Goal: Task Accomplishment & Management: Complete application form

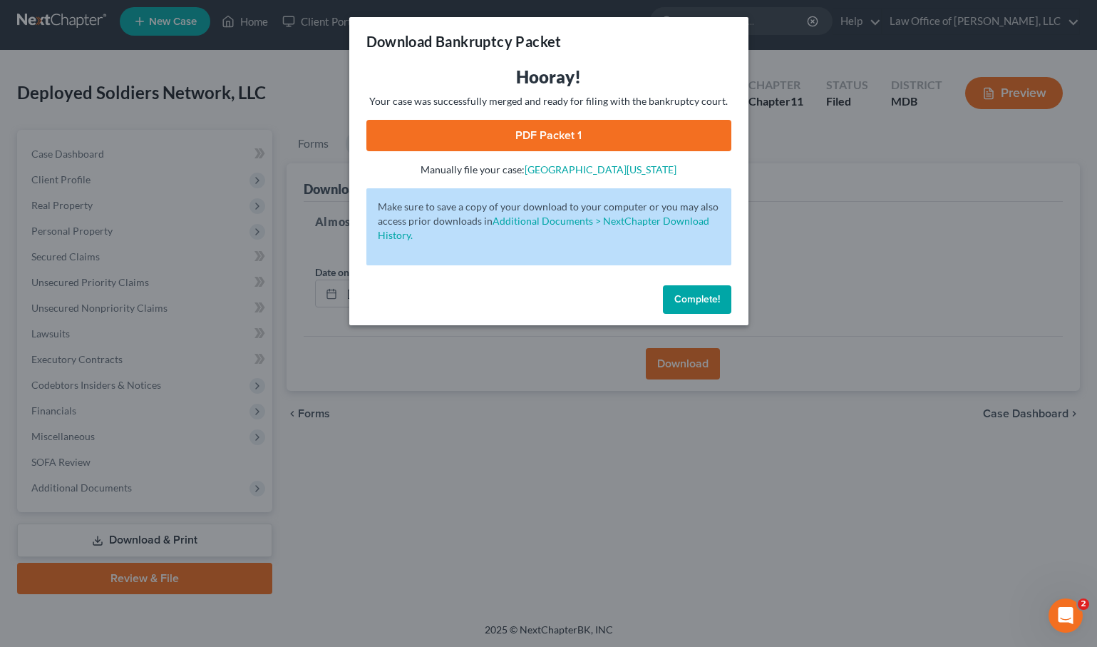
click at [692, 300] on span "Complete!" at bounding box center [698, 299] width 46 height 12
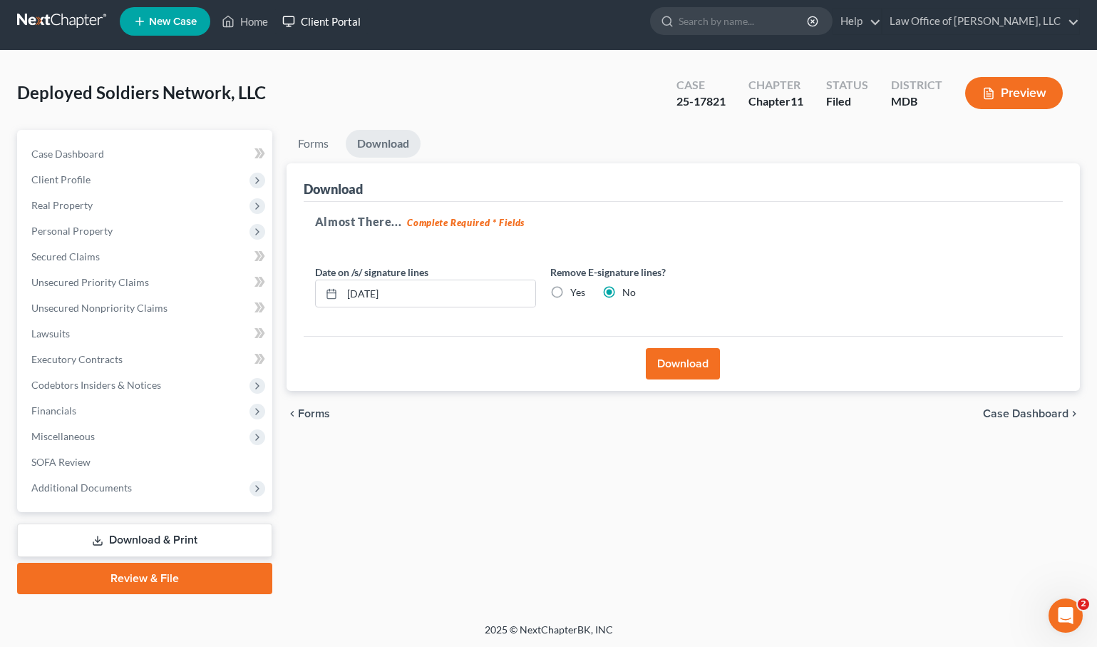
click at [310, 18] on link "Client Portal" at bounding box center [321, 22] width 93 height 26
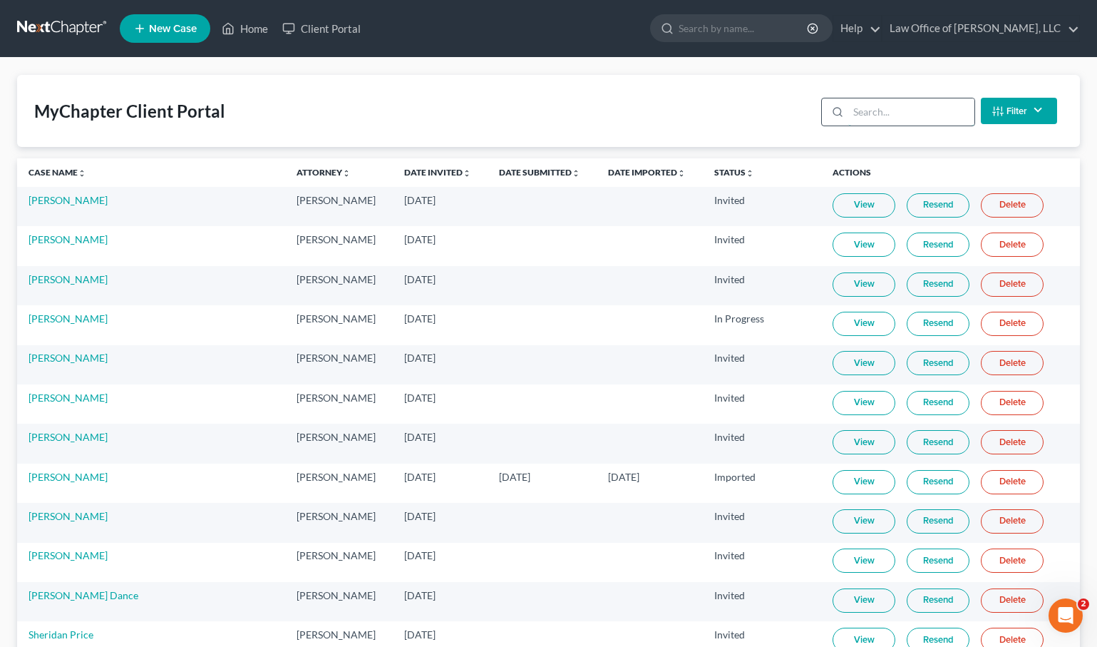
click at [888, 113] on input "search" at bounding box center [911, 111] width 126 height 27
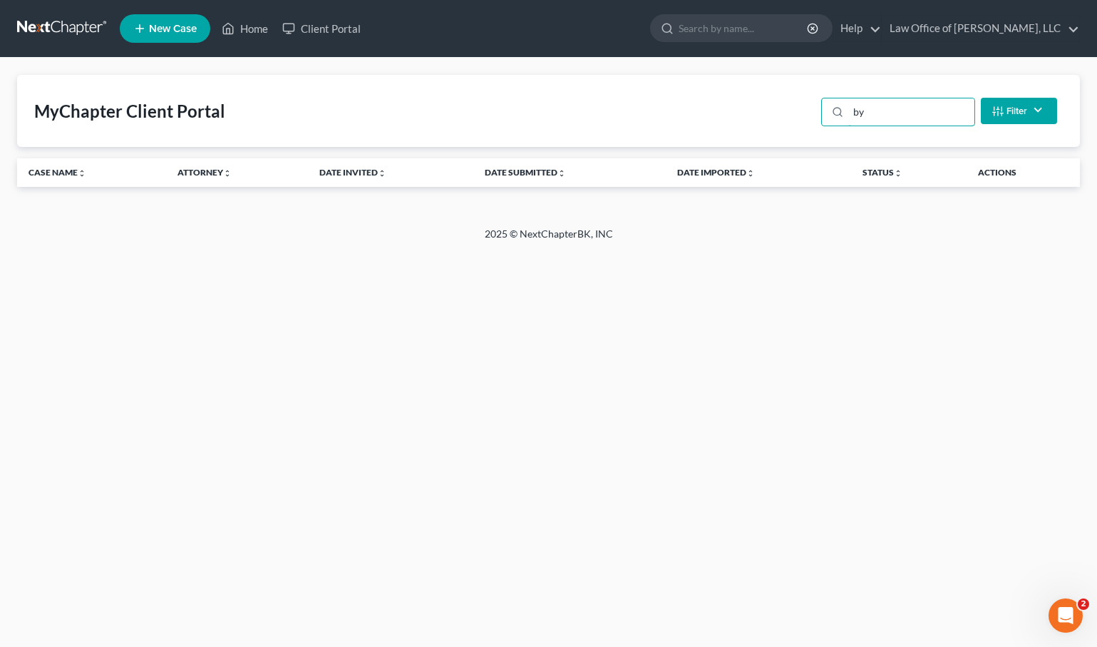
type input "b"
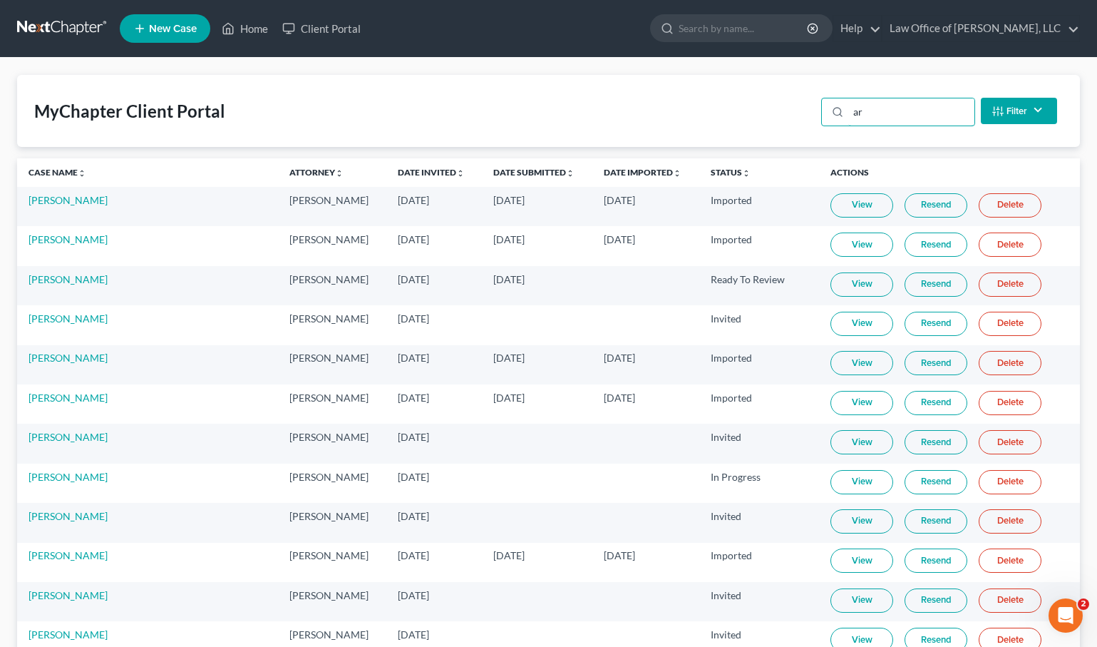
type input "a"
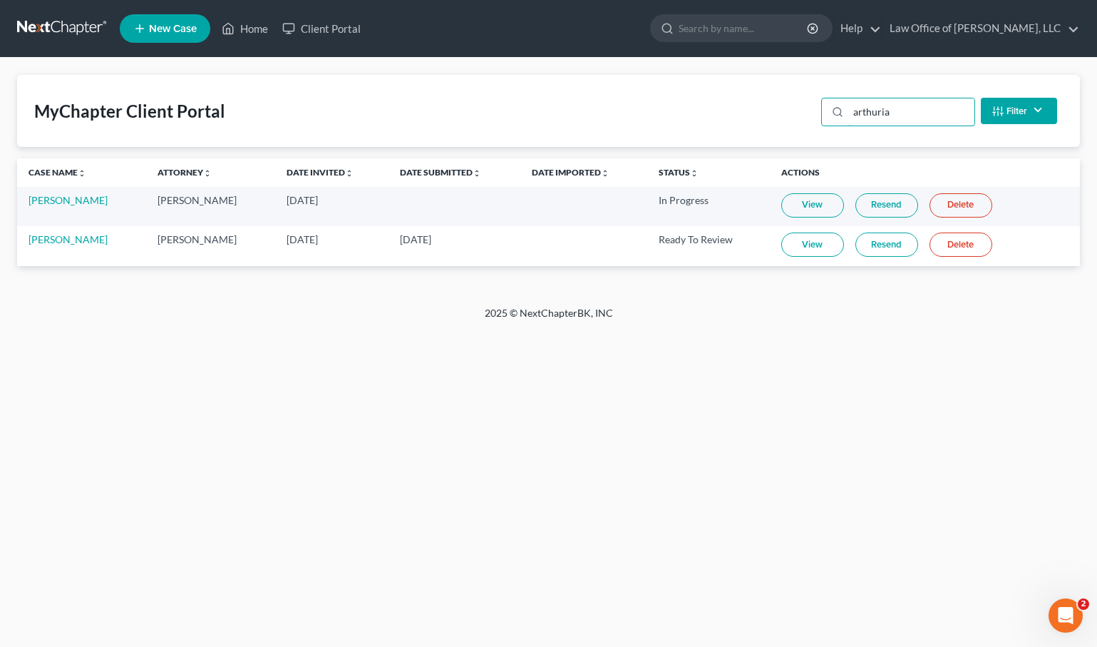
type input "arthuria"
click at [865, 245] on link "Resend" at bounding box center [887, 244] width 63 height 24
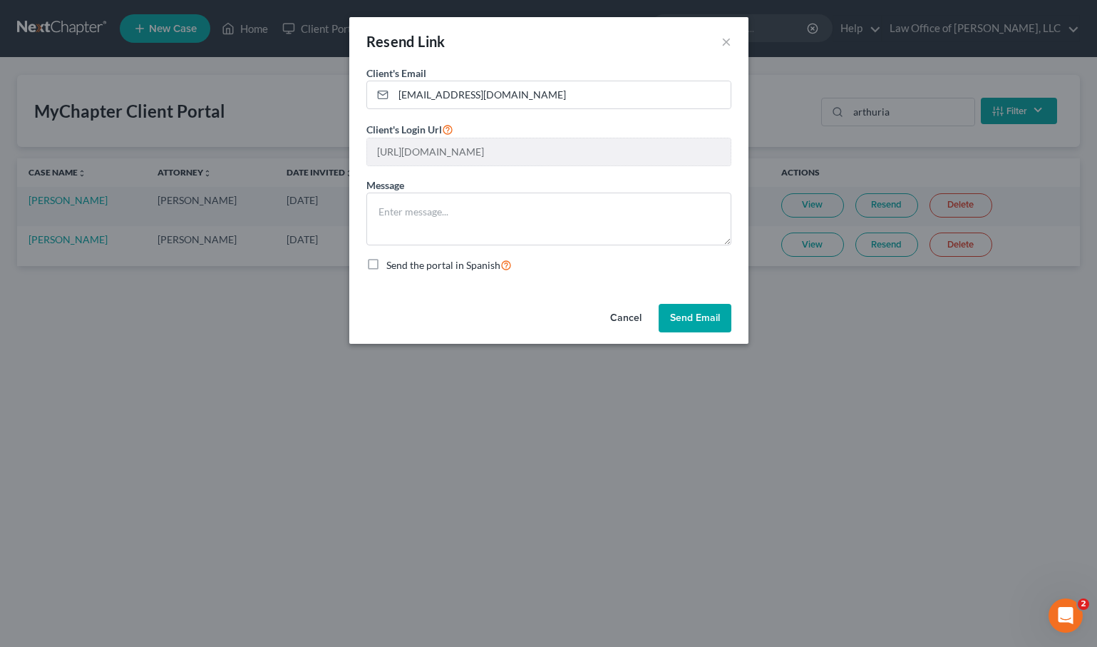
click at [719, 322] on button "Send Email" at bounding box center [695, 318] width 73 height 29
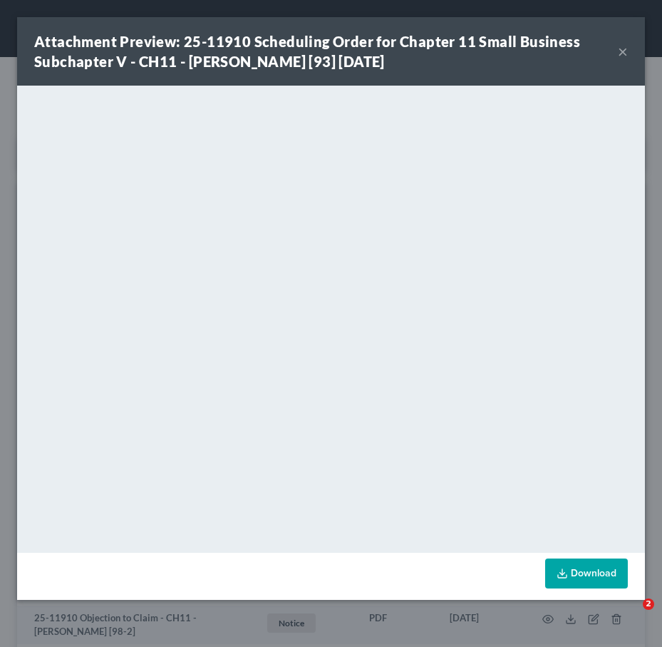
scroll to position [2081, 0]
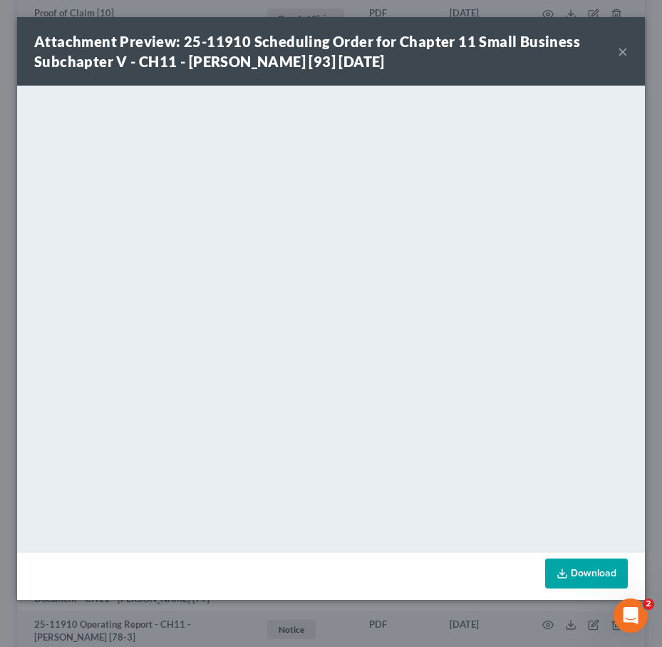
click at [624, 59] on button "×" at bounding box center [623, 51] width 10 height 17
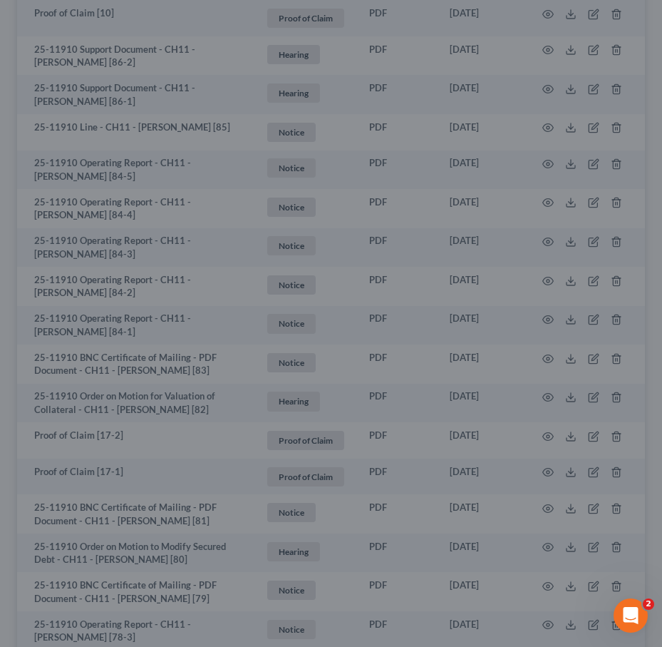
click at [624, 59] on div "Attachment Preview: 25-11910 Scheduling Order for Chapter 11 Small Business Sub…" at bounding box center [331, 323] width 662 height 647
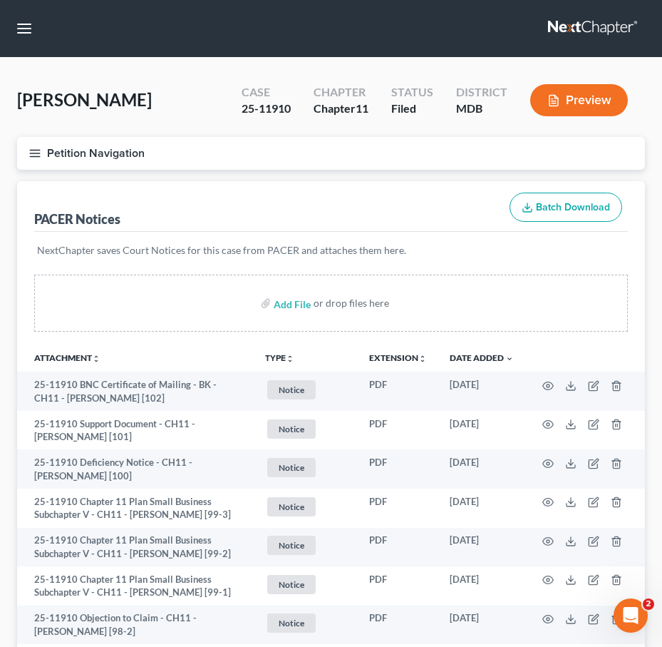
click at [563, 21] on link at bounding box center [593, 29] width 91 height 26
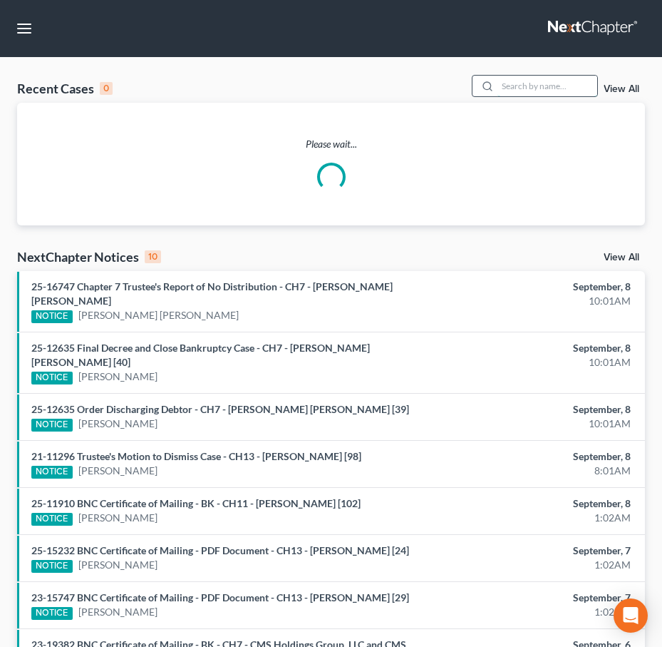
click at [524, 80] on input "search" at bounding box center [548, 86] width 100 height 21
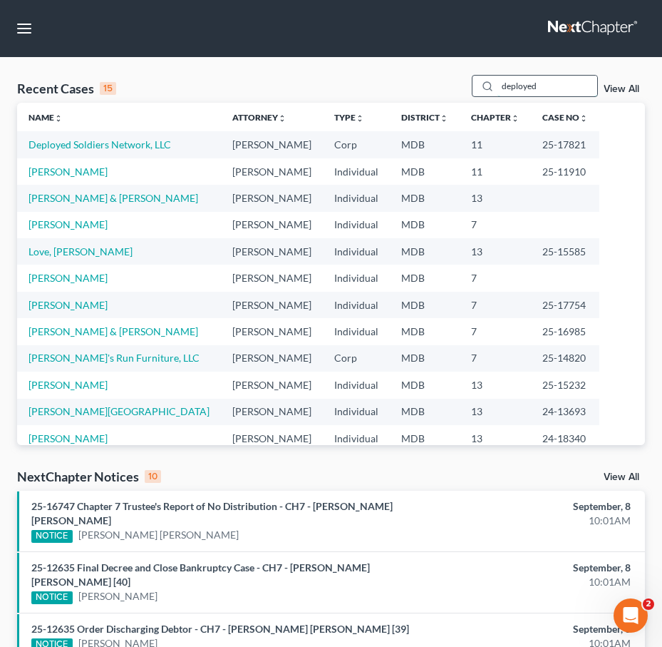
type input "deployed"
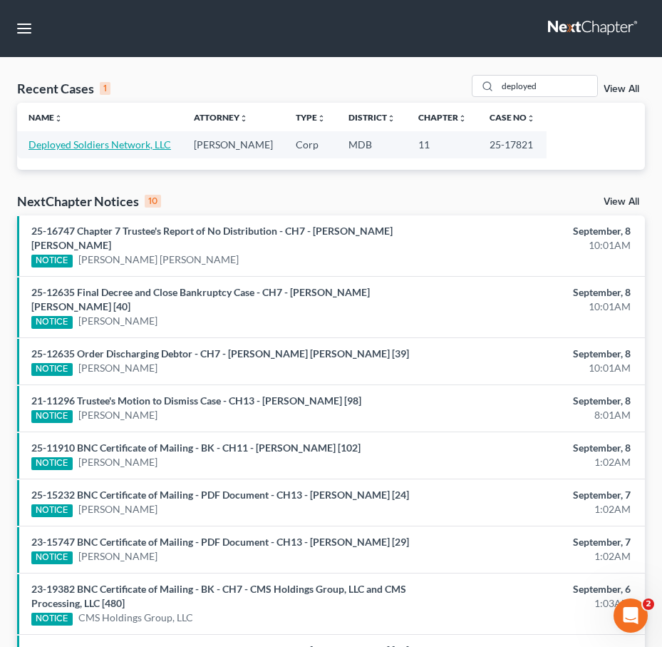
click at [66, 143] on link "Deployed Soldiers Network, LLC" at bounding box center [100, 144] width 143 height 12
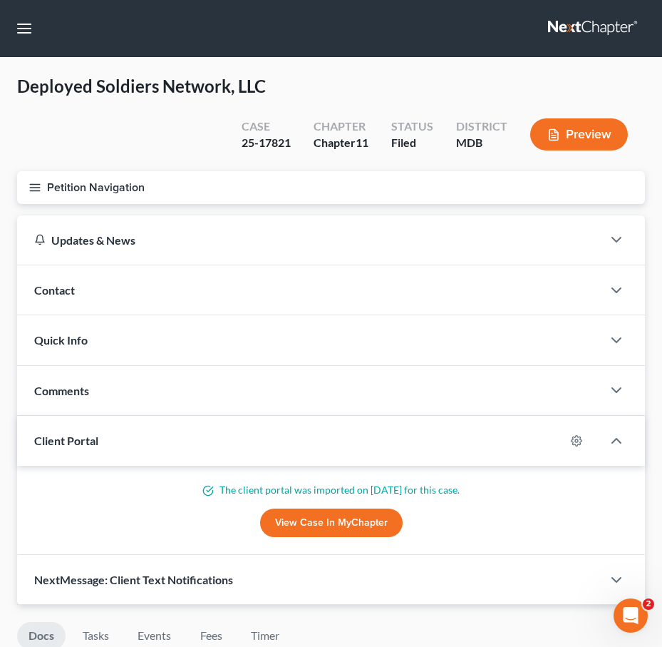
click at [31, 188] on line "button" at bounding box center [35, 188] width 10 height 0
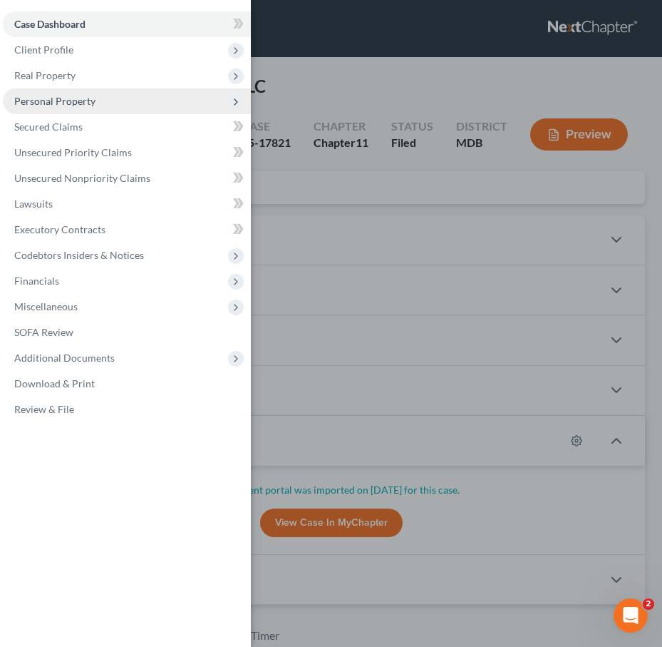
click at [41, 92] on span "Personal Property" at bounding box center [127, 101] width 248 height 26
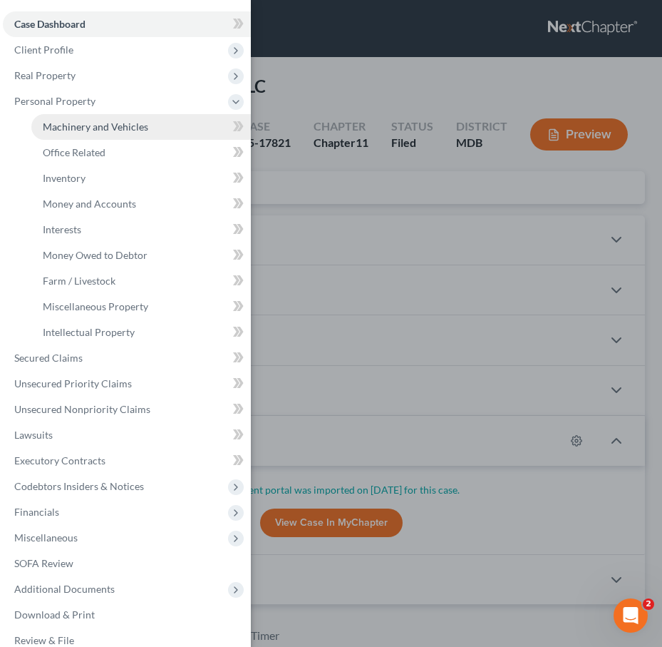
click at [53, 124] on span "Machinery and Vehicles" at bounding box center [96, 127] width 106 height 12
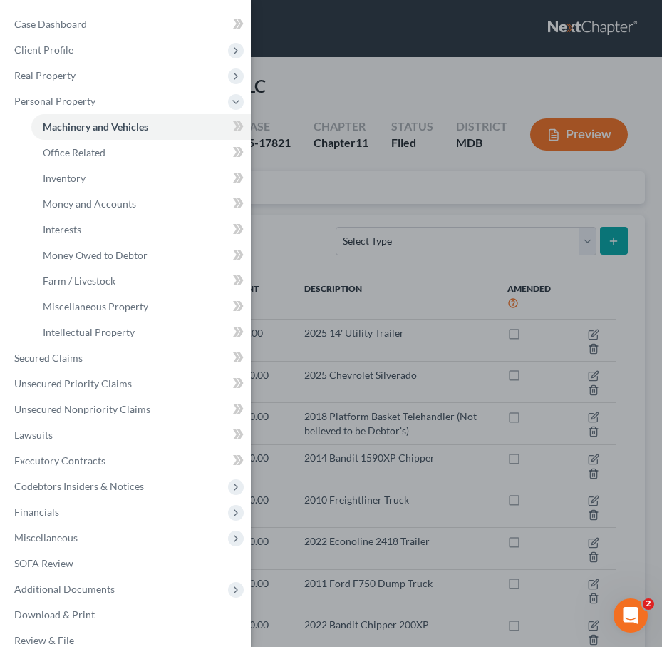
click at [312, 171] on div "Case Dashboard Payments Invoices Payments Payments Credit Report Client Profile" at bounding box center [331, 323] width 662 height 647
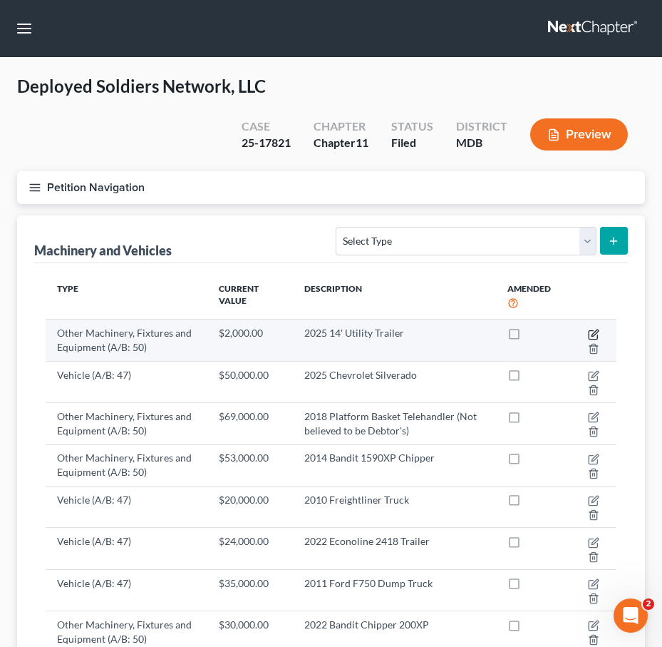
click at [590, 334] on icon "button" at bounding box center [593, 334] width 11 height 11
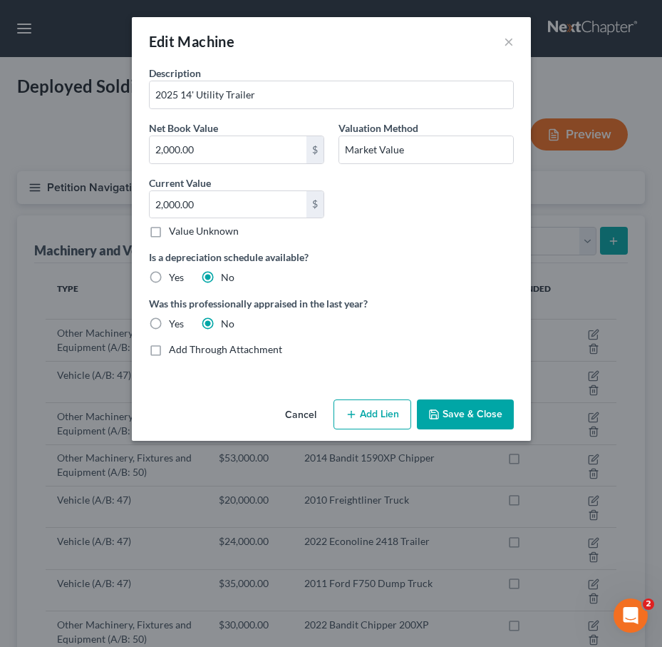
click at [476, 413] on button "Save & Close" at bounding box center [465, 414] width 97 height 30
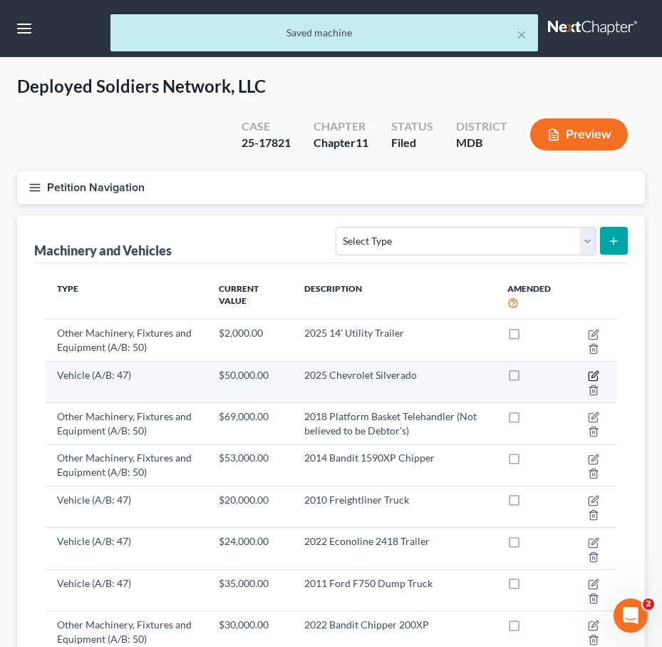
click at [593, 373] on icon "button" at bounding box center [593, 375] width 11 height 11
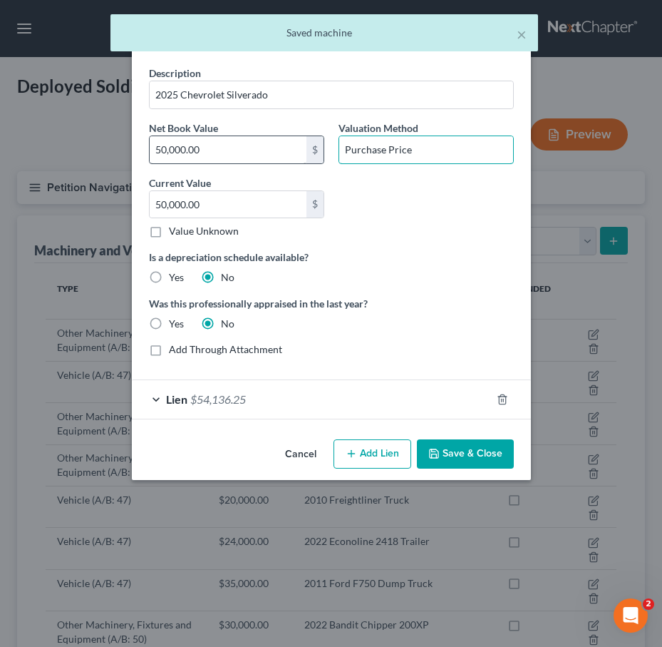
drag, startPoint x: 425, startPoint y: 153, endPoint x: 280, endPoint y: 150, distance: 144.8
click at [280, 150] on div "Description 2025 Chevrolet Silverado Net Book Value 50,000.00 $ Valuation Metho…" at bounding box center [331, 217] width 379 height 302
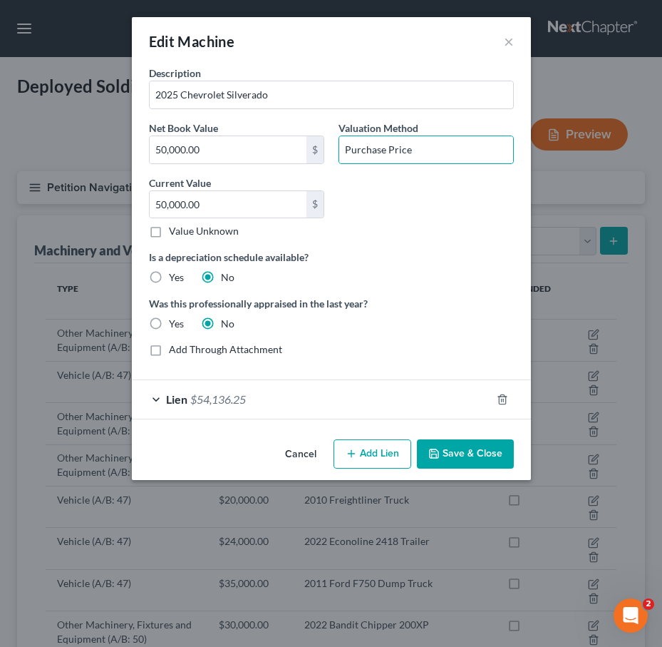
click at [431, 456] on icon "button" at bounding box center [434, 453] width 9 height 9
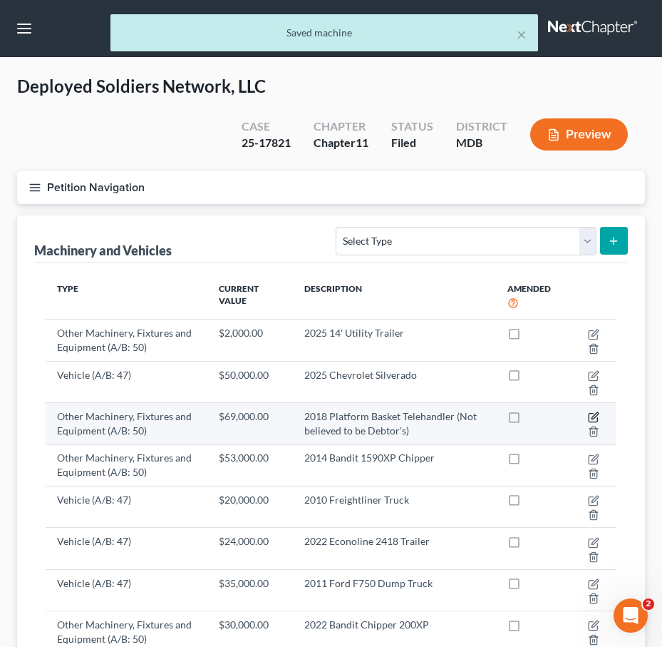
click at [593, 417] on icon "button" at bounding box center [595, 416] width 6 height 6
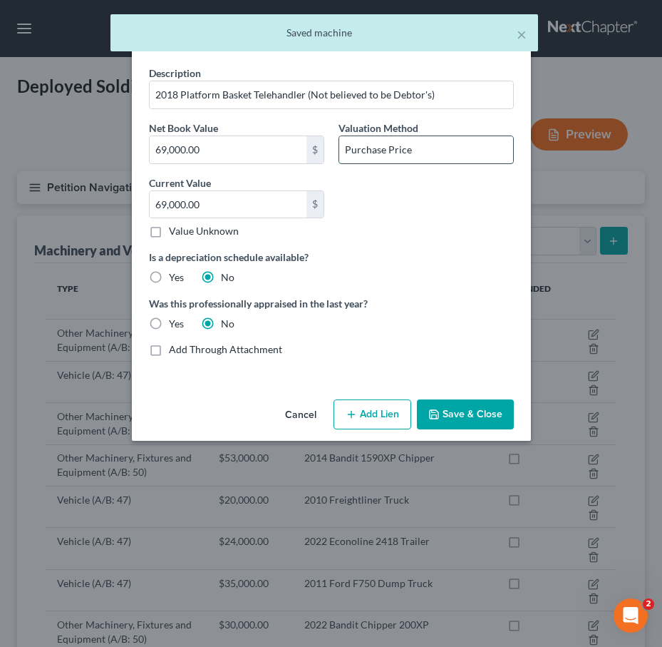
click at [428, 159] on input "Purchase Price" at bounding box center [426, 149] width 174 height 27
click at [471, 422] on button "Save & Close" at bounding box center [465, 414] width 97 height 30
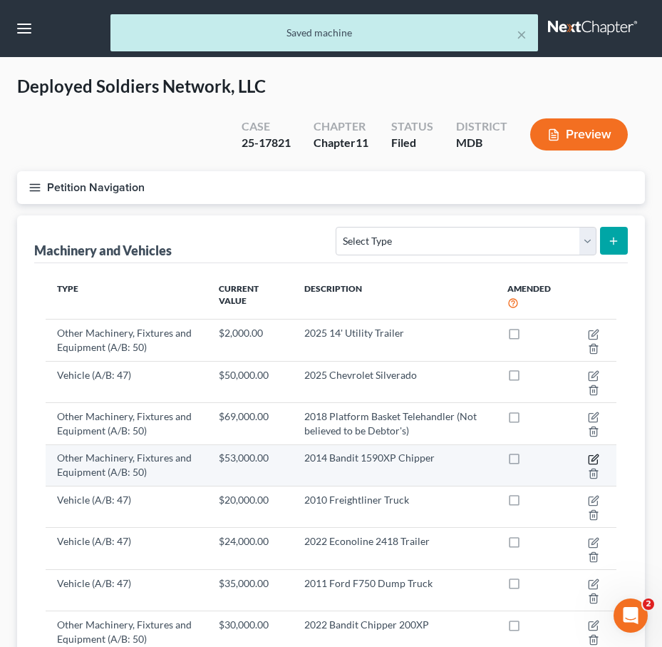
click at [591, 457] on icon "button" at bounding box center [593, 458] width 11 height 11
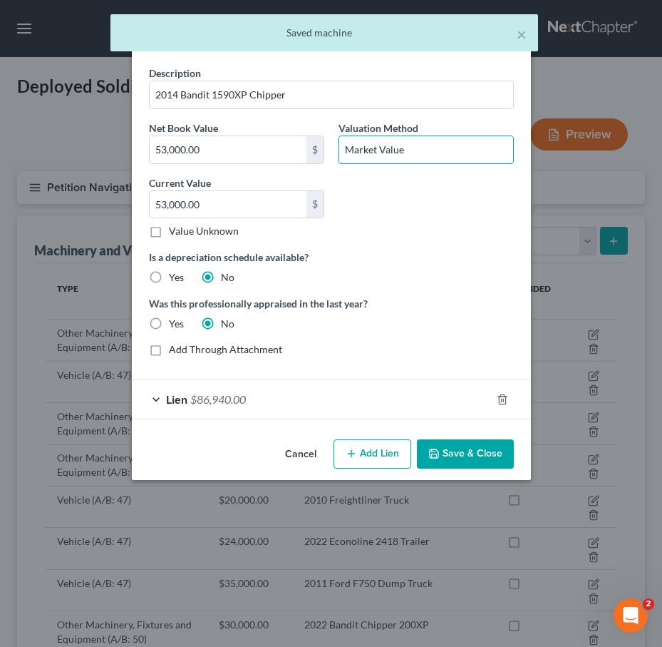
drag, startPoint x: 414, startPoint y: 143, endPoint x: 332, endPoint y: 143, distance: 82.0
click at [332, 143] on div "Valuation Method Market Value" at bounding box center [427, 142] width 190 height 43
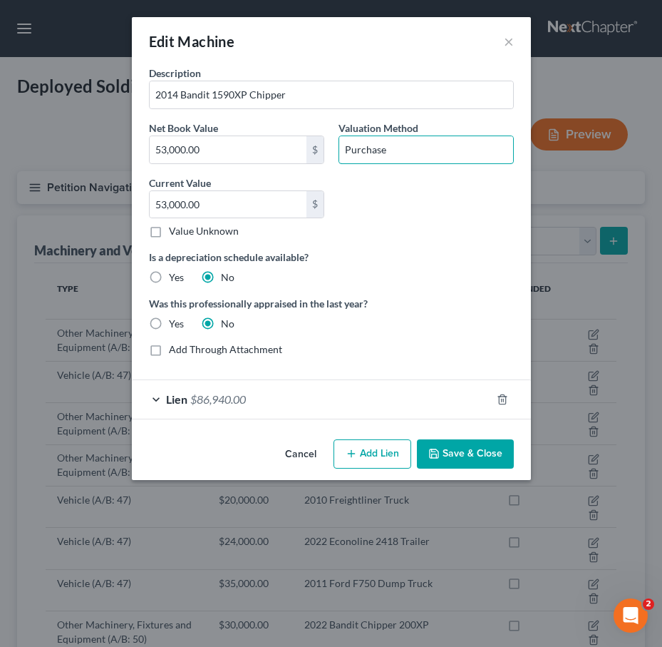
type input "Purchase Price"
click at [472, 459] on button "Save & Close" at bounding box center [465, 454] width 97 height 30
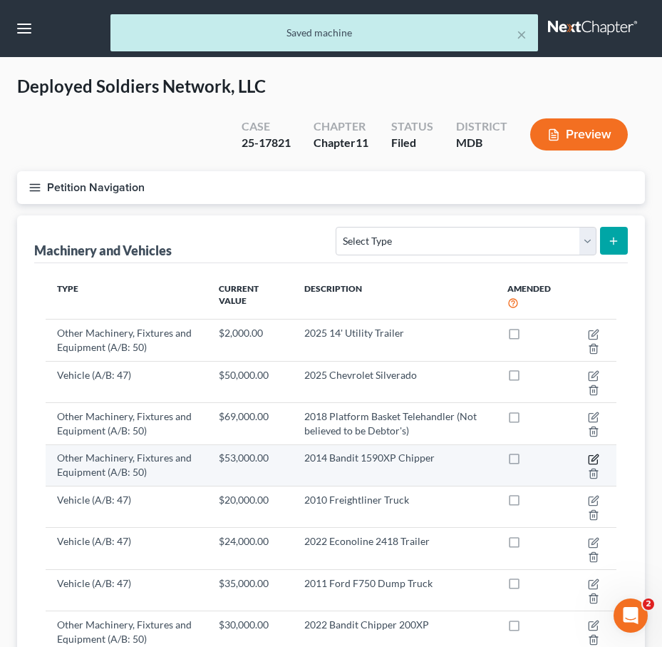
click at [590, 455] on icon "button" at bounding box center [593, 459] width 9 height 9
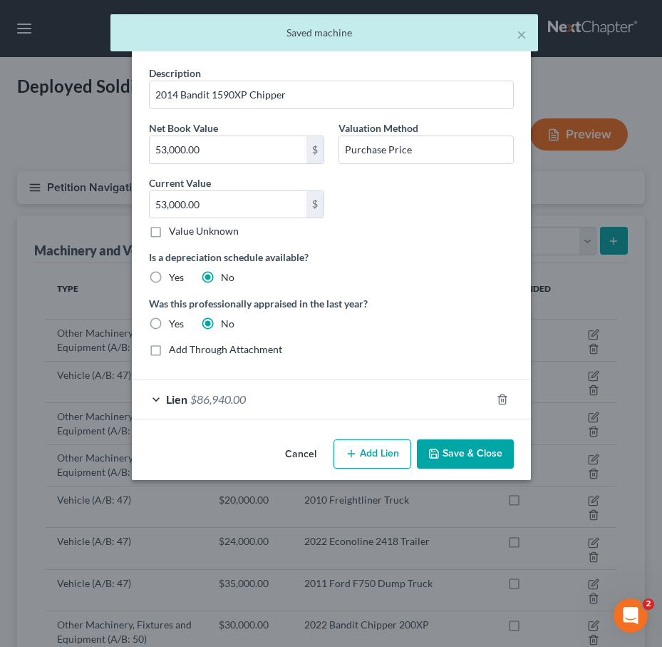
click at [473, 451] on button "Save & Close" at bounding box center [465, 454] width 97 height 30
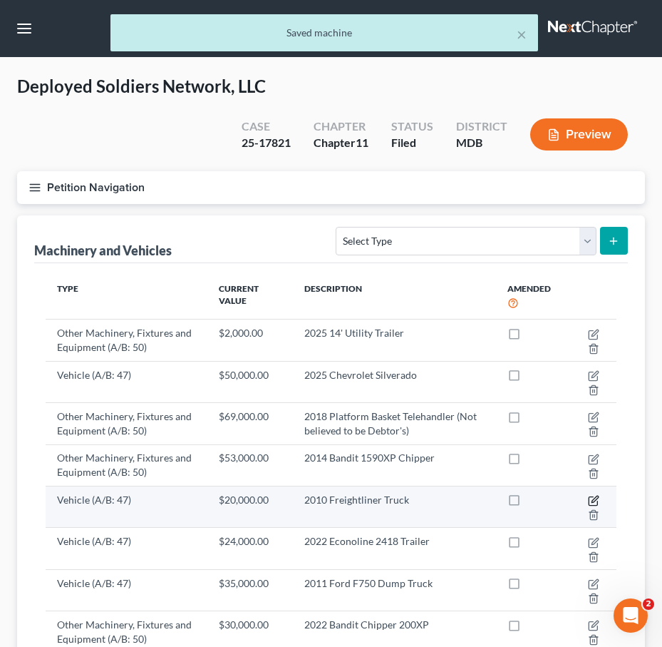
click at [596, 498] on icon "button" at bounding box center [595, 499] width 6 height 6
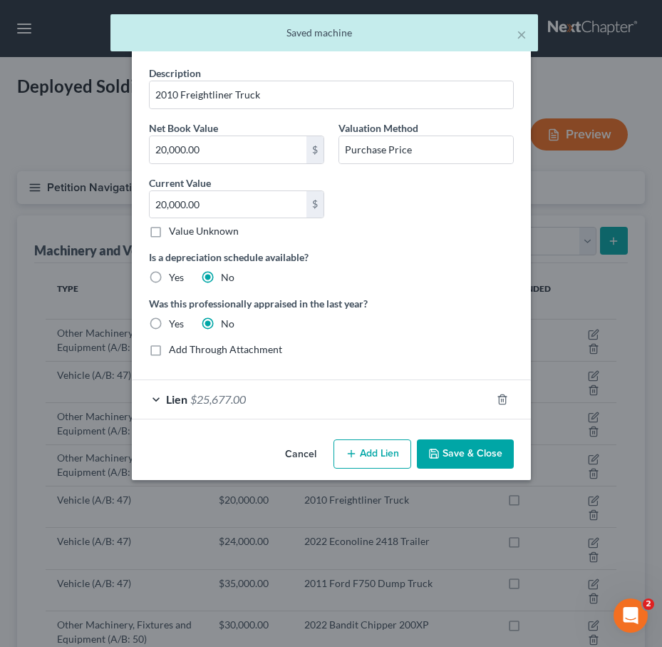
click at [468, 450] on button "Save & Close" at bounding box center [465, 454] width 97 height 30
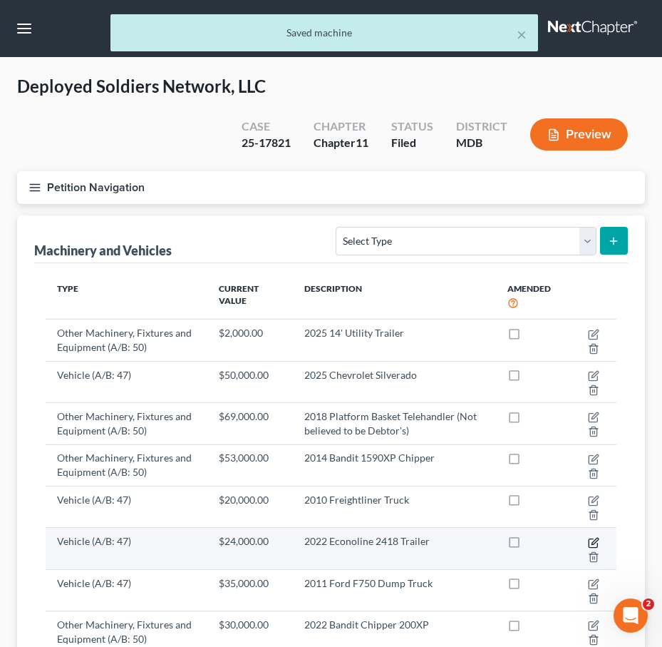
click at [593, 540] on icon "button" at bounding box center [593, 542] width 11 height 11
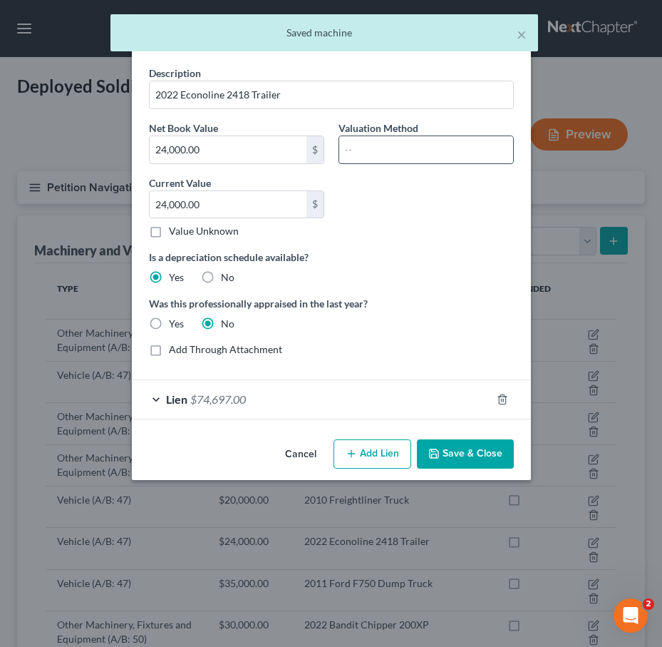
click at [391, 148] on input "text" at bounding box center [426, 149] width 174 height 27
type input "Purchase Price"
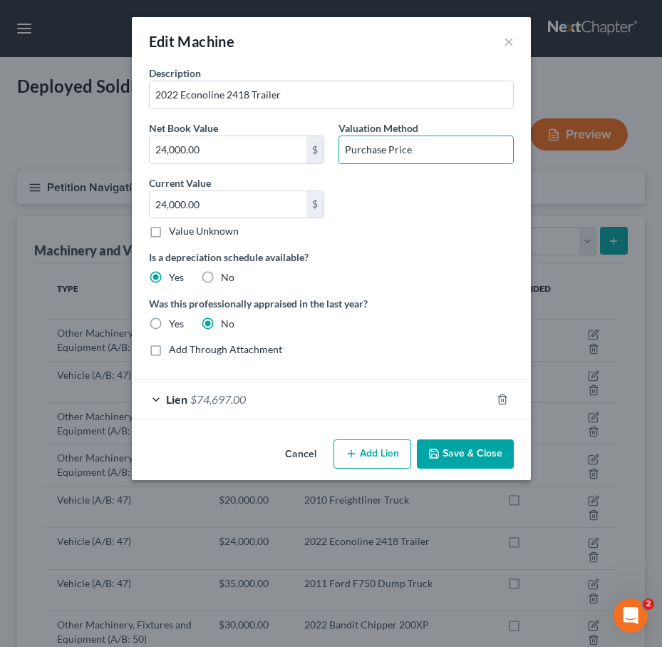
click at [470, 446] on button "Save & Close" at bounding box center [465, 454] width 97 height 30
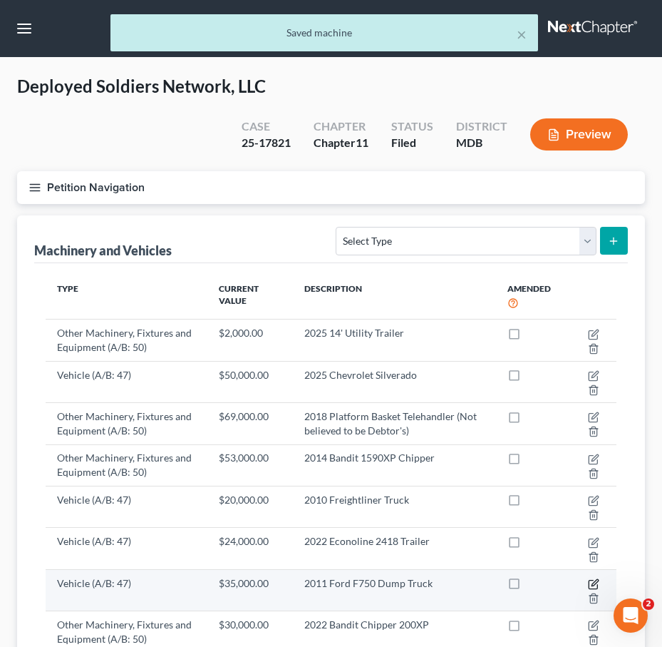
click at [596, 583] on icon "button" at bounding box center [595, 582] width 6 height 6
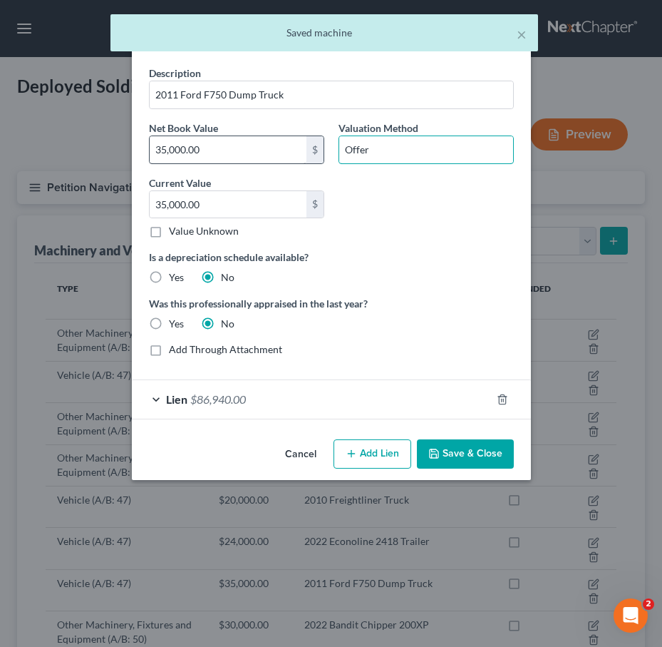
drag, startPoint x: 391, startPoint y: 148, endPoint x: 302, endPoint y: 145, distance: 89.2
click at [302, 145] on div "Description 2011 Ford F750 Dump Truck Net Book Value 35,000.00 $ Valuation Meth…" at bounding box center [331, 217] width 379 height 302
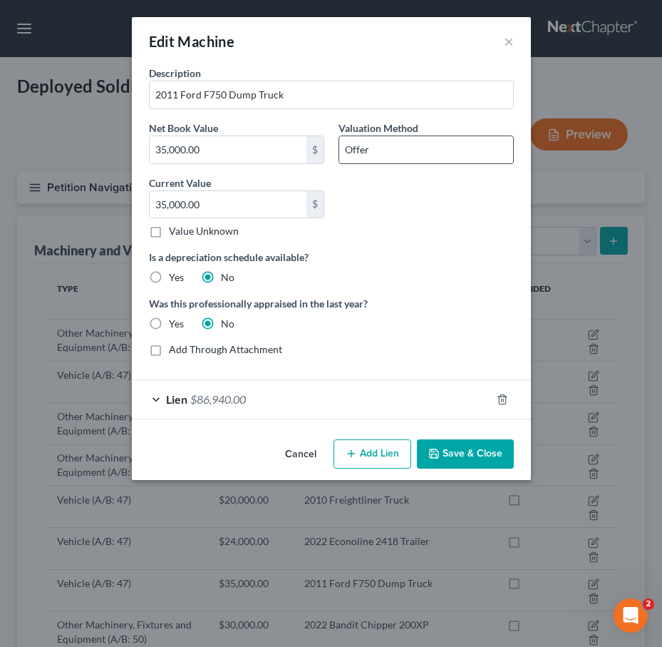
click at [419, 153] on input "Offer" at bounding box center [426, 149] width 174 height 27
type input "O"
type input "Purchase Price"
click at [467, 453] on button "Save & Close" at bounding box center [465, 454] width 97 height 30
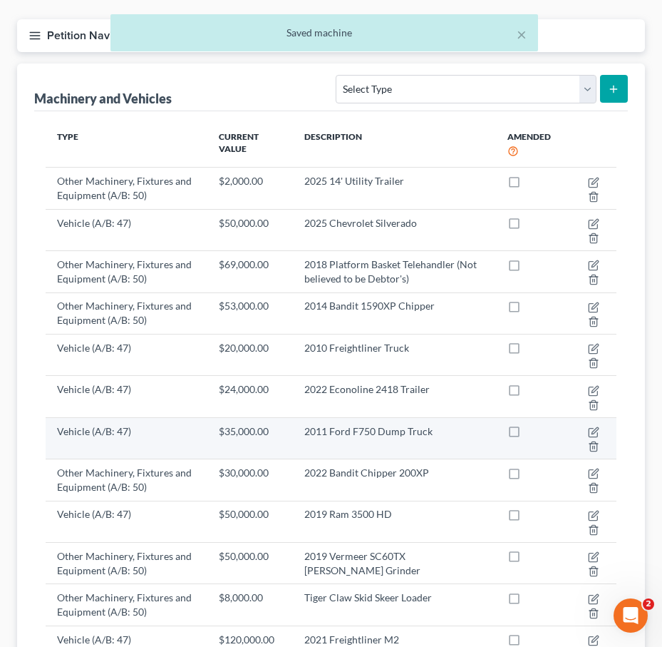
scroll to position [264, 0]
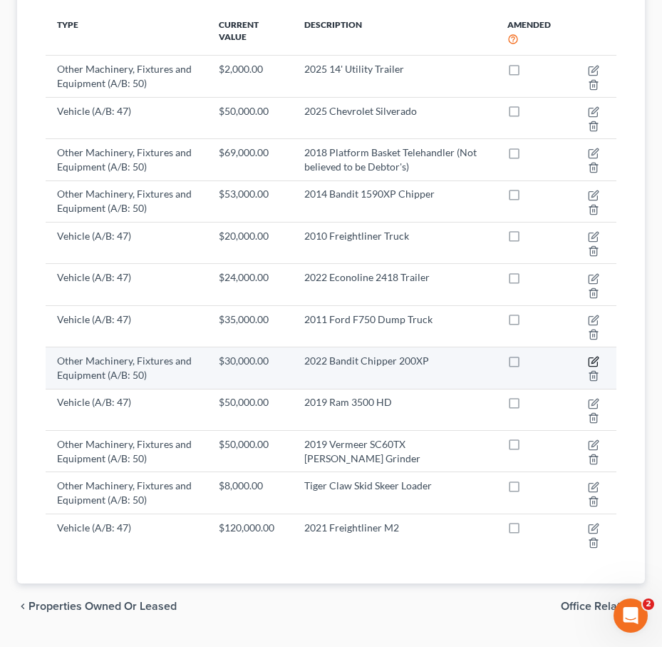
click at [591, 362] on icon "button" at bounding box center [593, 361] width 11 height 11
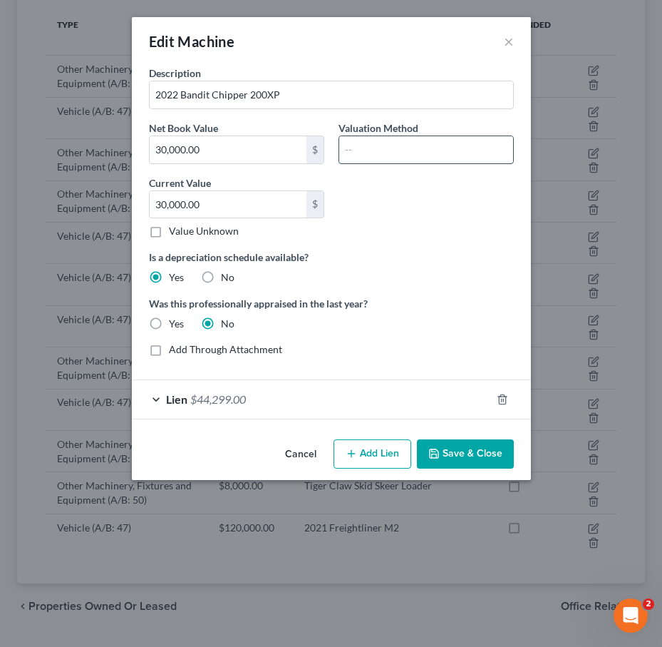
click at [381, 137] on input "text" at bounding box center [426, 149] width 174 height 27
type input "Purchase Price"
click at [466, 455] on button "Save & Close" at bounding box center [465, 454] width 97 height 30
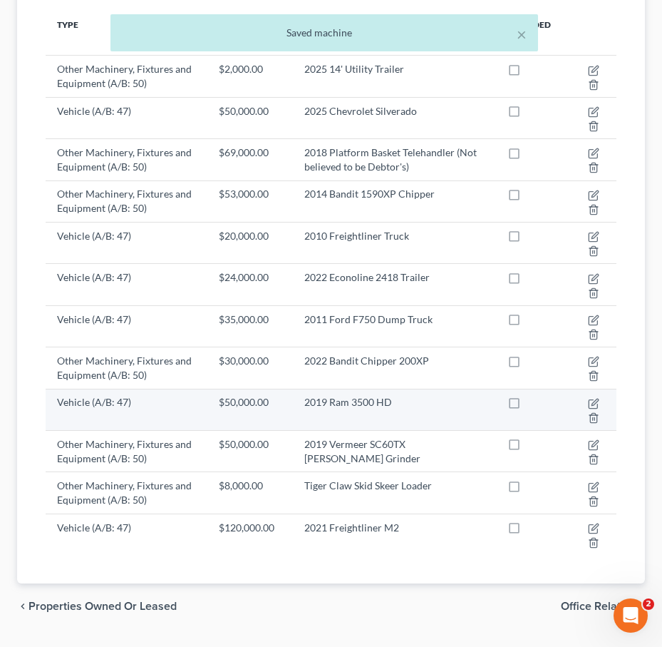
click at [593, 396] on td at bounding box center [592, 409] width 48 height 41
click at [594, 404] on icon "button" at bounding box center [595, 402] width 6 height 6
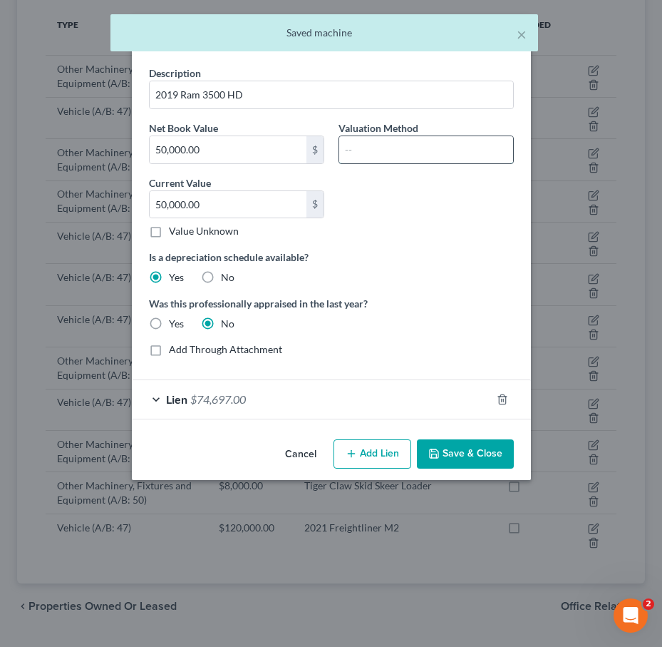
click at [413, 143] on input "text" at bounding box center [426, 149] width 174 height 27
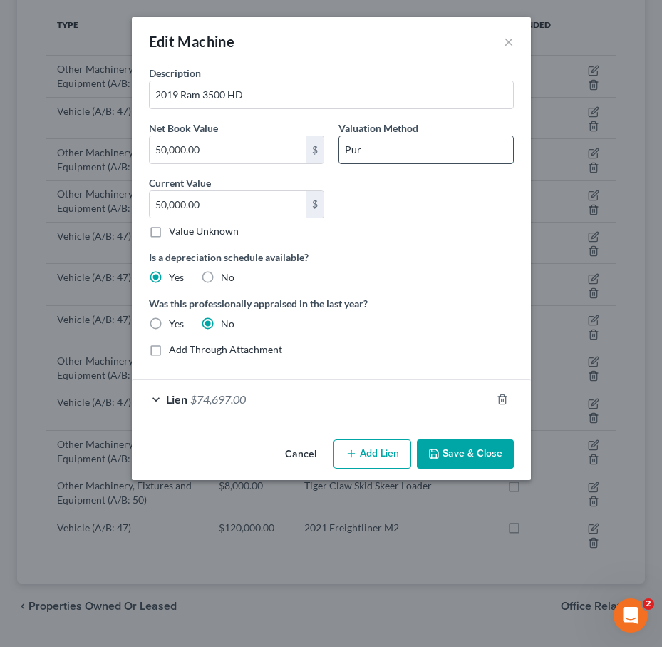
type input "Purchase Price"
drag, startPoint x: 366, startPoint y: 449, endPoint x: 461, endPoint y: 456, distance: 95.8
click at [461, 456] on div "Cancel Add Lien Add Lease Add Exemption Save & Close" at bounding box center [331, 457] width 399 height 47
click at [461, 456] on button "Save & Close" at bounding box center [465, 454] width 97 height 30
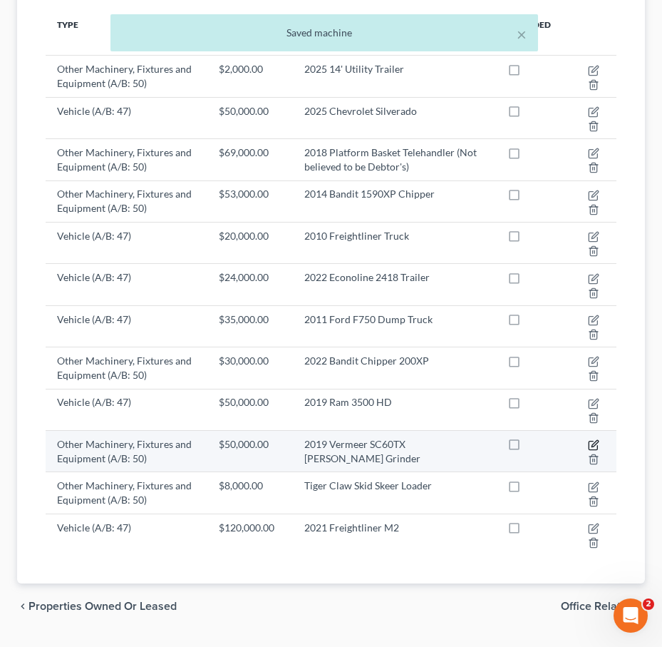
click at [594, 442] on icon "button" at bounding box center [595, 443] width 6 height 6
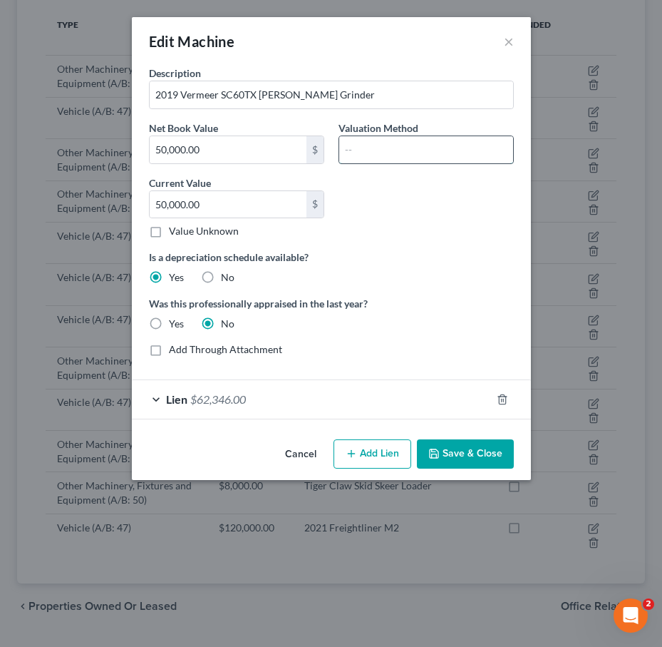
click at [371, 138] on input "text" at bounding box center [426, 149] width 174 height 27
type input "Purchase Price"
click at [457, 458] on button "Save & Close" at bounding box center [465, 454] width 97 height 30
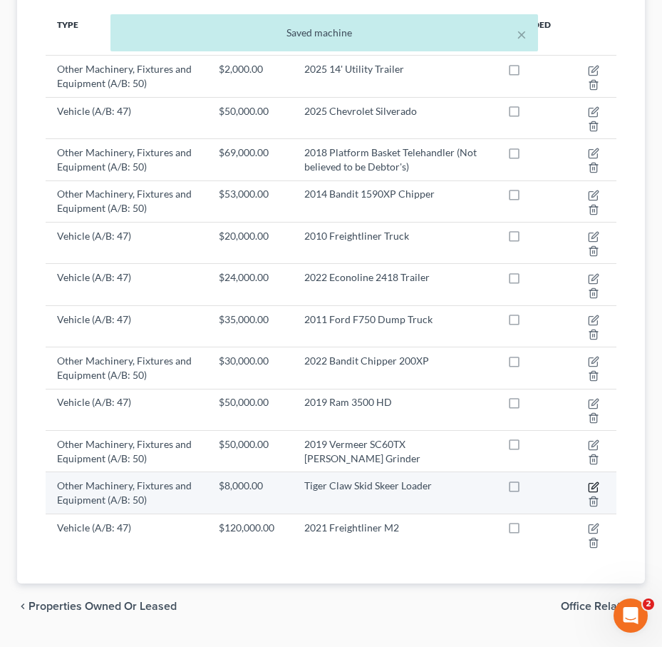
click at [591, 484] on icon "button" at bounding box center [593, 486] width 11 height 11
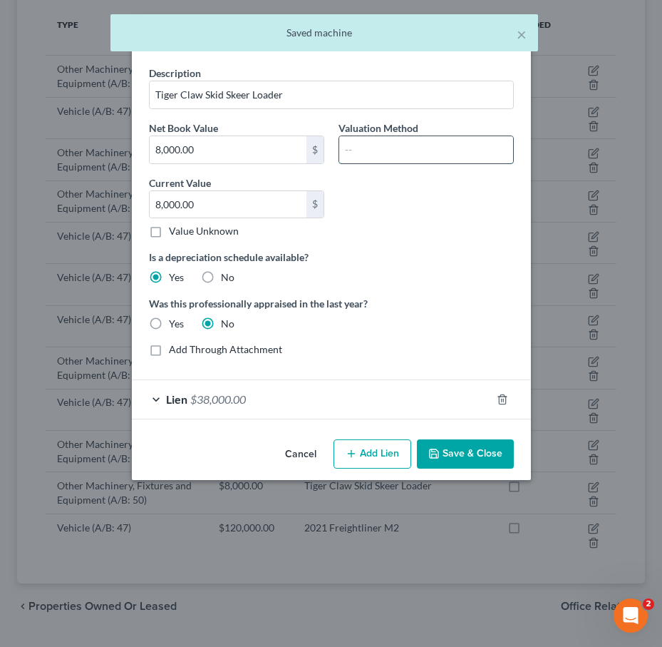
click at [399, 149] on input "text" at bounding box center [426, 149] width 174 height 27
type input "Purchase Price"
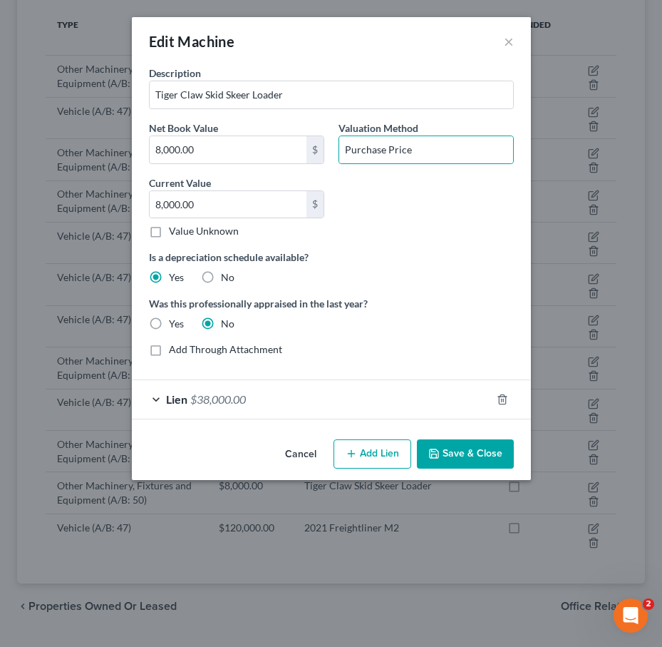
click at [443, 462] on button "Save & Close" at bounding box center [465, 454] width 97 height 30
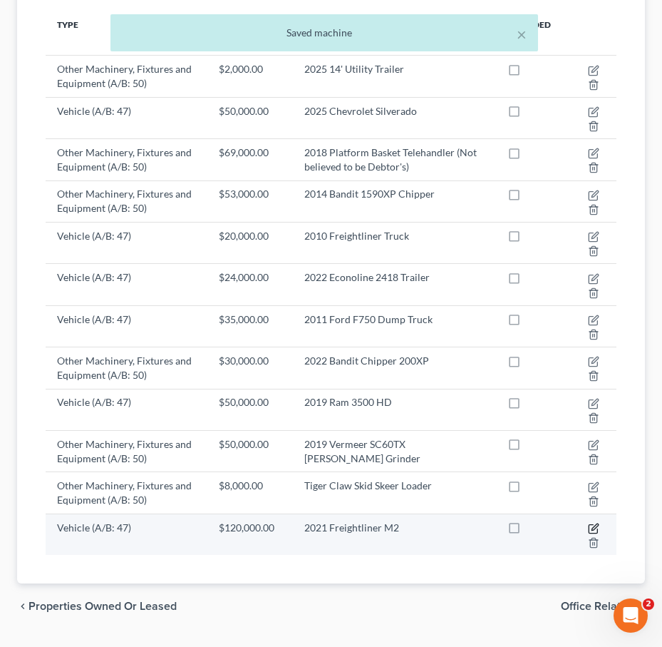
click at [592, 527] on icon "button" at bounding box center [593, 528] width 11 height 11
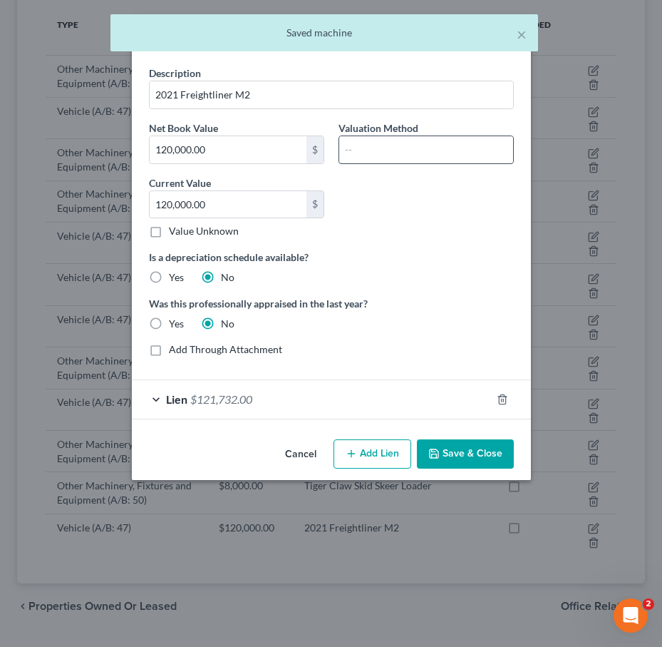
click at [372, 141] on input "text" at bounding box center [426, 149] width 174 height 27
type input "Purchase Price"
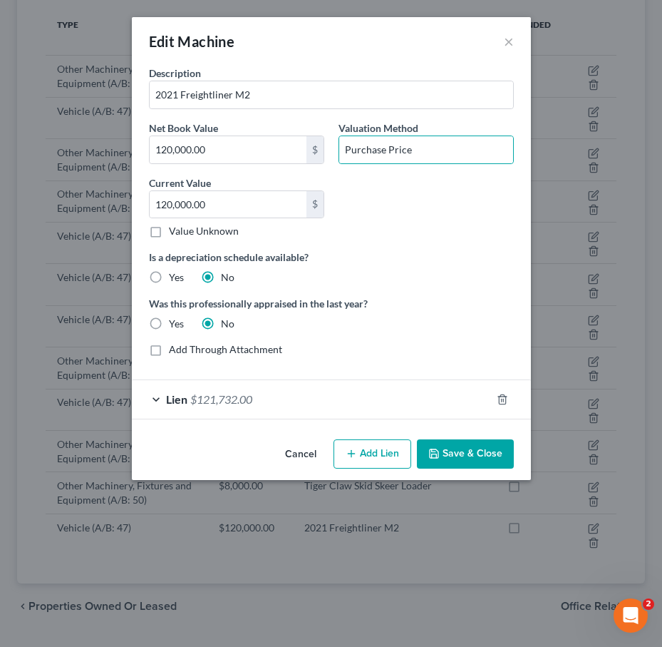
click at [461, 451] on button "Save & Close" at bounding box center [465, 454] width 97 height 30
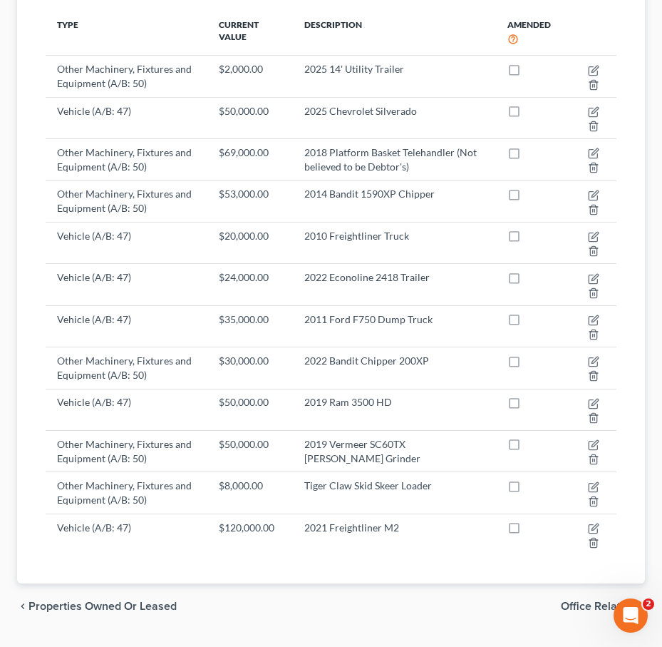
scroll to position [299, 0]
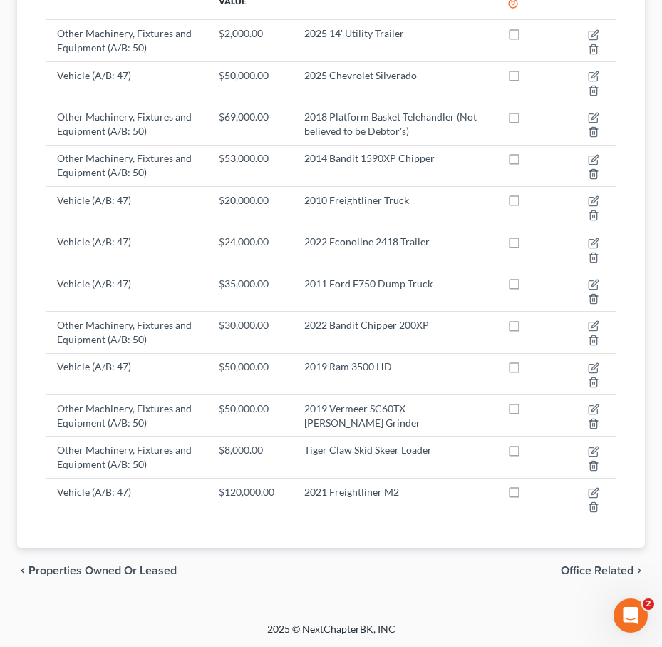
click at [573, 565] on span "Office Related" at bounding box center [597, 570] width 73 height 11
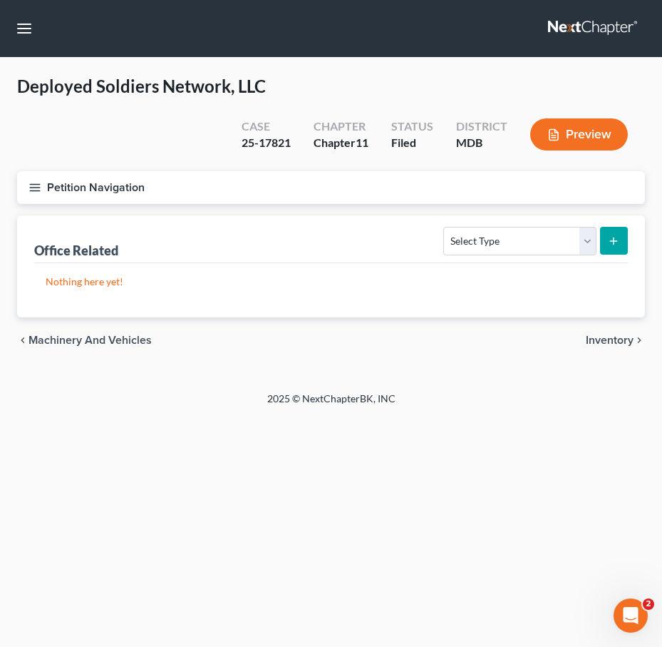
click at [599, 335] on span "Inventory" at bounding box center [610, 339] width 48 height 11
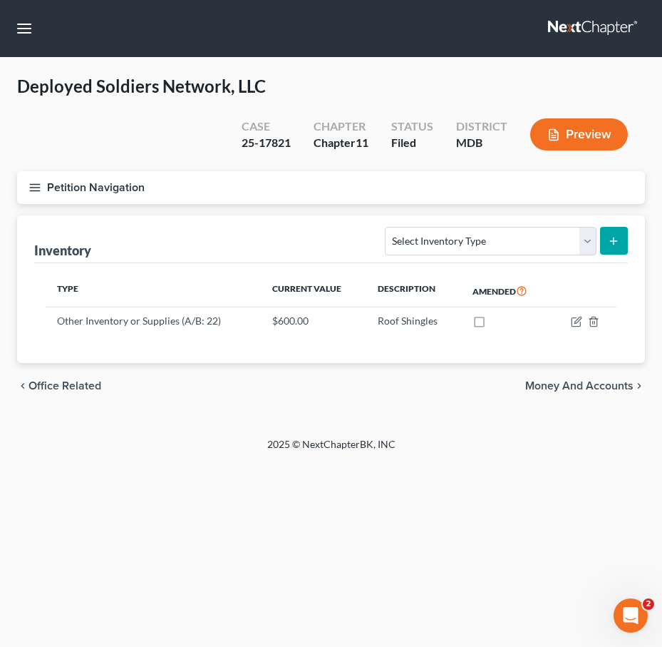
click at [605, 386] on span "Money and Accounts" at bounding box center [579, 385] width 108 height 11
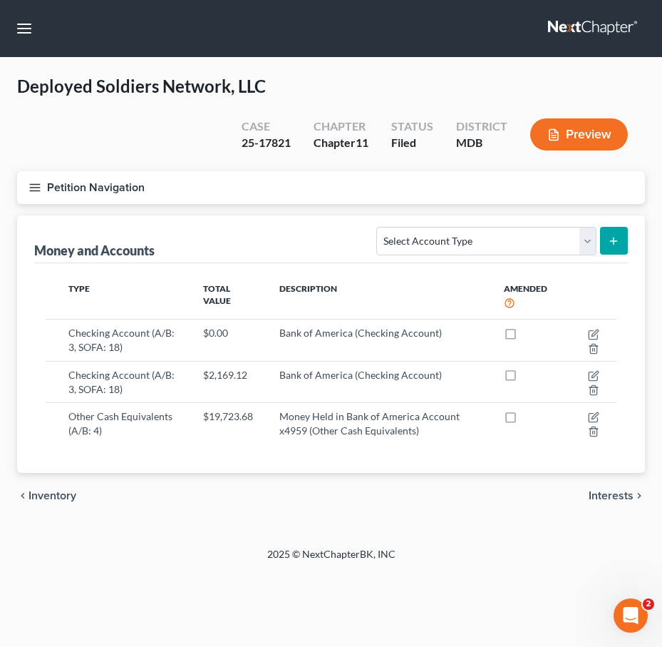
click at [600, 496] on span "Interests" at bounding box center [611, 495] width 45 height 11
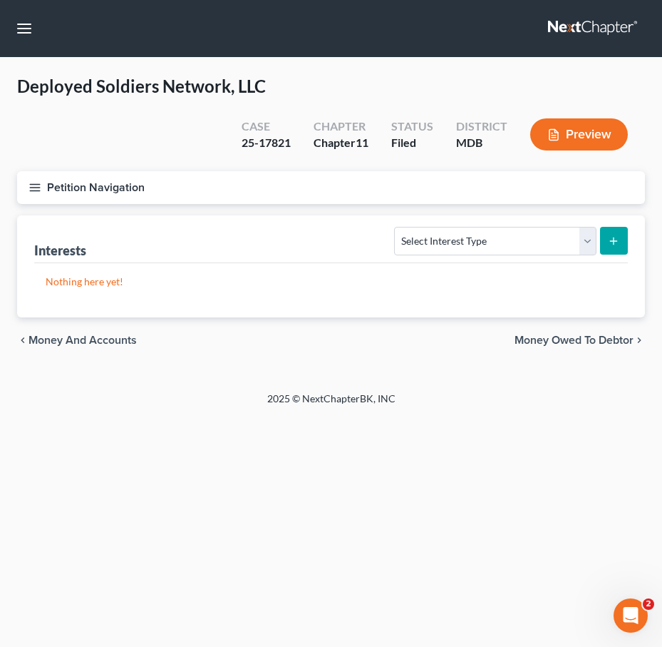
click at [593, 344] on span "Money Owed to Debtor" at bounding box center [574, 339] width 119 height 11
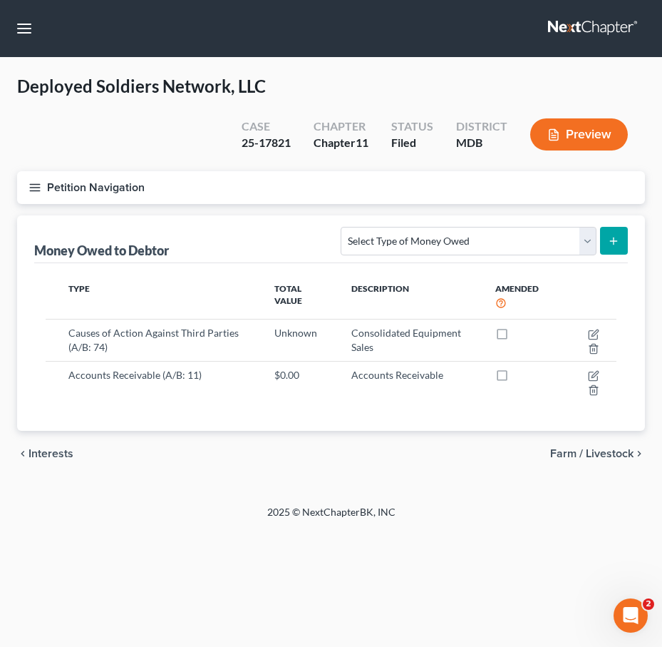
click at [573, 450] on span "Farm / Livestock" at bounding box center [591, 453] width 83 height 11
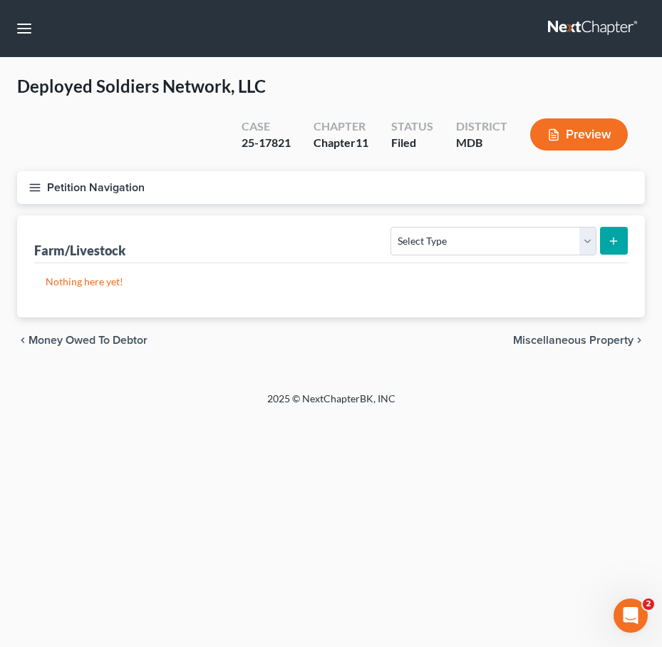
click at [556, 344] on span "Miscellaneous Property" at bounding box center [573, 339] width 121 height 11
click at [556, 343] on span "Intellectual Property" at bounding box center [581, 339] width 103 height 11
click at [556, 343] on span "Secured Claims" at bounding box center [593, 339] width 81 height 11
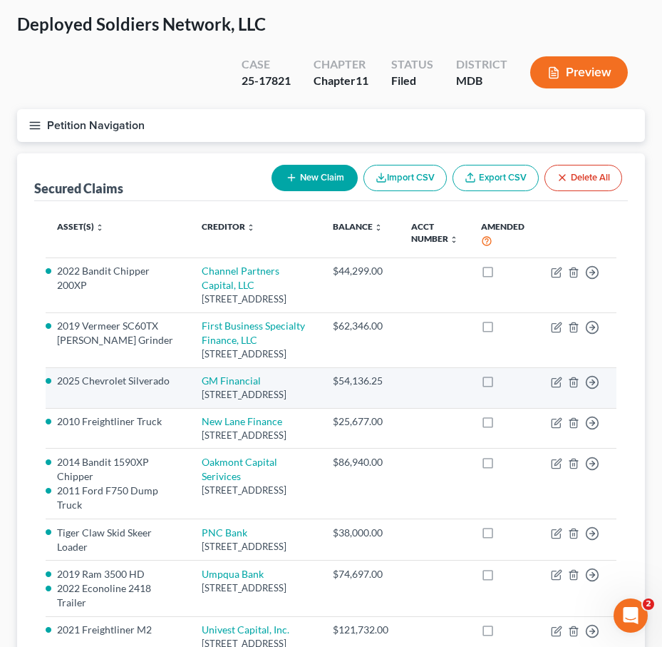
scroll to position [71, 0]
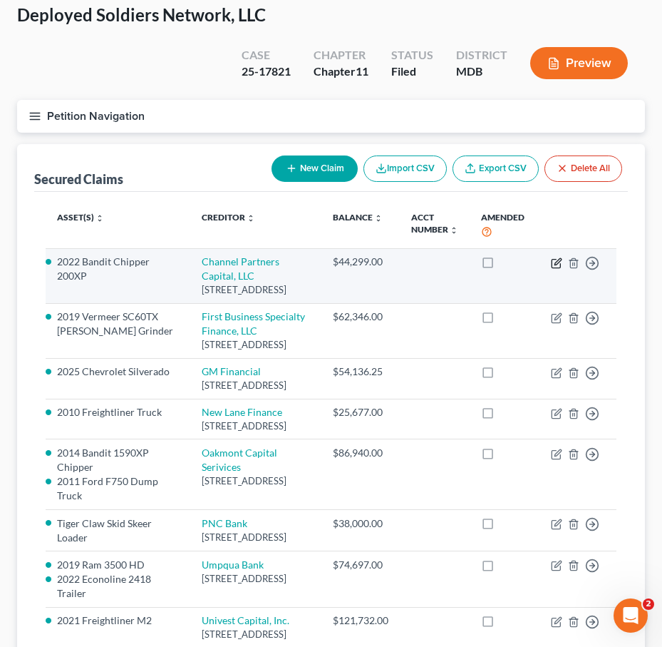
click at [555, 262] on icon "button" at bounding box center [558, 261] width 6 height 6
select select "24"
select select "0"
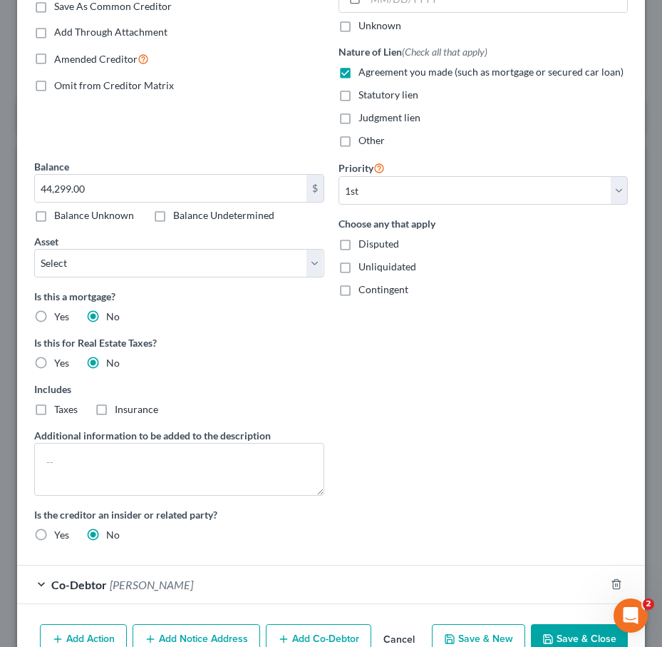
scroll to position [357, 0]
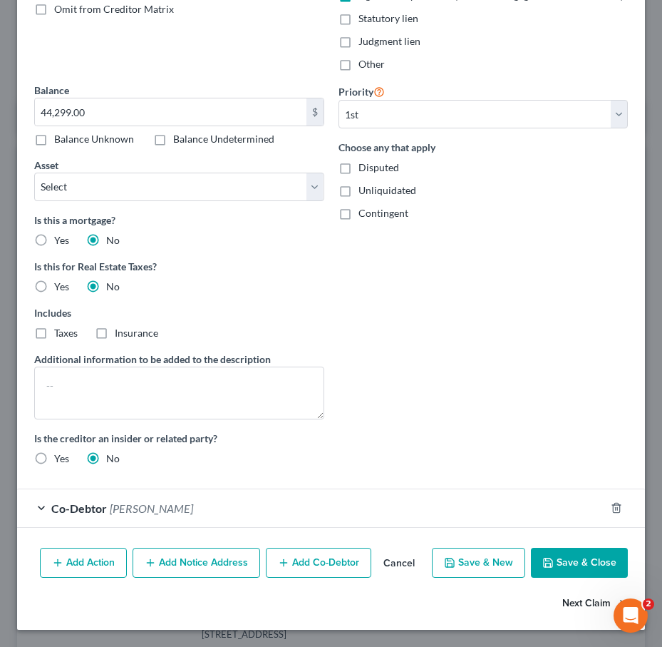
click at [570, 603] on button "Next Claim" at bounding box center [596, 604] width 66 height 30
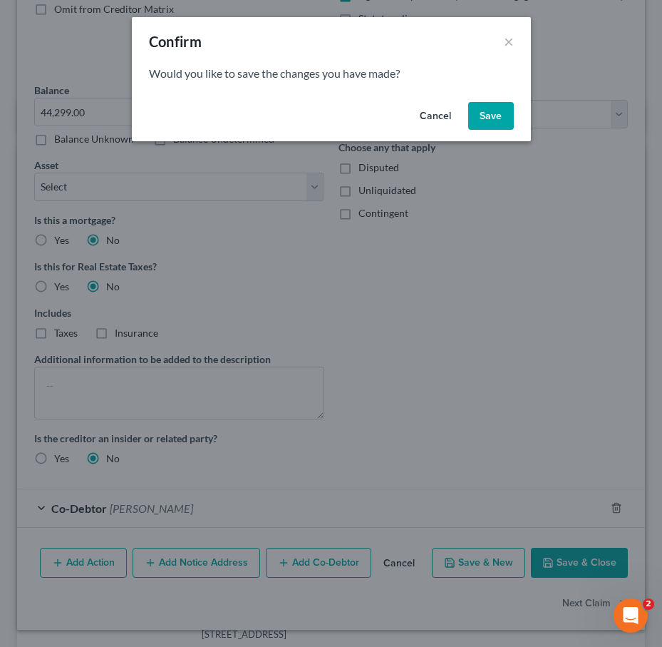
click at [483, 125] on button "Save" at bounding box center [491, 116] width 46 height 29
select select "52"
select select "0"
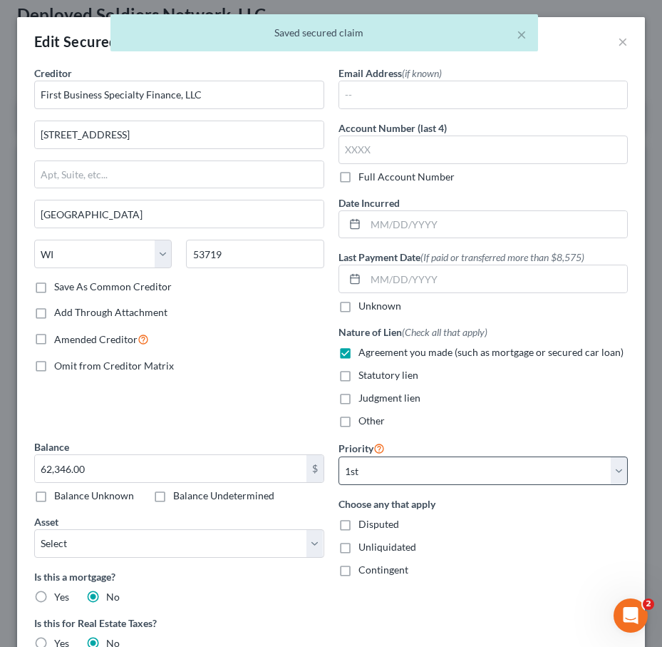
scroll to position [16, 0]
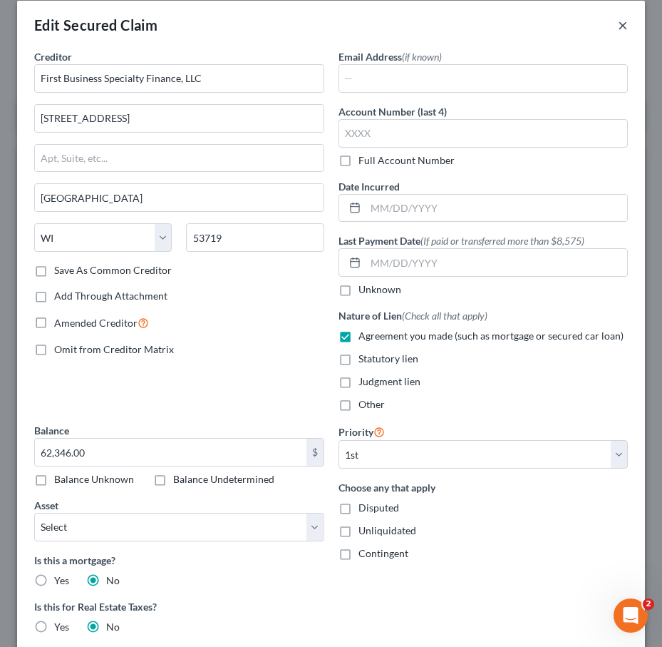
click at [623, 24] on button "×" at bounding box center [623, 24] width 10 height 17
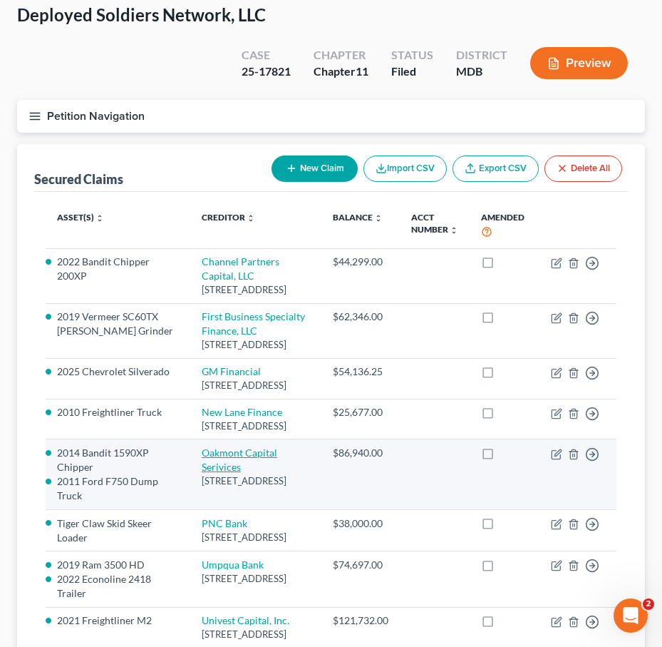
click at [207, 473] on link "Oakmont Capital Serivices" at bounding box center [240, 459] width 76 height 26
select select "33"
select select "1"
select select "2801232"
select select "0"
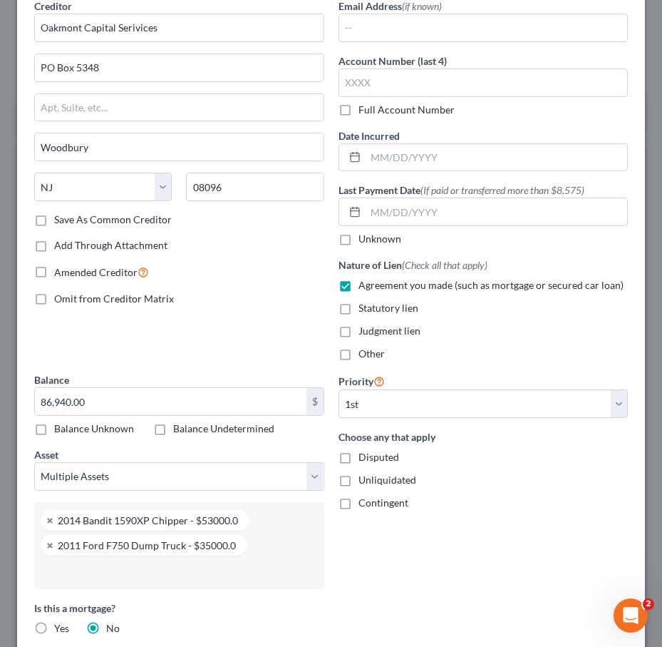
scroll to position [66, 0]
click at [382, 153] on input "text" at bounding box center [497, 158] width 262 height 27
paste input "June 11, 2025"
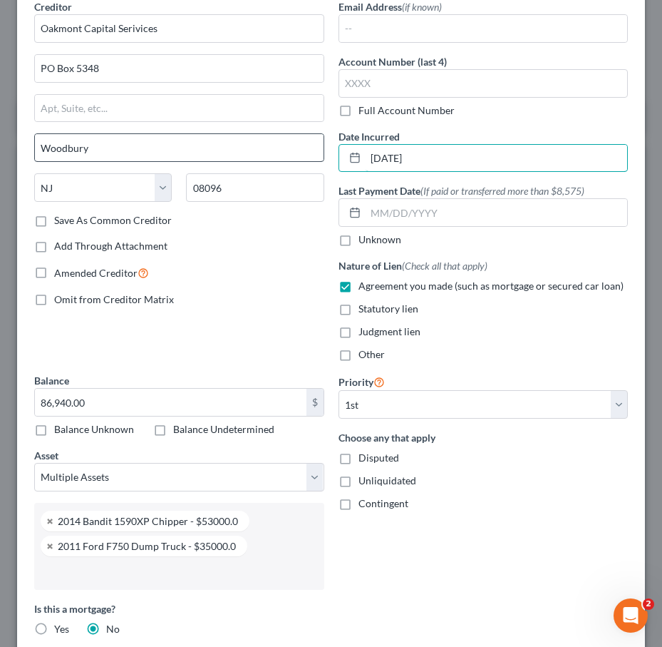
drag, startPoint x: 394, startPoint y: 157, endPoint x: 311, endPoint y: 158, distance: 83.4
click at [311, 158] on div "Creditor * Oakmont Capital Serivices PO Box 5348 Woodbury State AL AK AR AZ CA …" at bounding box center [331, 432] width 608 height 866
click at [401, 157] on input "06/11, 2025" at bounding box center [497, 158] width 262 height 27
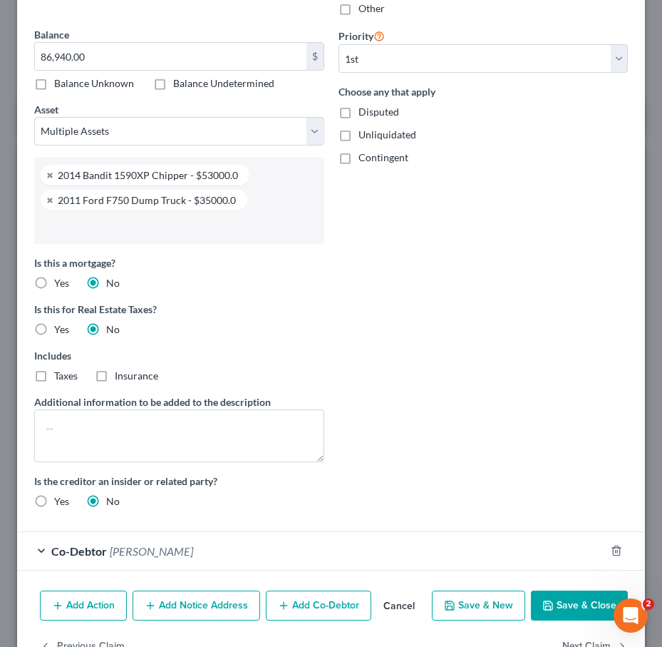
scroll to position [455, 0]
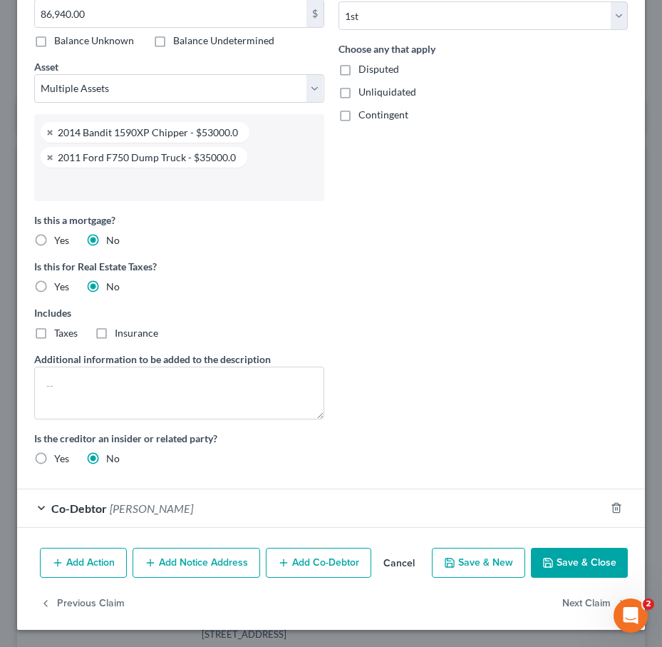
type input "06/11/2025"
click at [565, 556] on button "Save & Close" at bounding box center [579, 563] width 97 height 30
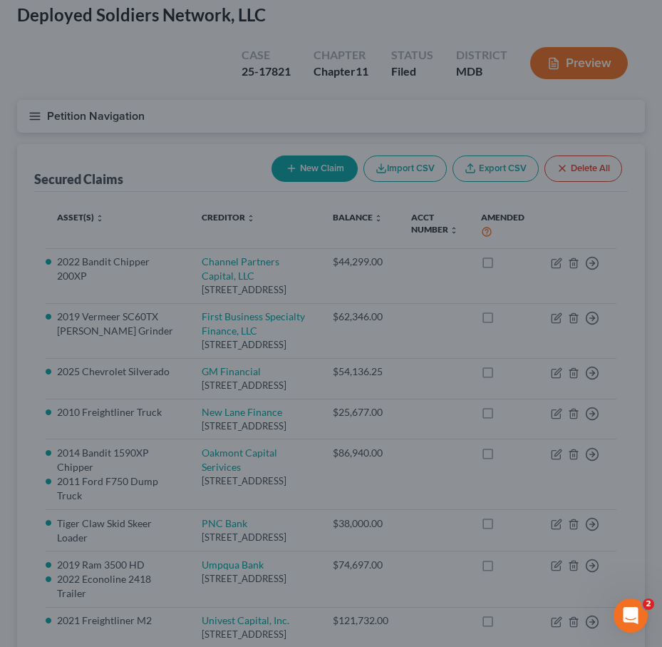
scroll to position [357, 0]
select select "11"
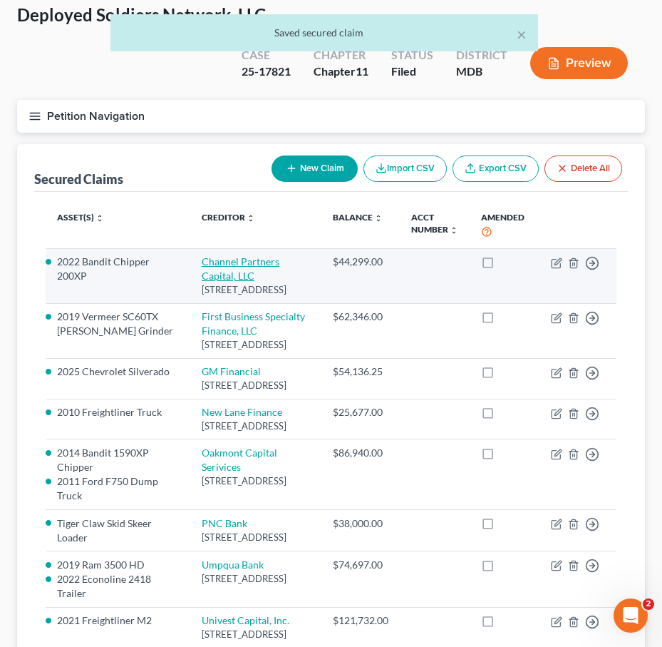
click at [218, 264] on link "Channel Partners Capital, LLC" at bounding box center [241, 268] width 78 height 26
select select "24"
select select "15"
select select "0"
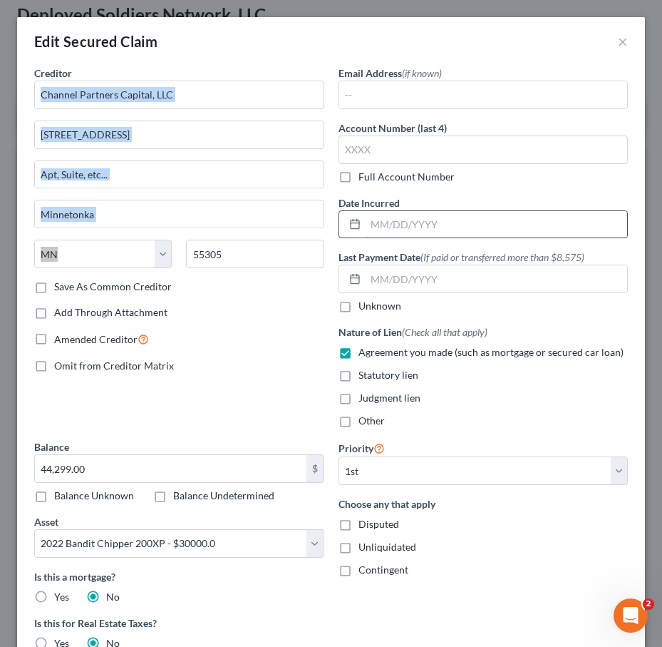
click at [380, 222] on input "text" at bounding box center [497, 224] width 262 height 27
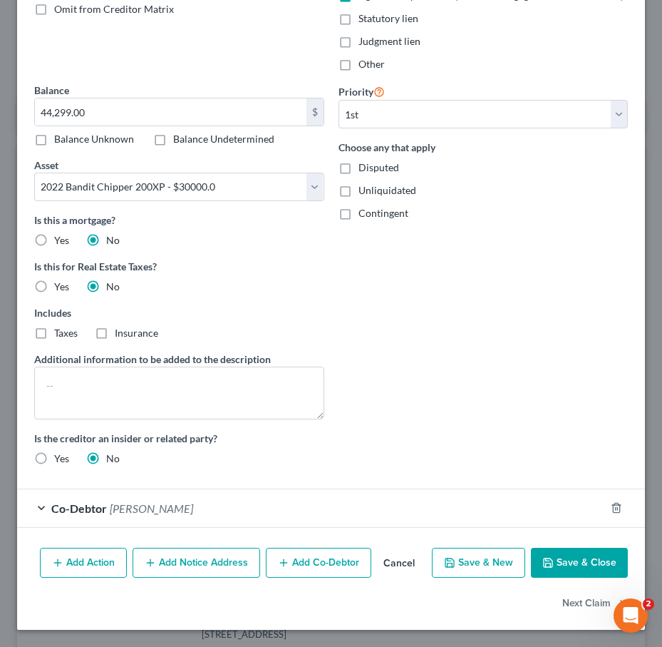
type input "05/06/2025"
click at [553, 555] on button "Save & Close" at bounding box center [579, 563] width 97 height 30
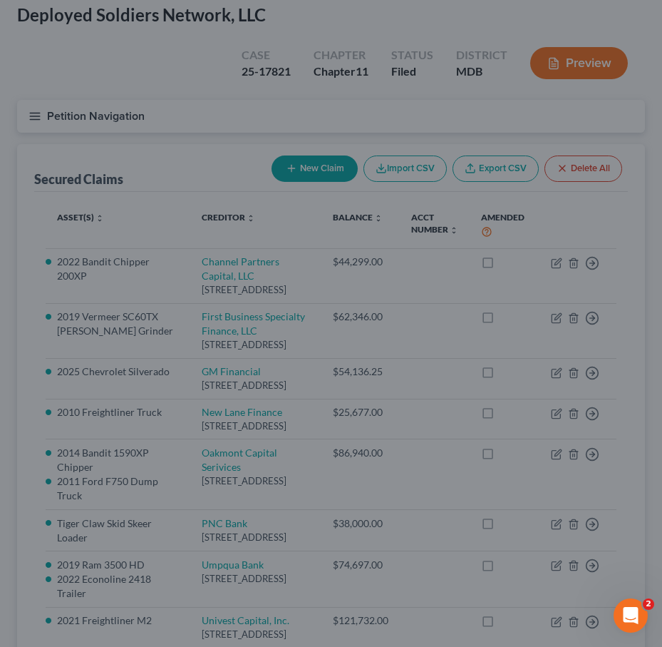
select select "15"
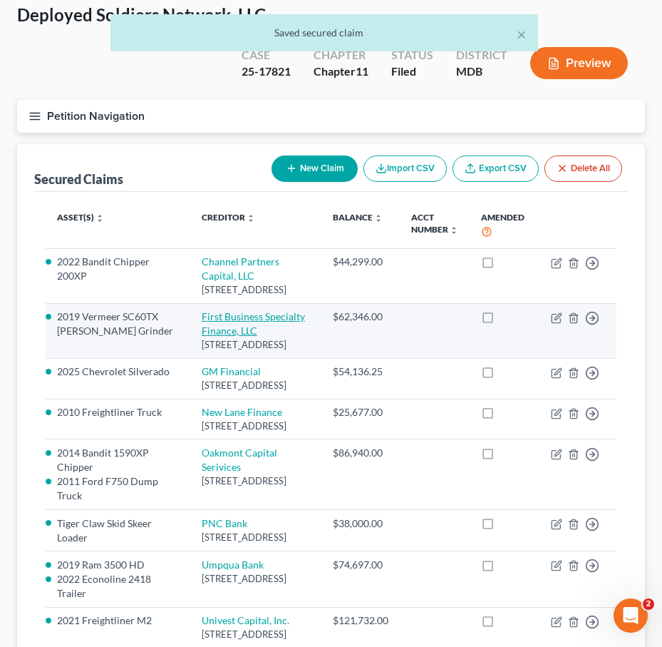
click at [202, 326] on link "First Business Specialty Finance, LLC" at bounding box center [253, 323] width 103 height 26
select select "52"
select select "0"
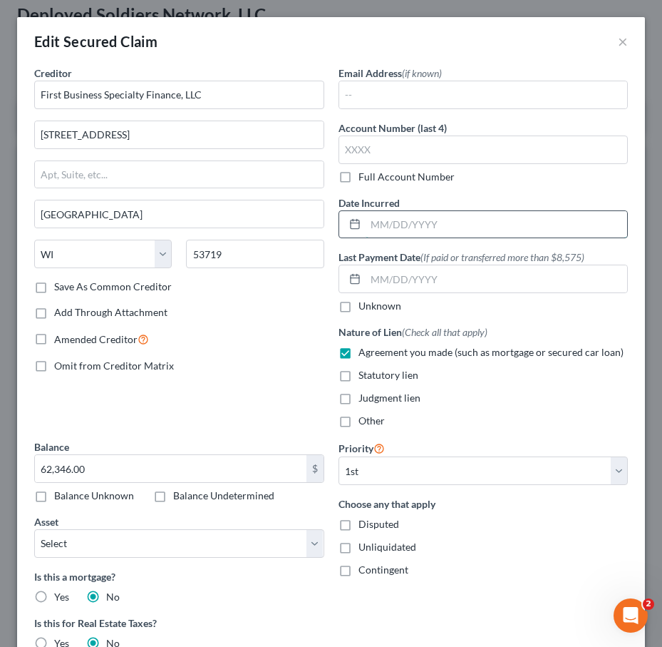
click at [398, 232] on input "text" at bounding box center [497, 224] width 262 height 27
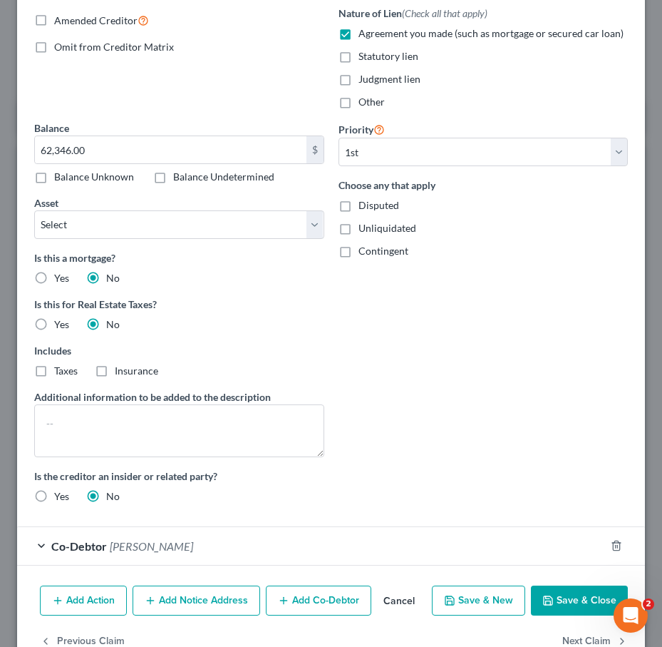
scroll to position [333, 0]
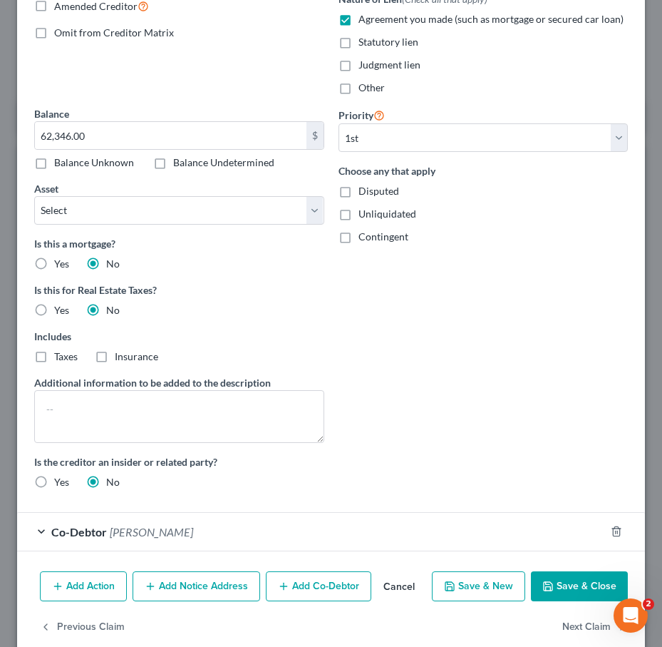
type input "06/09/2025"
click at [549, 588] on icon "button" at bounding box center [548, 585] width 11 height 11
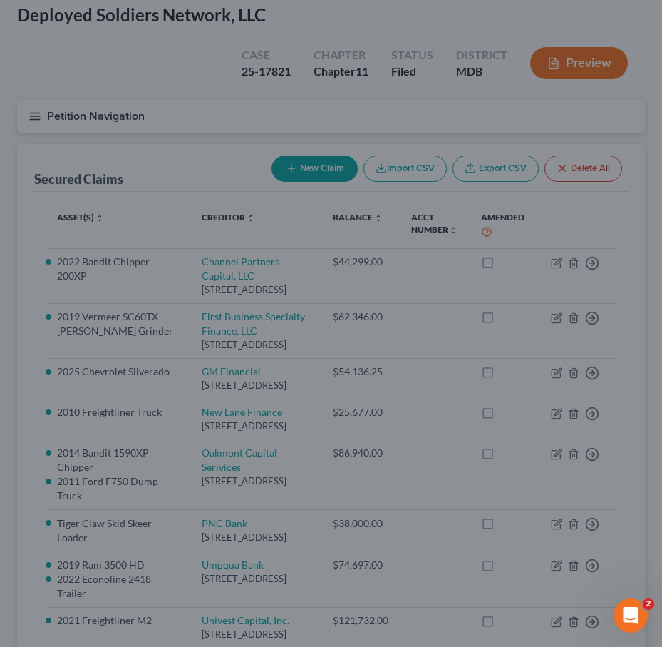
select select "17"
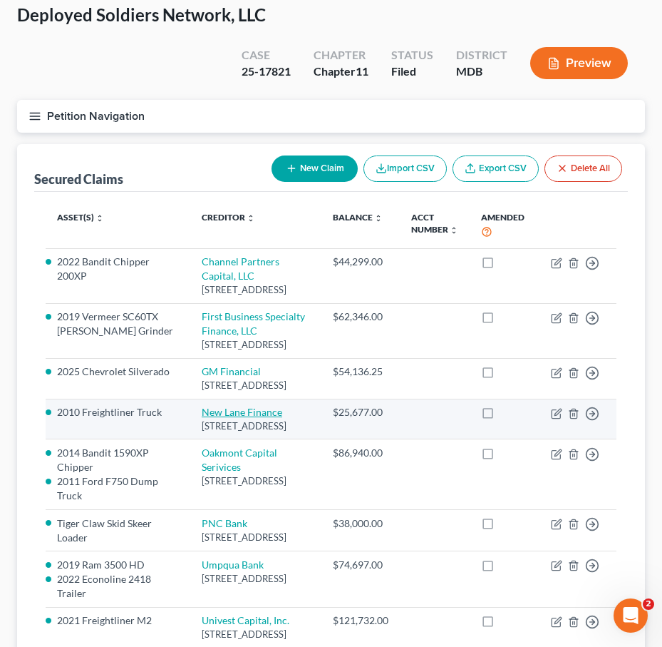
click at [202, 418] on link "New Lane Finance" at bounding box center [242, 412] width 81 height 12
select select "39"
select select "12"
select select "0"
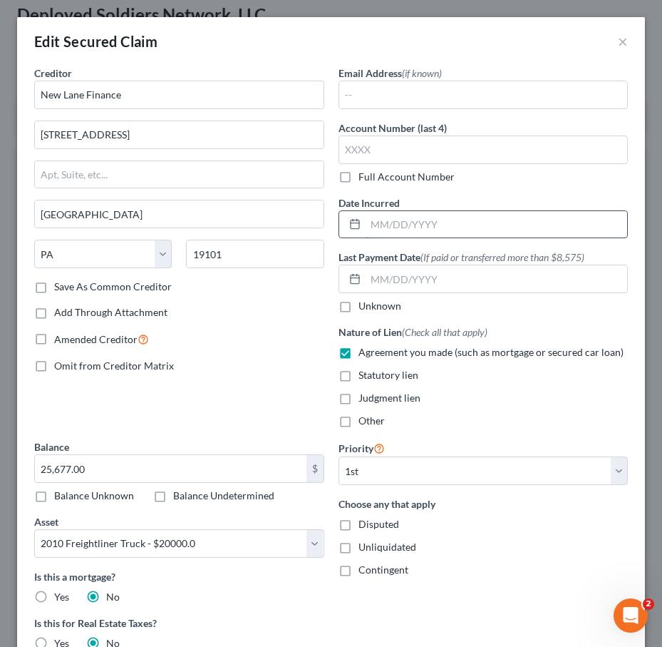
click at [395, 230] on input "text" at bounding box center [497, 224] width 262 height 27
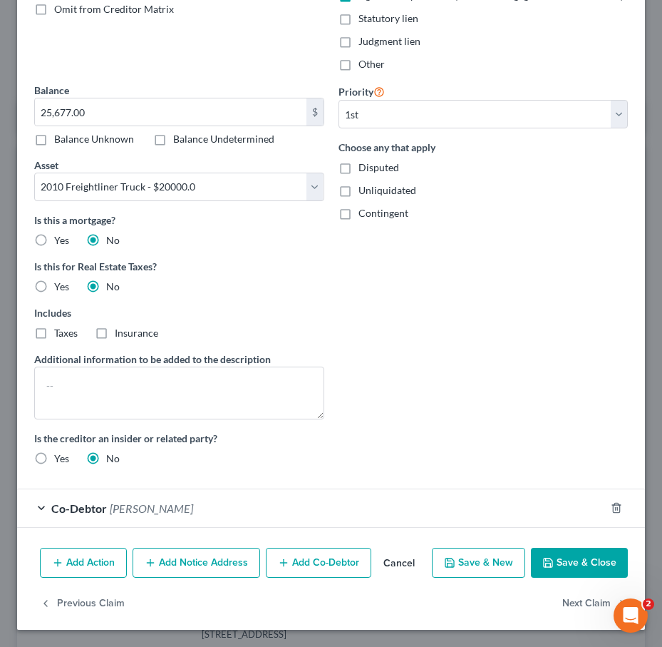
type input "04/14/2025"
click at [568, 558] on button "Save & Close" at bounding box center [579, 563] width 97 height 30
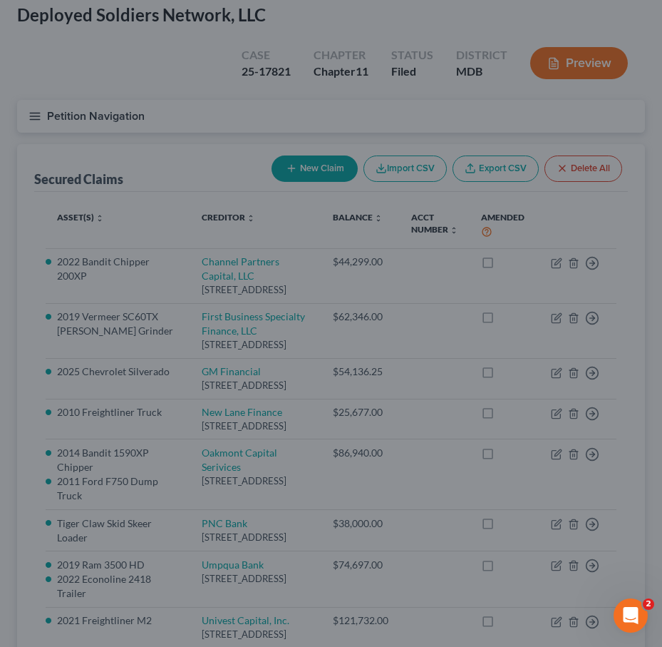
select select "12"
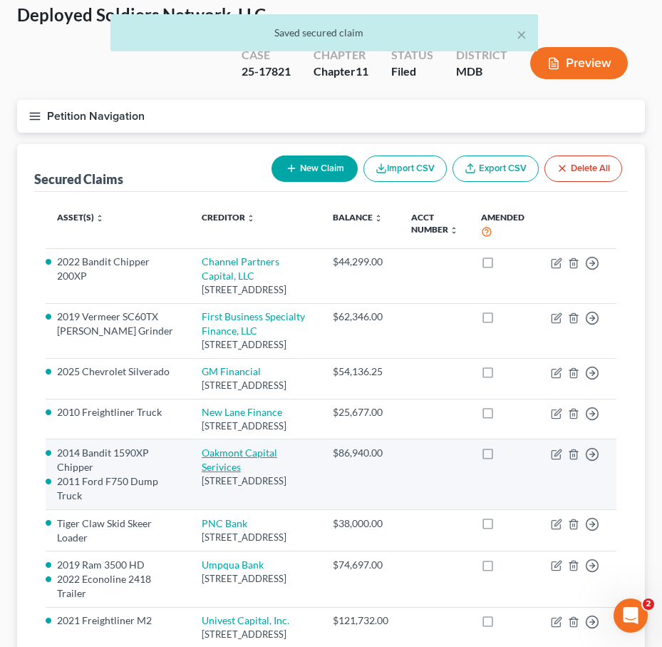
click at [202, 473] on link "Oakmont Capital Serivices" at bounding box center [240, 459] width 76 height 26
select select "33"
select select "1"
select select "2801232"
select select "0"
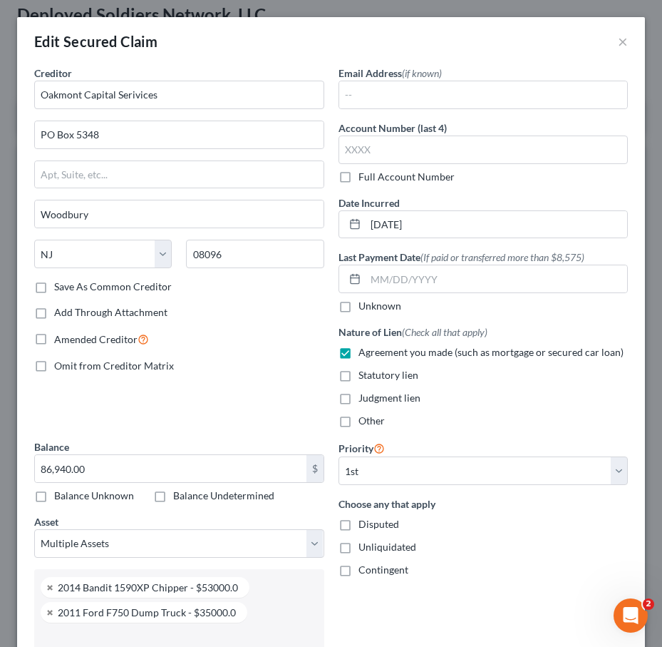
scroll to position [154, 0]
click at [622, 46] on button "×" at bounding box center [623, 41] width 10 height 17
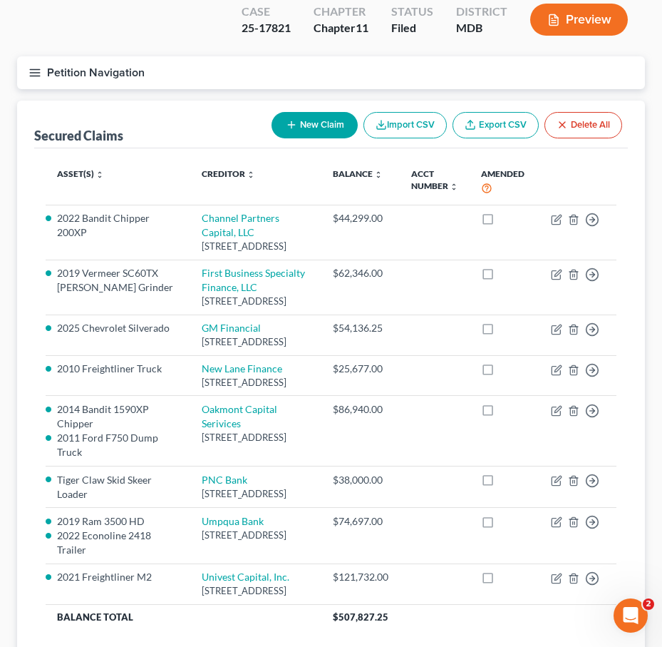
scroll to position [145, 0]
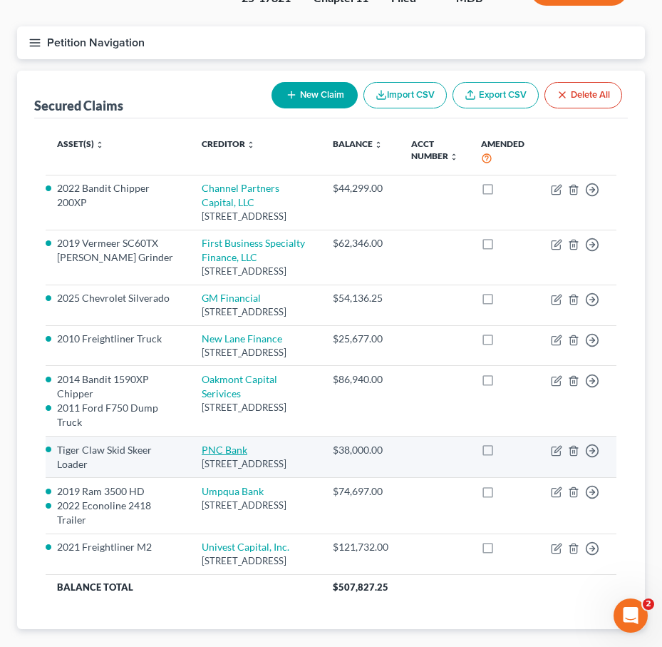
click at [202, 456] on link "PNC Bank" at bounding box center [225, 449] width 46 height 12
select select "36"
select select "18"
select select "0"
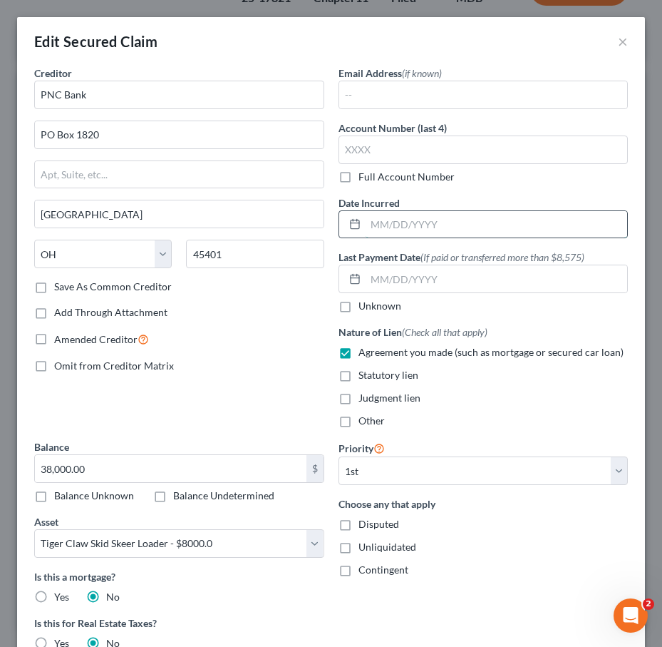
click at [384, 218] on input "text" at bounding box center [497, 224] width 262 height 27
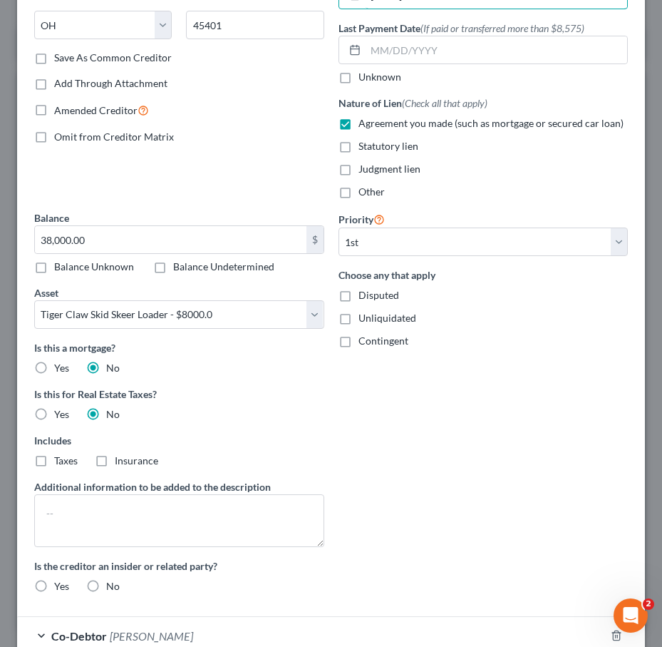
scroll to position [357, 0]
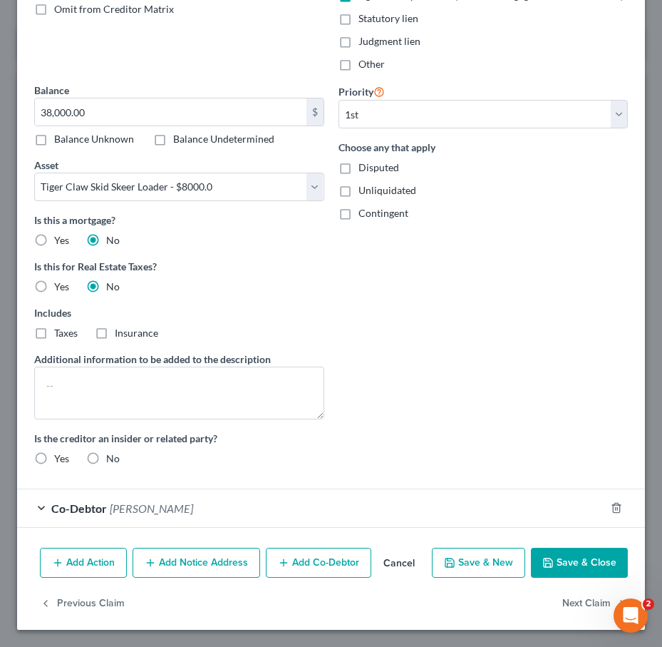
type input "06/05/2025"
click at [576, 565] on button "Save & Close" at bounding box center [579, 563] width 97 height 30
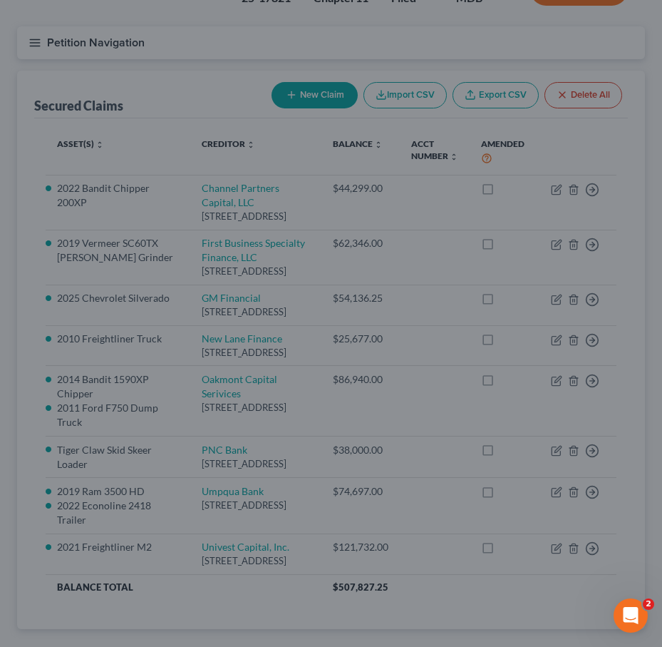
select select "18"
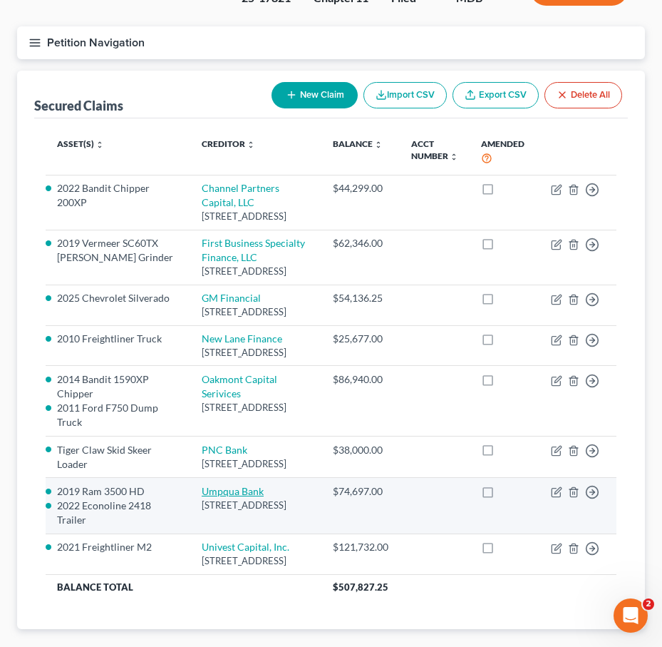
click at [202, 497] on link "Umpqua Bank" at bounding box center [233, 491] width 62 height 12
select select "50"
select select "1"
select select "2801270"
select select "0"
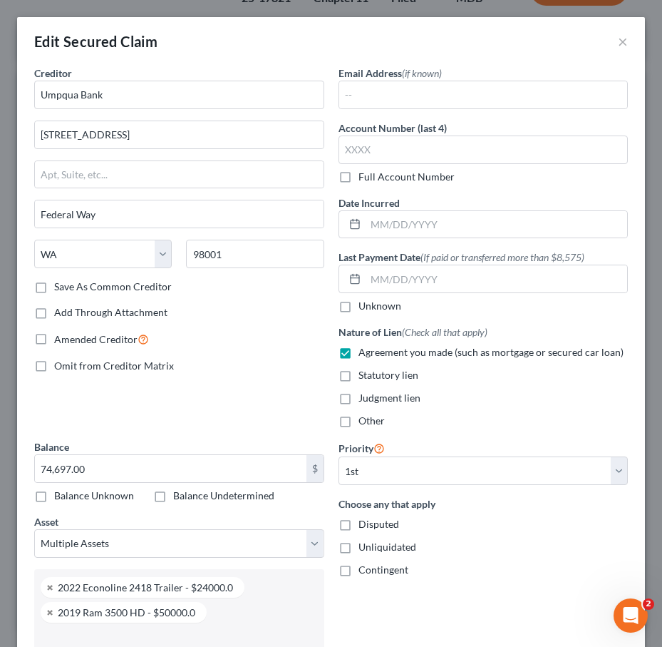
scroll to position [180, 0]
click at [378, 222] on input "text" at bounding box center [497, 224] width 262 height 27
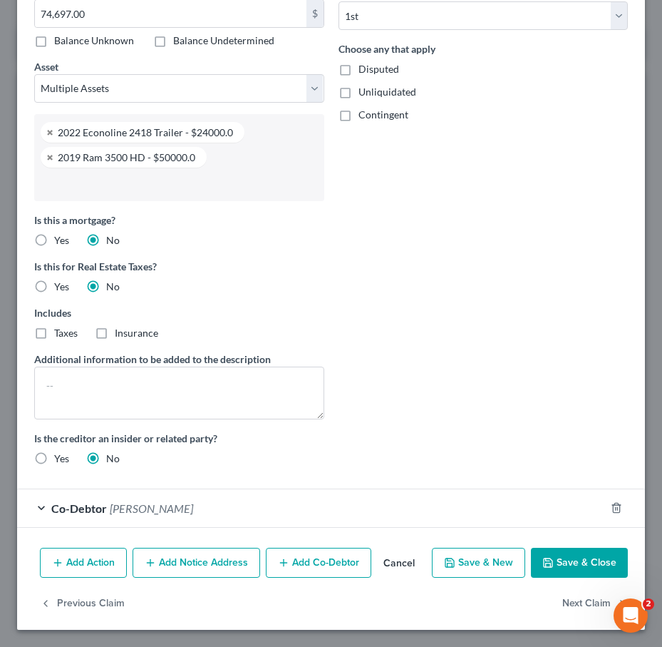
type input "06/09/2025"
click at [553, 554] on button "Save & Close" at bounding box center [579, 563] width 97 height 30
select select
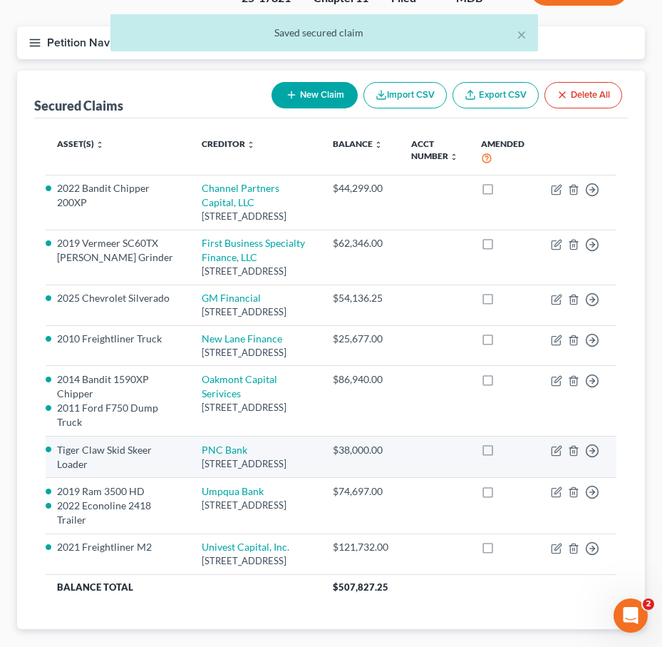
scroll to position [304, 0]
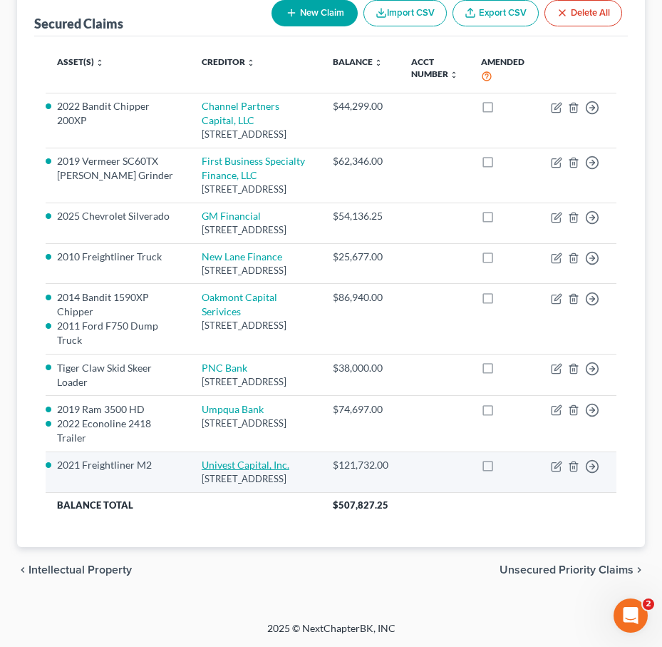
click at [202, 458] on link "Univest Capital, Inc." at bounding box center [246, 464] width 88 height 12
select select "39"
select select "19"
select select "0"
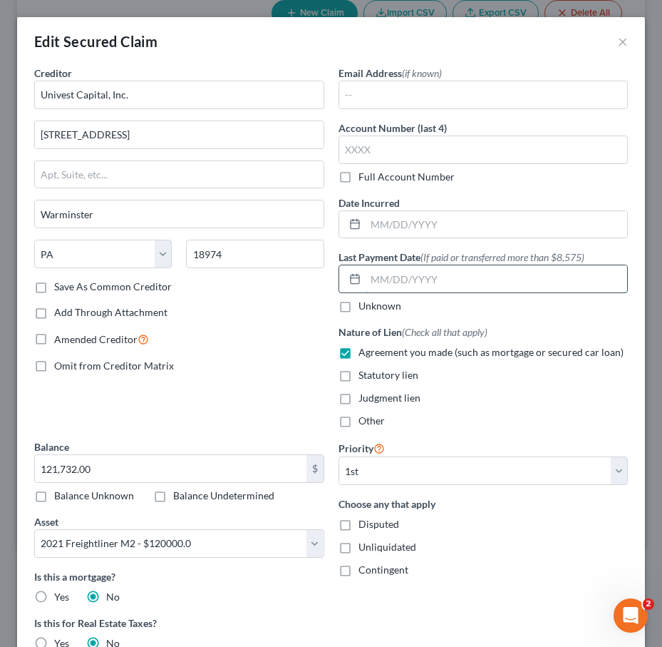
click at [380, 275] on input "text" at bounding box center [497, 278] width 262 height 27
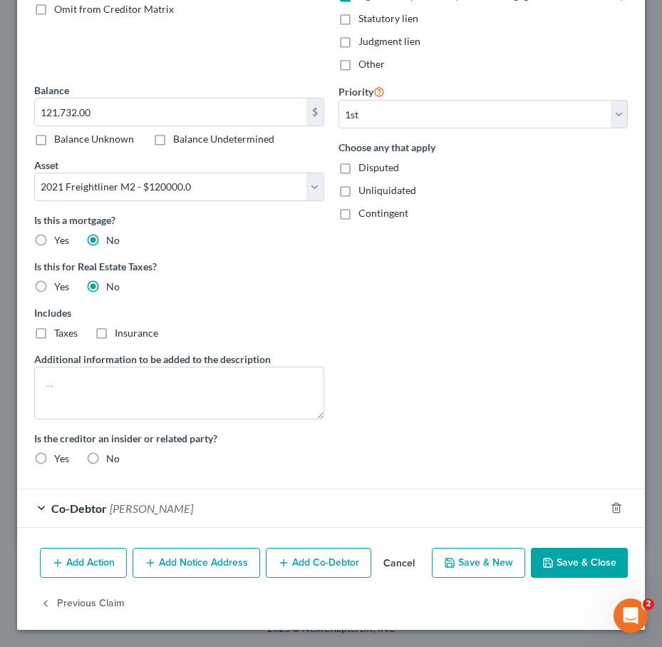
type input "04/08/2025"
click at [565, 557] on button "Save & Close" at bounding box center [579, 563] width 97 height 30
select select
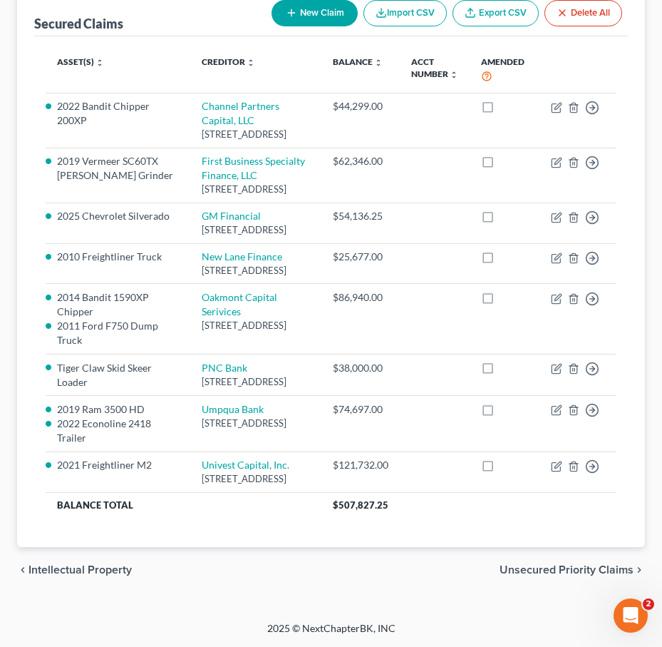
click at [506, 572] on span "Unsecured Priority Claims" at bounding box center [567, 569] width 134 height 11
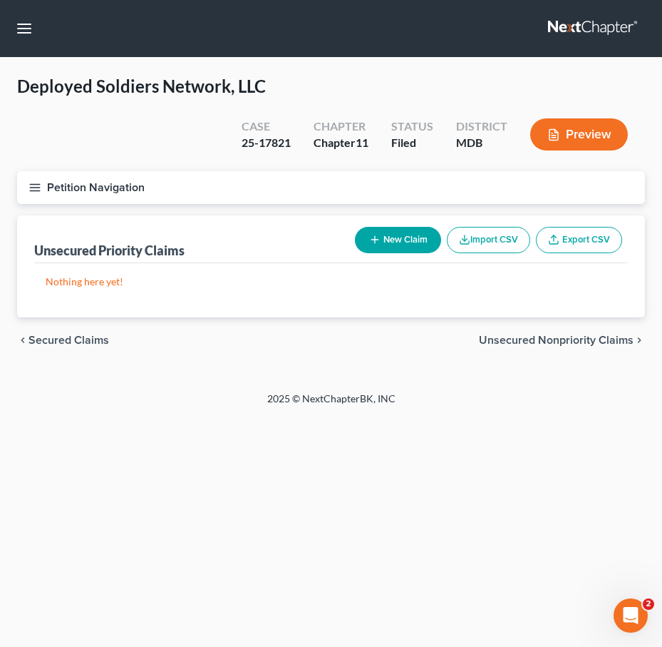
click at [512, 339] on span "Unsecured Nonpriority Claims" at bounding box center [556, 339] width 155 height 11
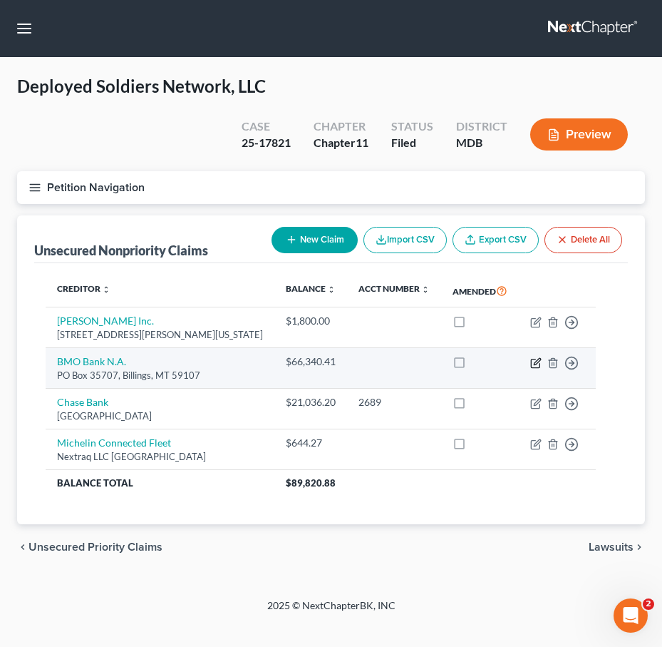
click at [542, 360] on icon "button" at bounding box center [535, 362] width 11 height 11
select select "27"
select select "11"
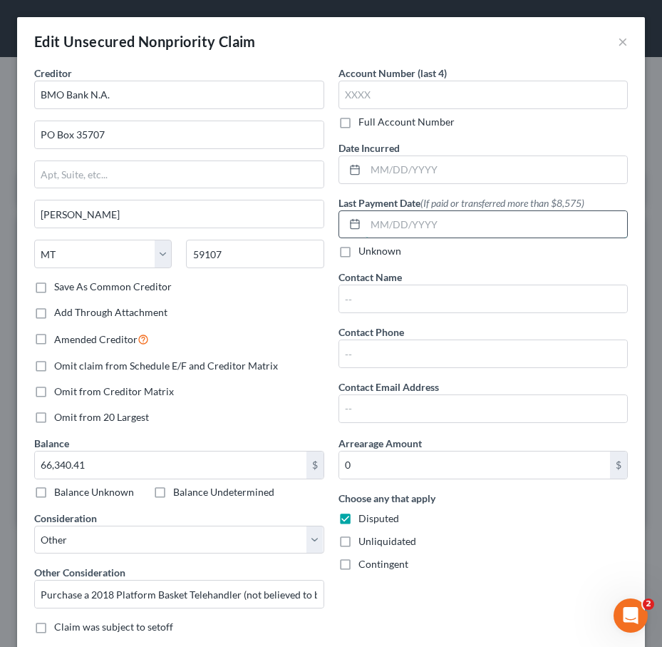
click at [379, 218] on input "text" at bounding box center [497, 224] width 262 height 27
type input "0"
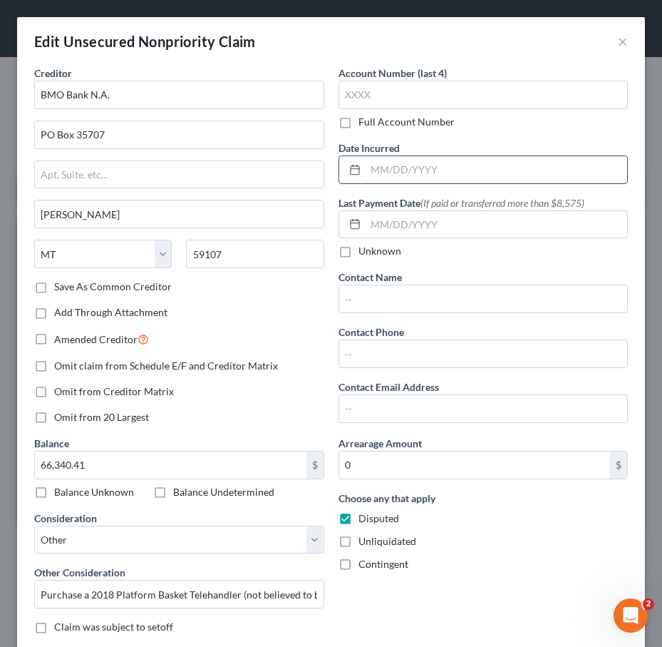
click at [372, 160] on input "text" at bounding box center [497, 169] width 262 height 27
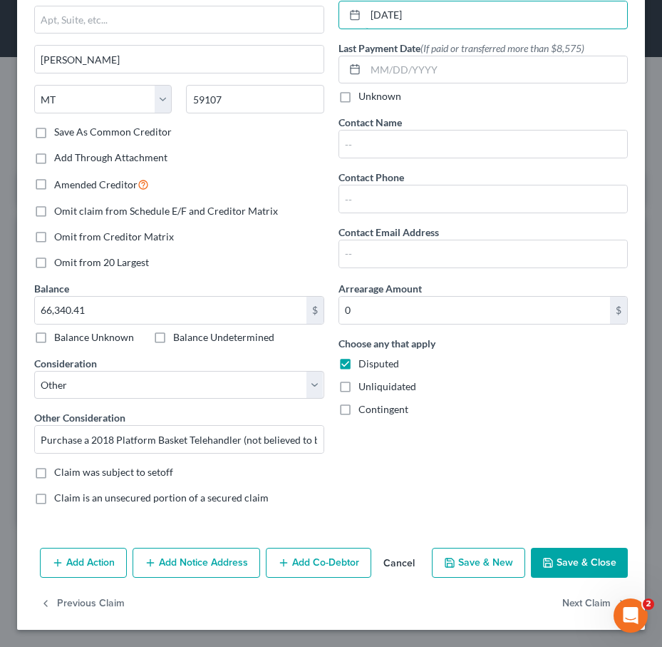
type input "06/10/2025"
drag, startPoint x: 582, startPoint y: 556, endPoint x: 440, endPoint y: 486, distance: 158.5
click at [440, 486] on div "Edit Unsecured Nonpriority Claim × Creditor * BMO Bank N.A. PO Box 35707 Billin…" at bounding box center [331, 245] width 628 height 767
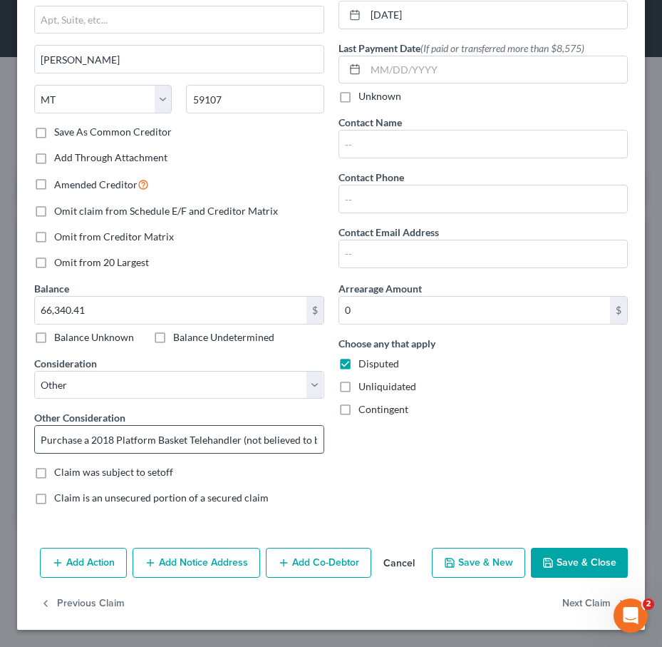
click at [84, 443] on input "Purchase a 2018 Platform Basket Telehandler (not believed to be Debtor's after …" at bounding box center [179, 439] width 289 height 27
drag, startPoint x: 203, startPoint y: 438, endPoint x: 337, endPoint y: 441, distance: 133.4
click at [337, 441] on div "Creditor * BMO Bank N.A. PO Box 35707 Billings State AL AK AR AZ CA CO CT DE DC…" at bounding box center [331, 213] width 608 height 605
click at [435, 493] on div "Arrearage Amount 0 $ Choose any that apply Disputed Unliquidated Contingent" at bounding box center [484, 398] width 304 height 235
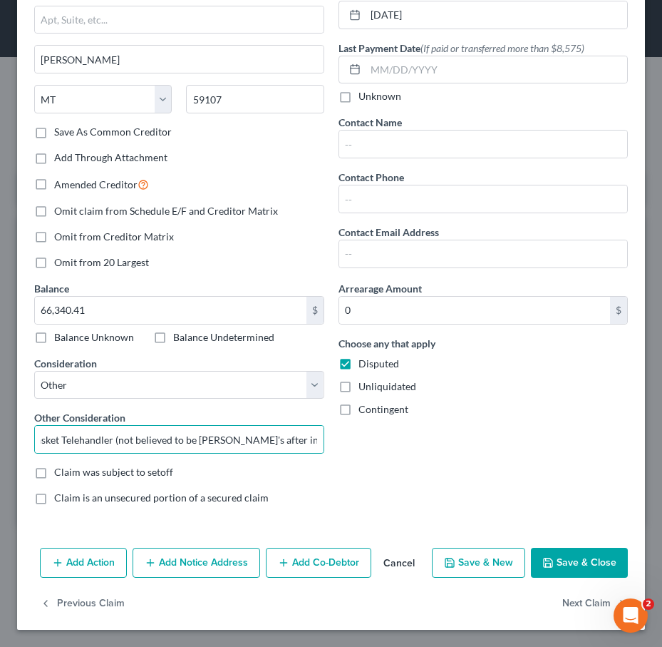
scroll to position [0, 0]
click at [48, 436] on input "Purchase of a 2018 Platform Basket Telehandler (not believed to be Debtor's aft…" at bounding box center [179, 439] width 289 height 27
type input "Money loaned for the purchase of a 2018 Platform Basket Telehandler (not believ…"
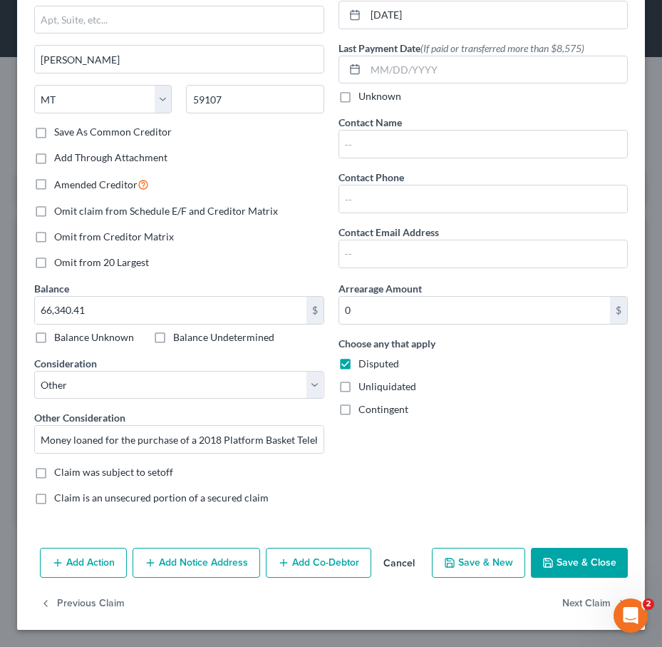
click at [556, 564] on button "Save & Close" at bounding box center [579, 563] width 97 height 30
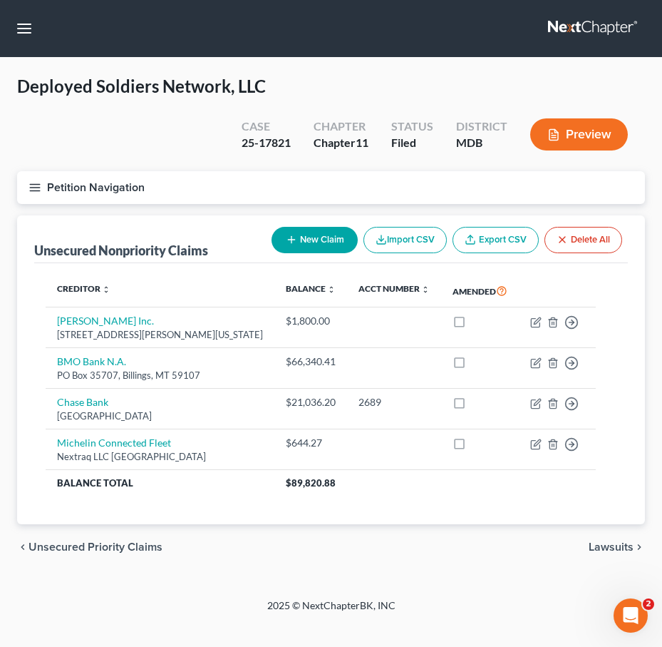
click at [623, 552] on span "Lawsuits" at bounding box center [611, 546] width 45 height 11
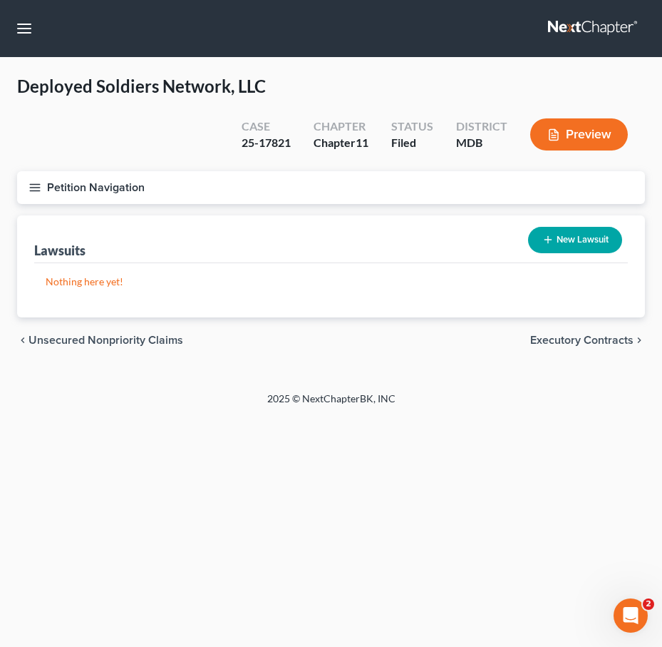
click at [549, 336] on span "Executory Contracts" at bounding box center [581, 339] width 103 height 11
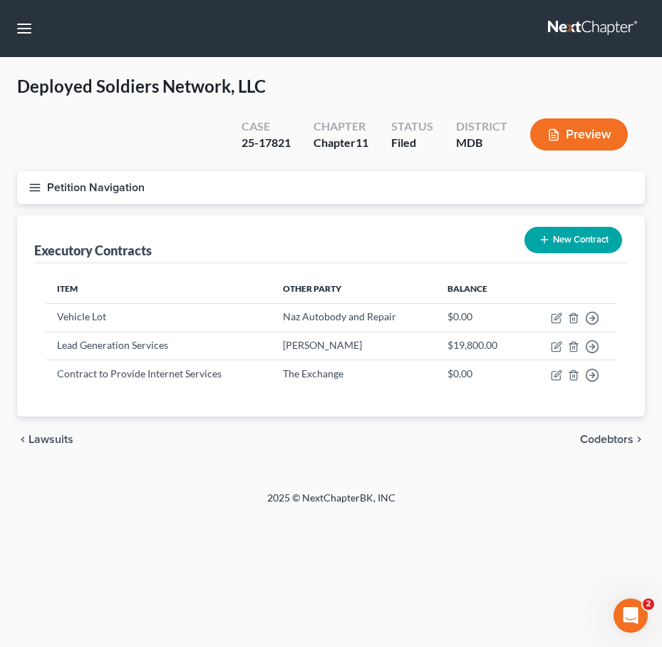
click at [583, 441] on span "Codebtors" at bounding box center [606, 439] width 53 height 11
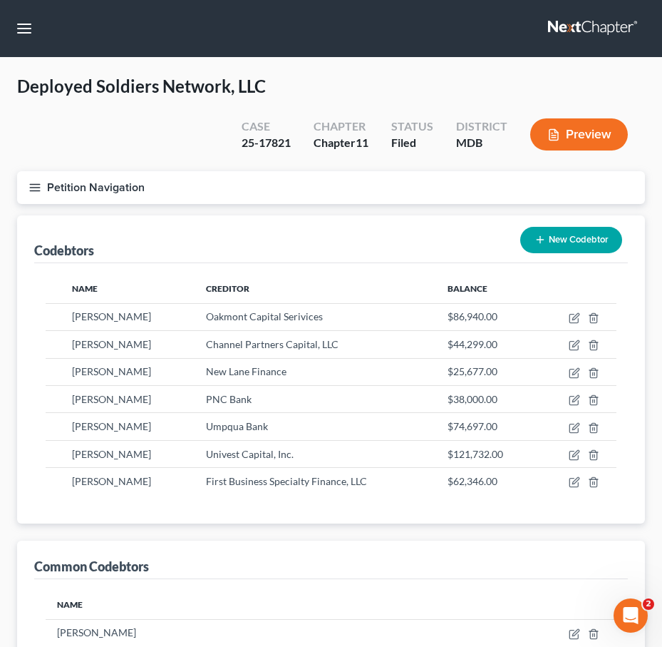
click at [33, 190] on icon "button" at bounding box center [35, 187] width 13 height 13
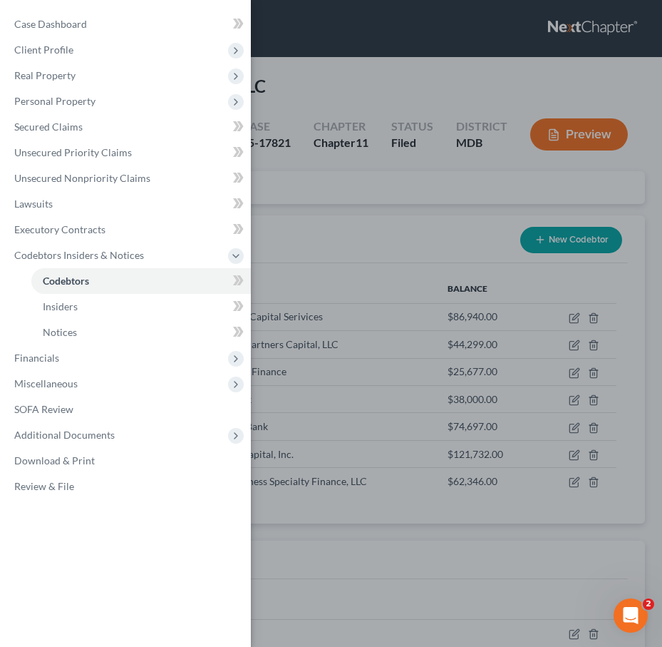
click at [33, 190] on div "Case Dashboard Payments Invoices Payments Payments Credit Report Client Profile" at bounding box center [331, 323] width 662 height 647
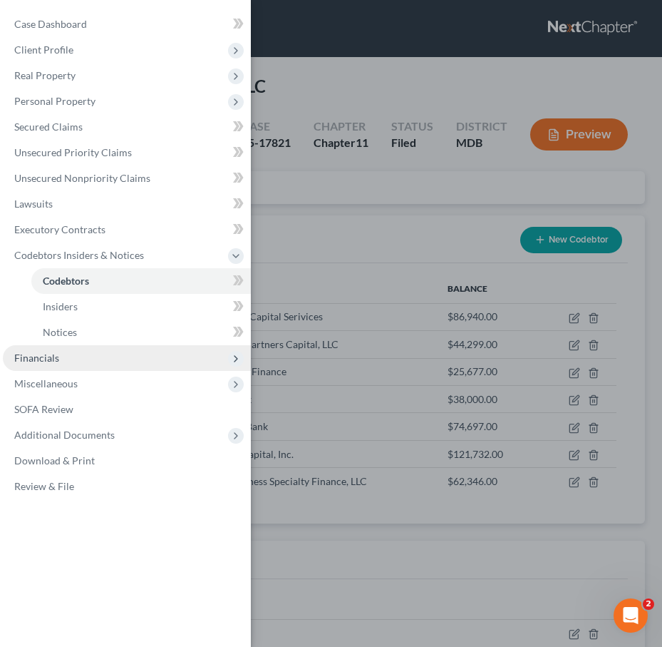
click at [41, 354] on span "Financials" at bounding box center [36, 358] width 45 height 12
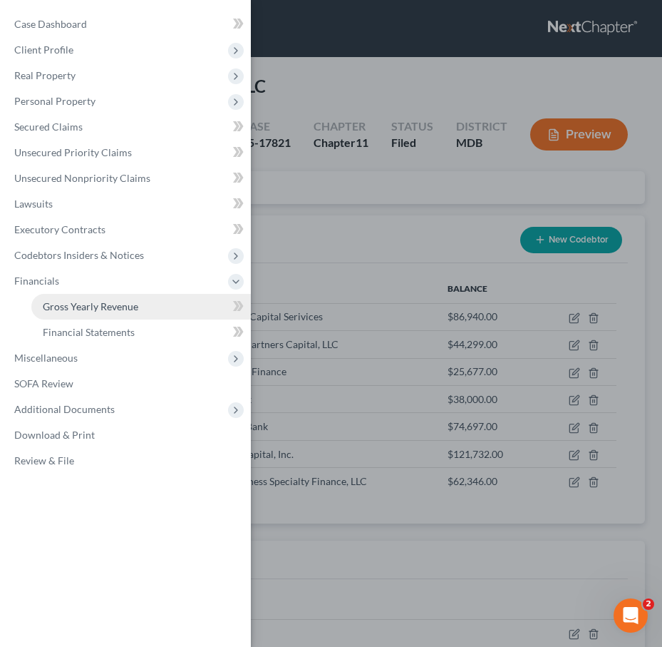
click at [56, 307] on span "Gross Yearly Revenue" at bounding box center [91, 306] width 96 height 12
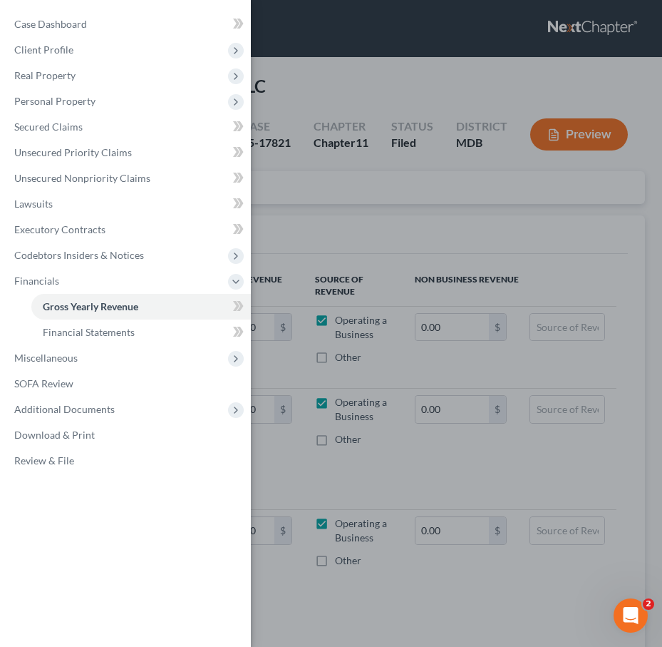
click at [367, 195] on div "Case Dashboard Payments Invoices Payments Payments Credit Report Client Profile" at bounding box center [331, 323] width 662 height 647
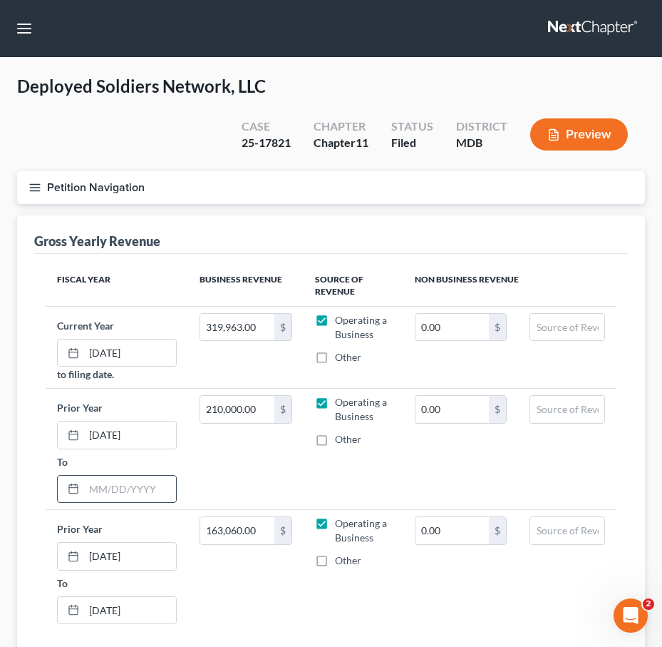
click at [123, 487] on input "text" at bounding box center [130, 489] width 92 height 27
click at [141, 488] on input "12/31/2025" at bounding box center [130, 489] width 92 height 27
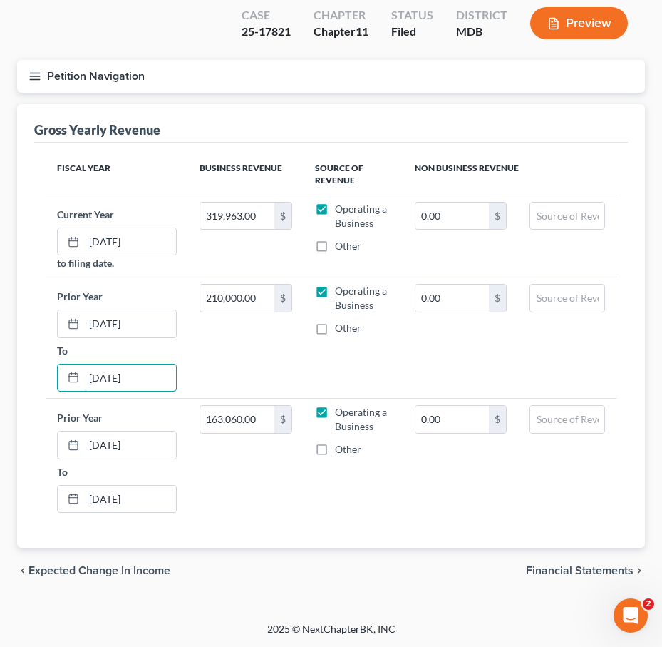
type input "12/31/2024"
click at [548, 567] on span "Financial Statements" at bounding box center [580, 570] width 108 height 11
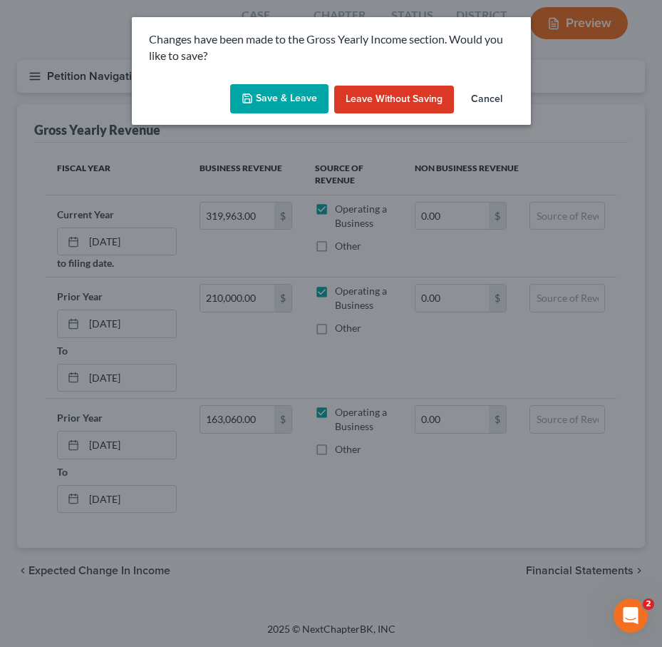
click at [475, 100] on button "Cancel" at bounding box center [487, 100] width 54 height 29
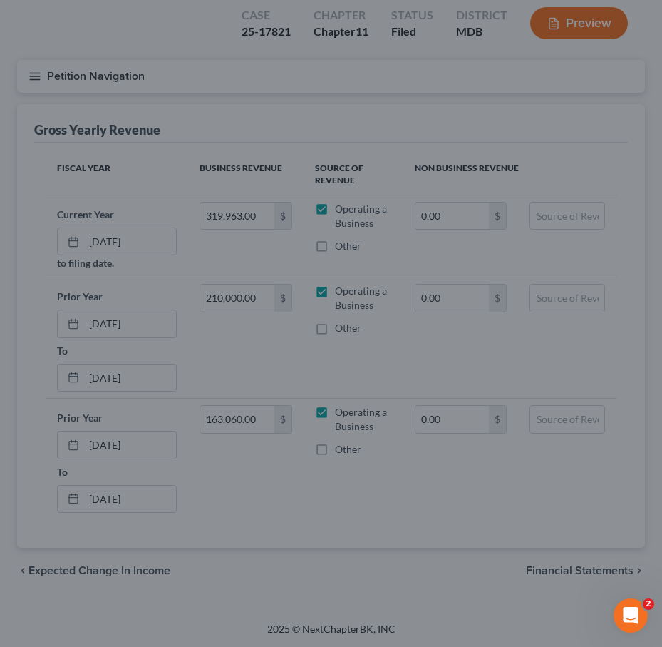
click at [475, 100] on button "Cancel" at bounding box center [466, 95] width 47 height 24
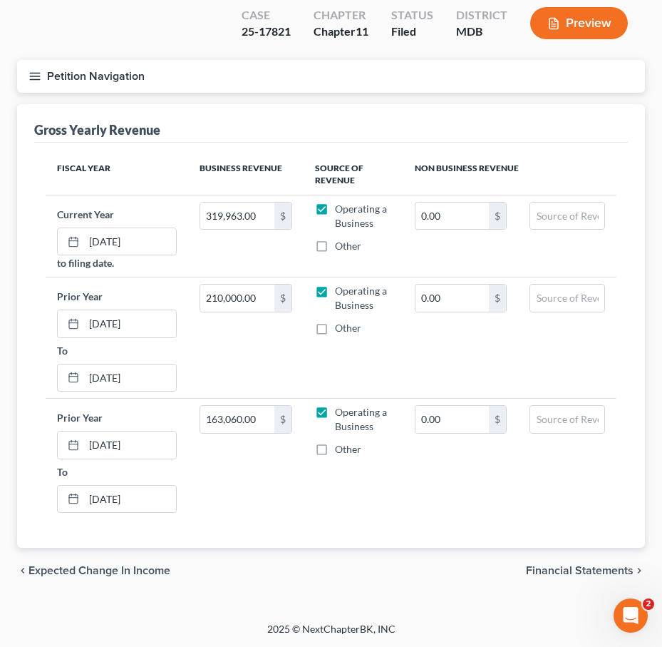
click at [34, 79] on icon "button" at bounding box center [35, 76] width 13 height 13
click at [0, 0] on div "Case Dashboard Payments Invoices Payments Payments Credit Report Client Profile" at bounding box center [0, 0] width 0 height 0
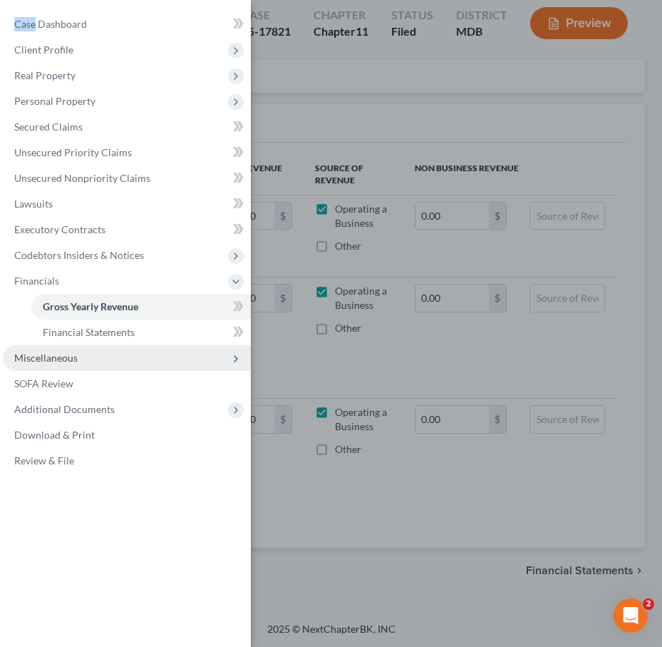
click at [93, 356] on span "Miscellaneous" at bounding box center [127, 358] width 248 height 26
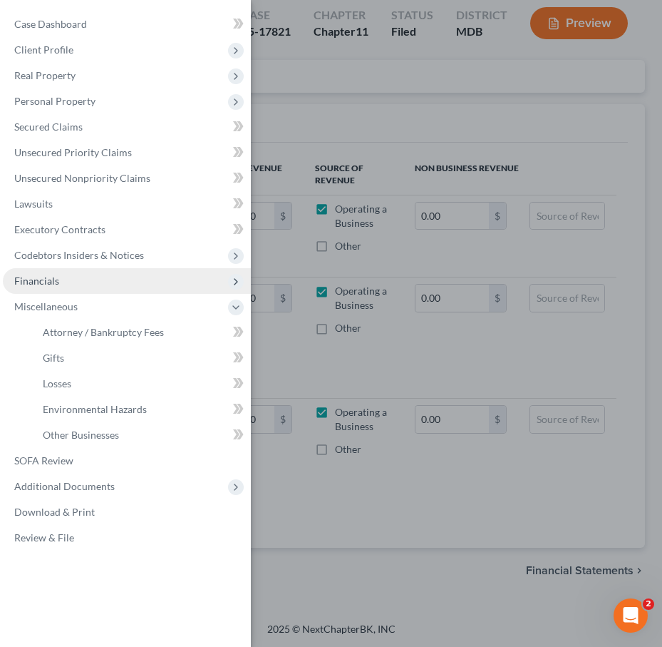
click at [68, 280] on span "Financials" at bounding box center [127, 281] width 248 height 26
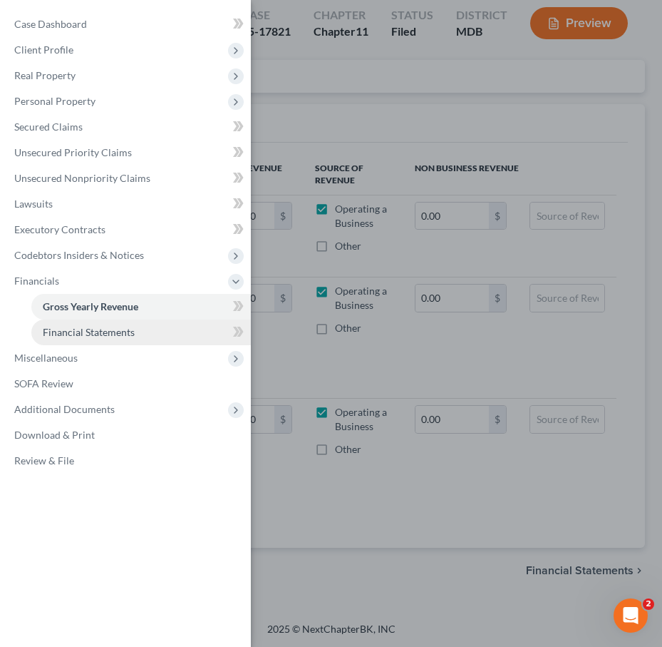
click at [68, 329] on span "Financial Statements" at bounding box center [89, 332] width 92 height 12
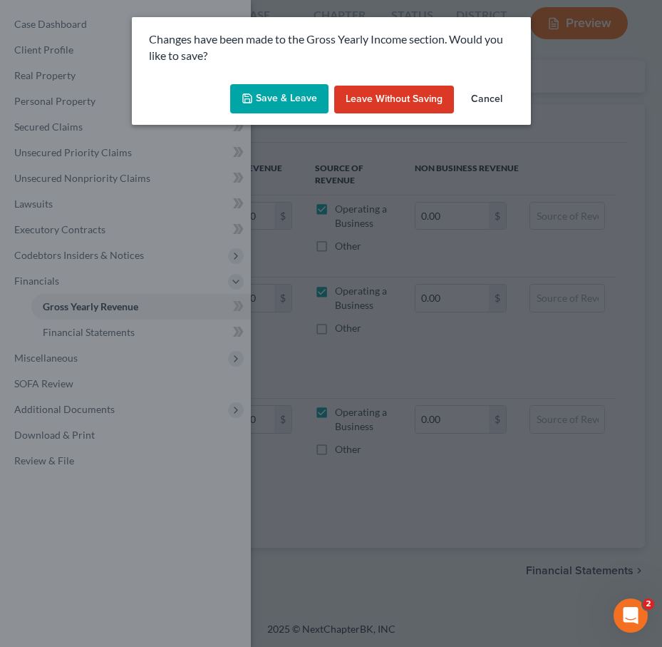
click at [286, 96] on button "Save & Leave" at bounding box center [279, 99] width 98 height 30
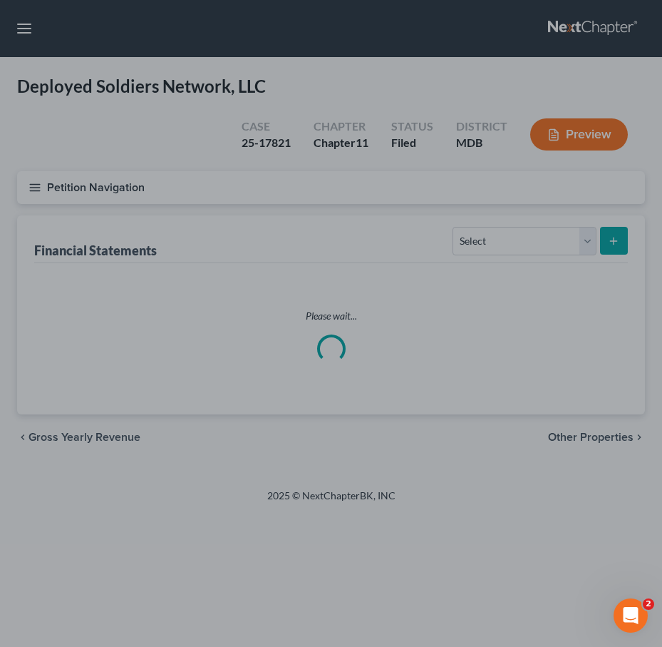
click at [322, 115] on div at bounding box center [331, 323] width 662 height 647
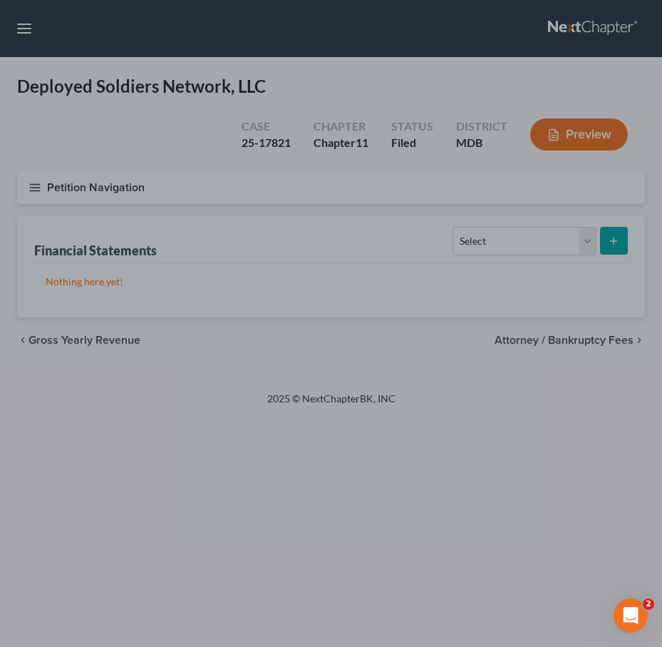
click at [569, 241] on div at bounding box center [331, 323] width 662 height 647
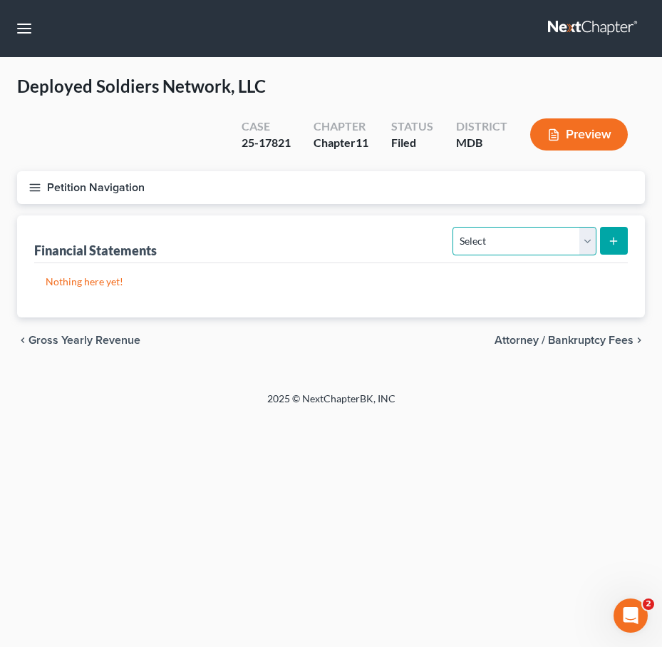
click at [585, 235] on select "Select Auditor Bookkeeper Creditor Pension Contribution Records Keeper Tax Cons…" at bounding box center [524, 241] width 143 height 29
select select "bookkeeper"
click at [453, 227] on select "Select Auditor Bookkeeper Creditor Pension Contribution Records Keeper Tax Cons…" at bounding box center [524, 241] width 143 height 29
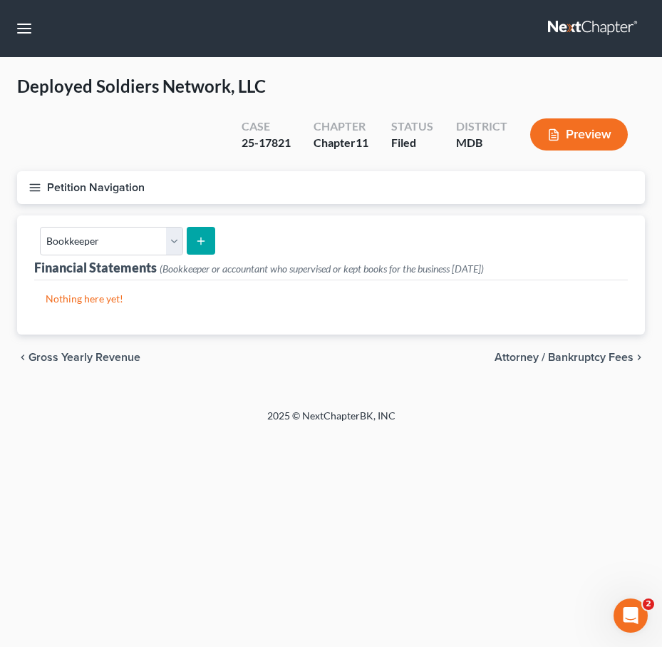
click at [200, 237] on icon "submit" at bounding box center [200, 240] width 11 height 11
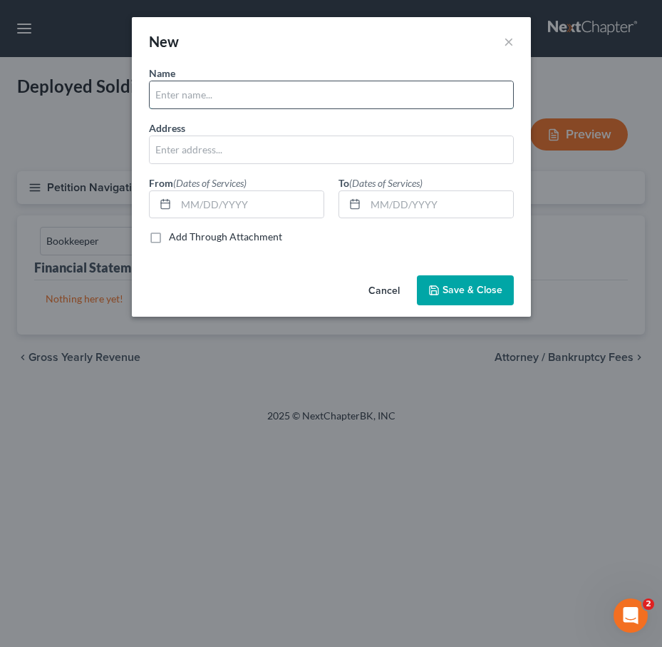
click at [185, 98] on input "text" at bounding box center [332, 94] width 364 height 27
click at [225, 93] on input "Ronald J. Kaley" at bounding box center [332, 94] width 364 height 27
type input "Ronald J. Kaley, CPA"
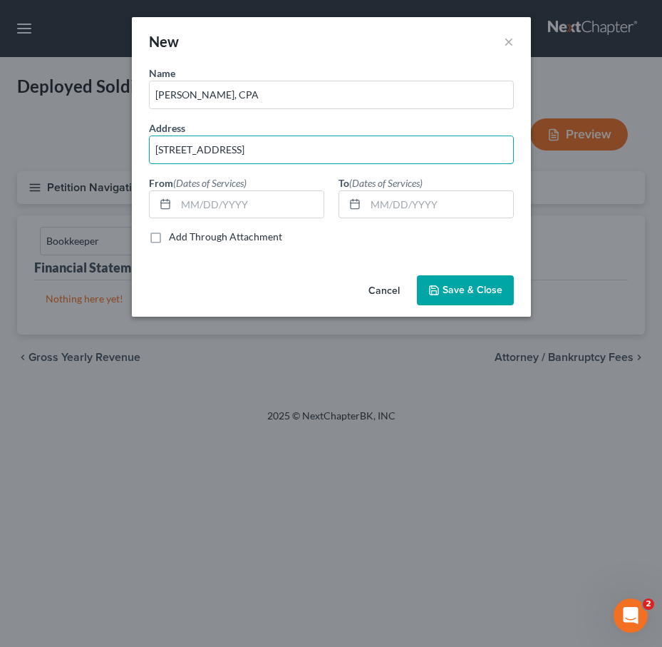
type input "5005 Cascade Road SE, Suite A, Grand Rapids, MI. 49546"
click at [427, 289] on button "Save & Close" at bounding box center [465, 290] width 97 height 30
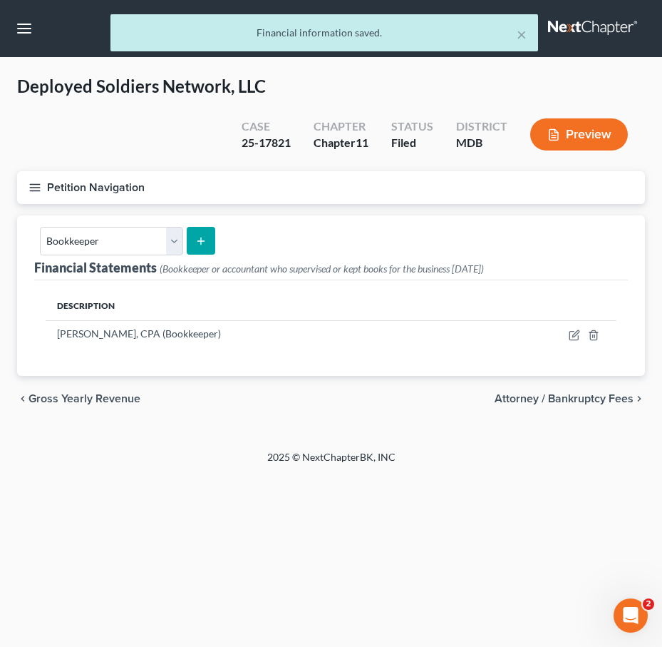
click at [537, 393] on span "Attorney / Bankruptcy Fees" at bounding box center [564, 398] width 139 height 11
select select "0"
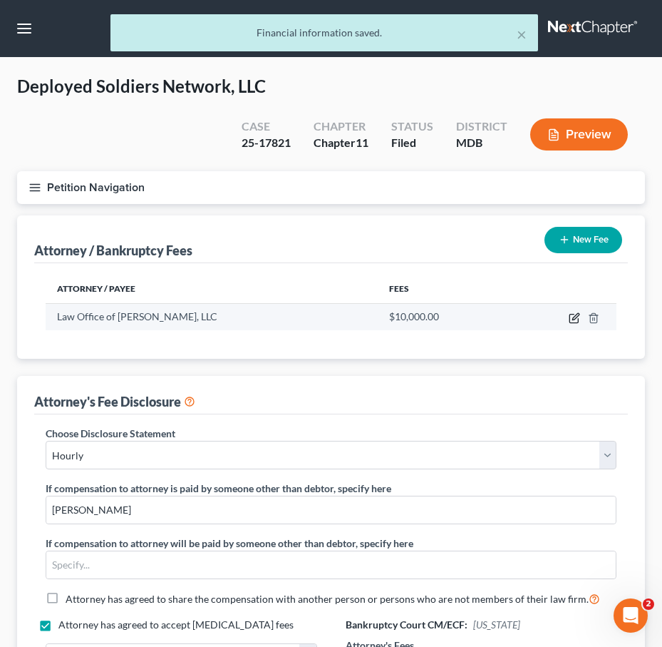
click at [576, 315] on icon "button" at bounding box center [574, 317] width 11 height 11
select select "21"
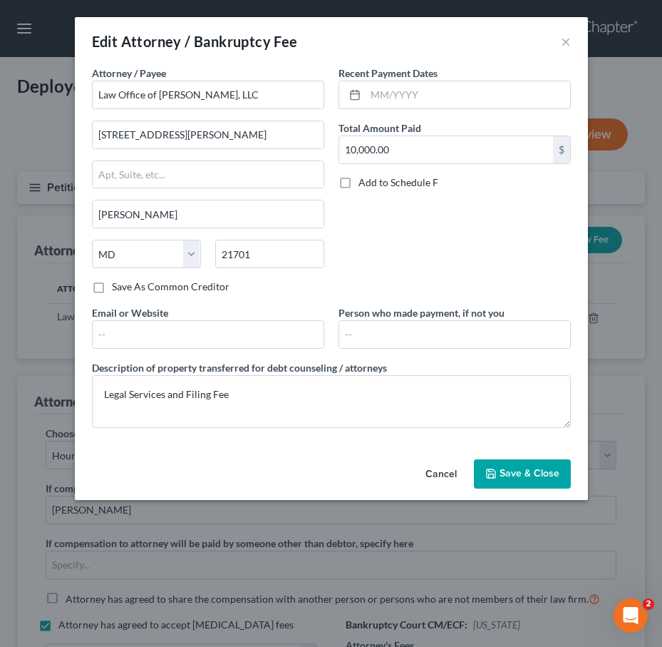
click at [441, 477] on button "Cancel" at bounding box center [441, 475] width 54 height 29
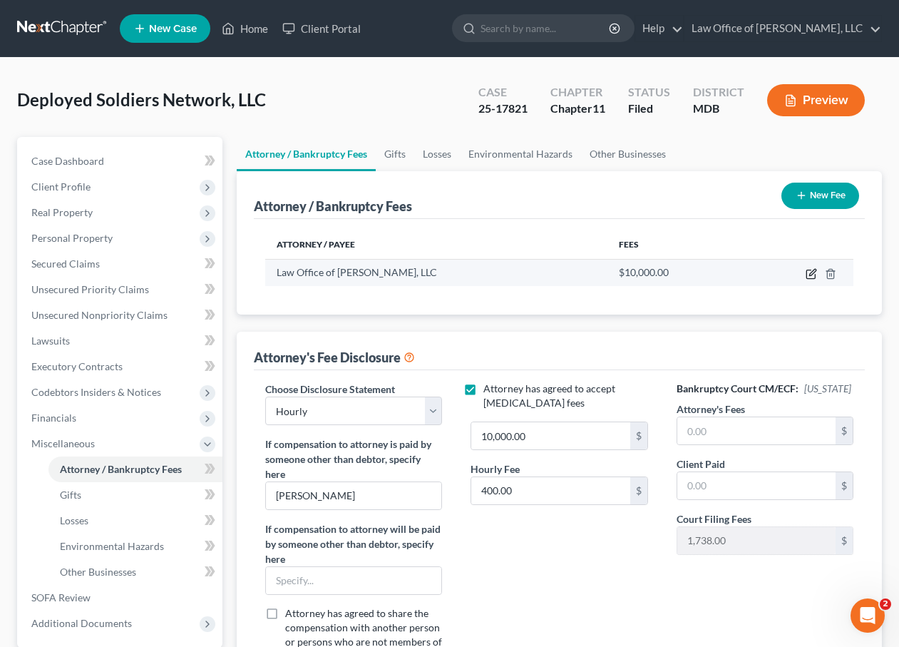
click at [662, 275] on icon "button" at bounding box center [811, 273] width 11 height 11
select select "21"
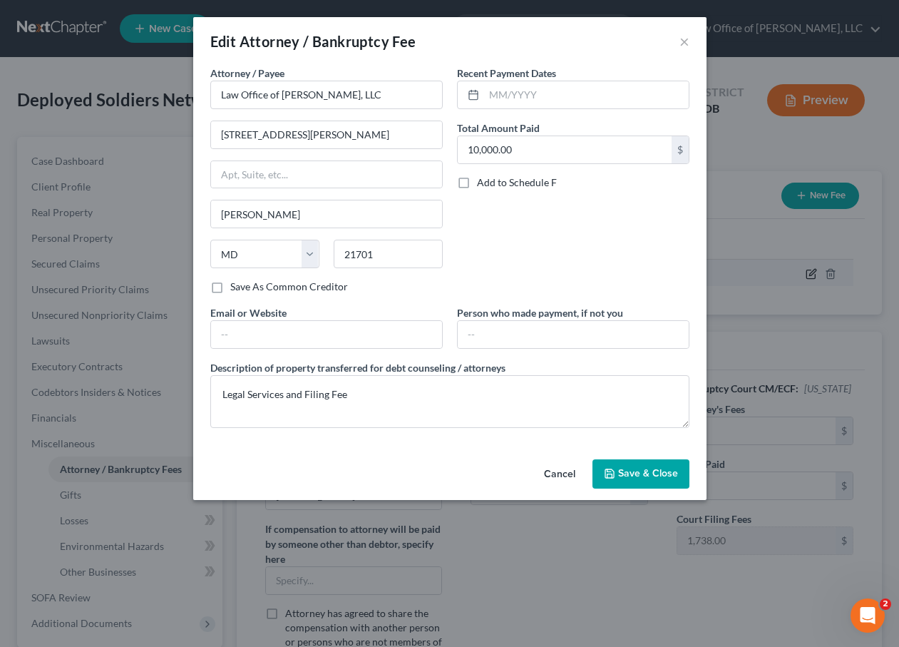
click at [662, 275] on div "Edit Attorney / Bankruptcy Fee × Attorney / Payee * Law Office of David Cahn, L…" at bounding box center [449, 323] width 899 height 647
click at [499, 97] on input "text" at bounding box center [586, 94] width 205 height 27
type input "08/2025"
click at [621, 468] on span "Save & Close" at bounding box center [648, 474] width 60 height 12
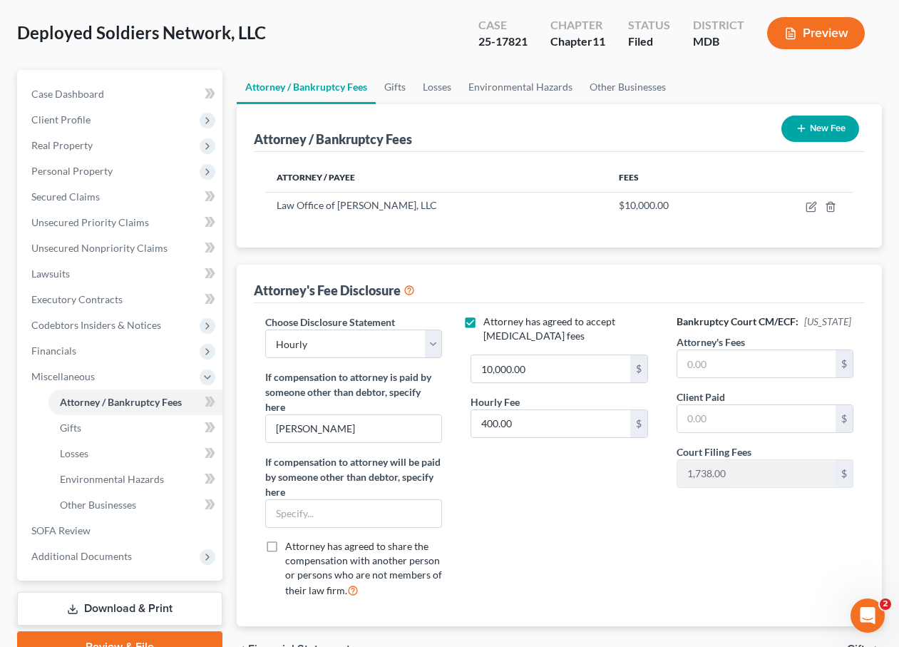
scroll to position [145, 0]
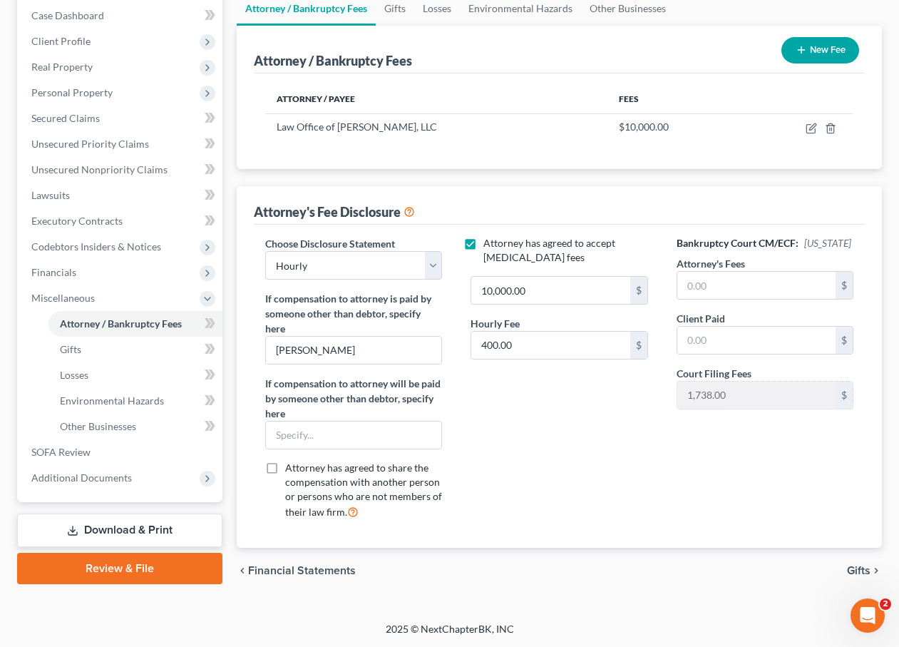
click at [300, 575] on span "Financial Statements" at bounding box center [302, 570] width 108 height 11
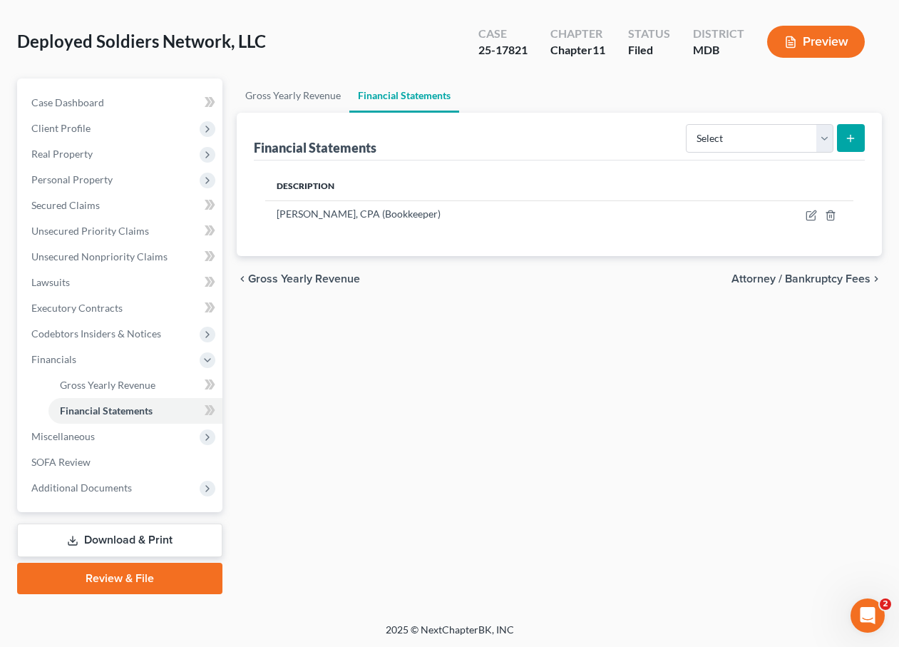
click at [132, 537] on link "Download & Print" at bounding box center [119, 540] width 205 height 34
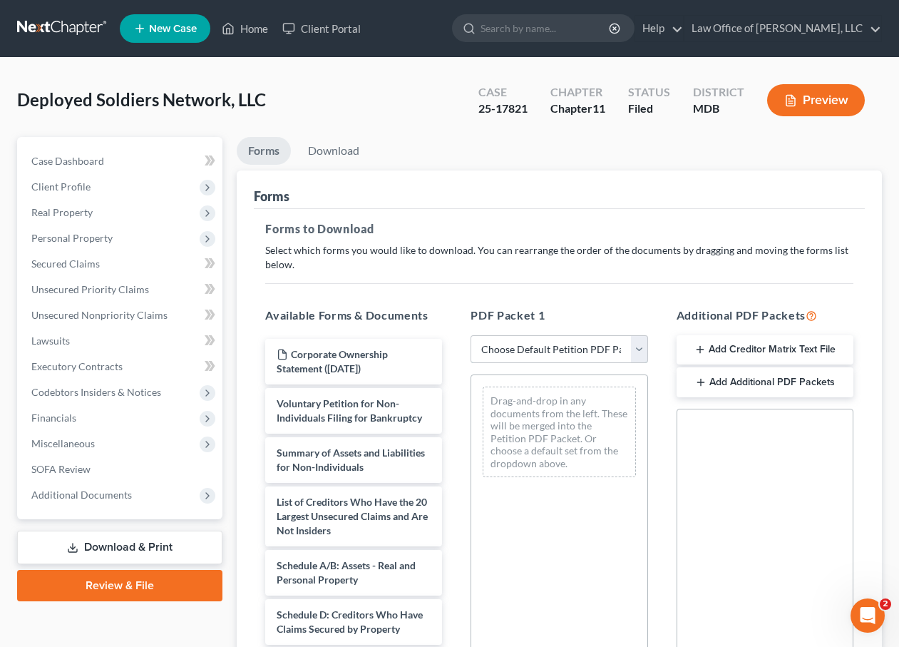
click at [642, 352] on select "Choose Default Petition PDF Packet Complete Bankruptcy Petition (all forms and …" at bounding box center [559, 349] width 177 height 29
select select "0"
click at [471, 335] on select "Choose Default Petition PDF Packet Complete Bankruptcy Petition (all forms and …" at bounding box center [559, 349] width 177 height 29
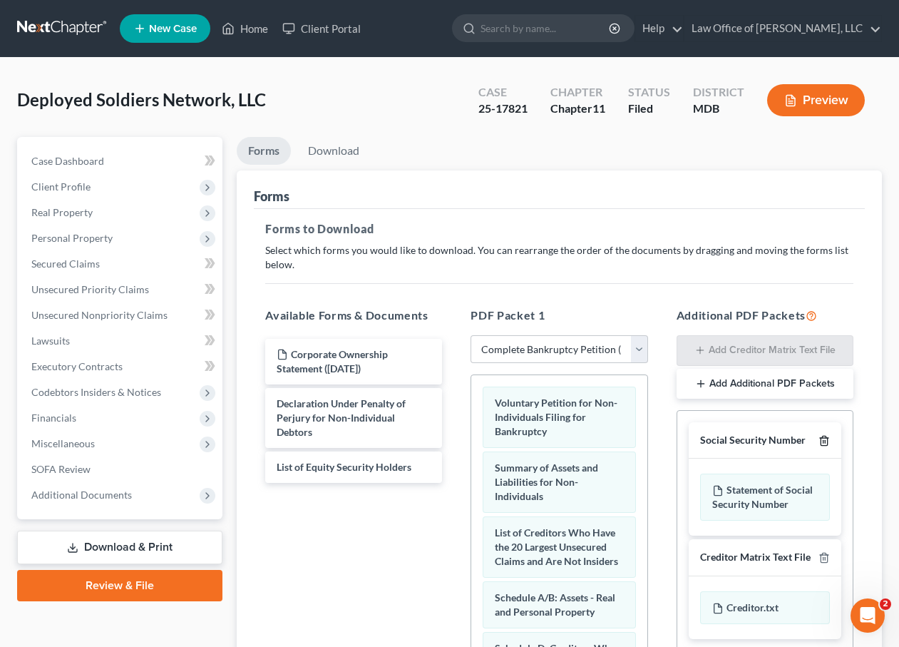
click at [662, 441] on icon "button" at bounding box center [824, 440] width 11 height 11
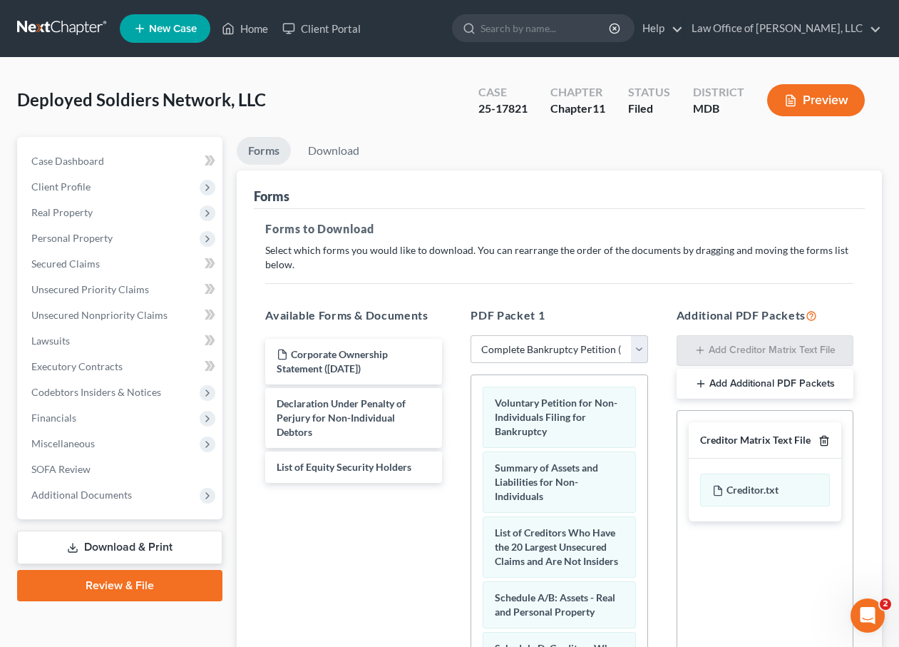
click at [662, 441] on icon "button" at bounding box center [824, 440] width 11 height 11
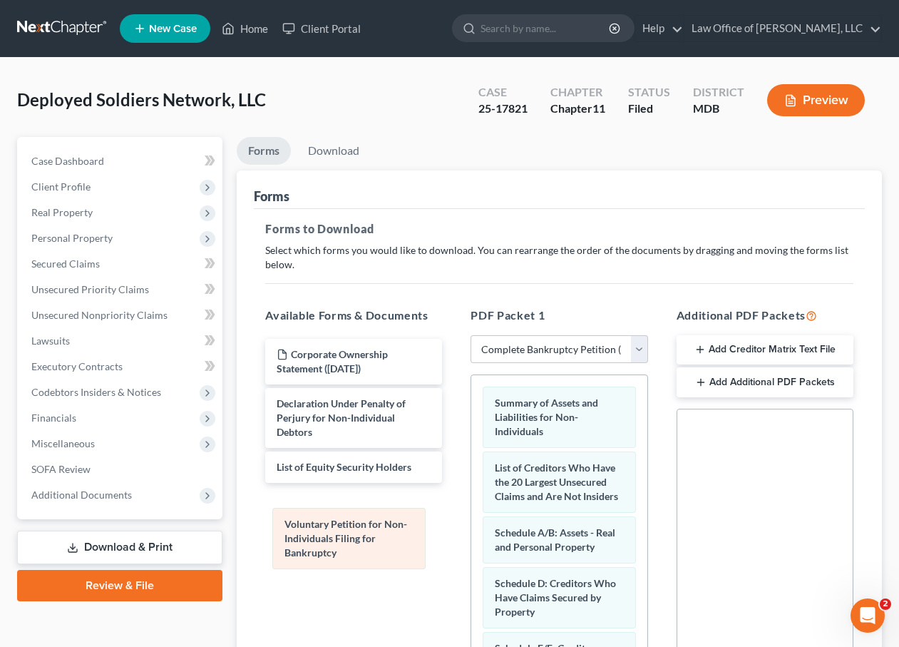
drag, startPoint x: 573, startPoint y: 410, endPoint x: 362, endPoint y: 531, distance: 242.8
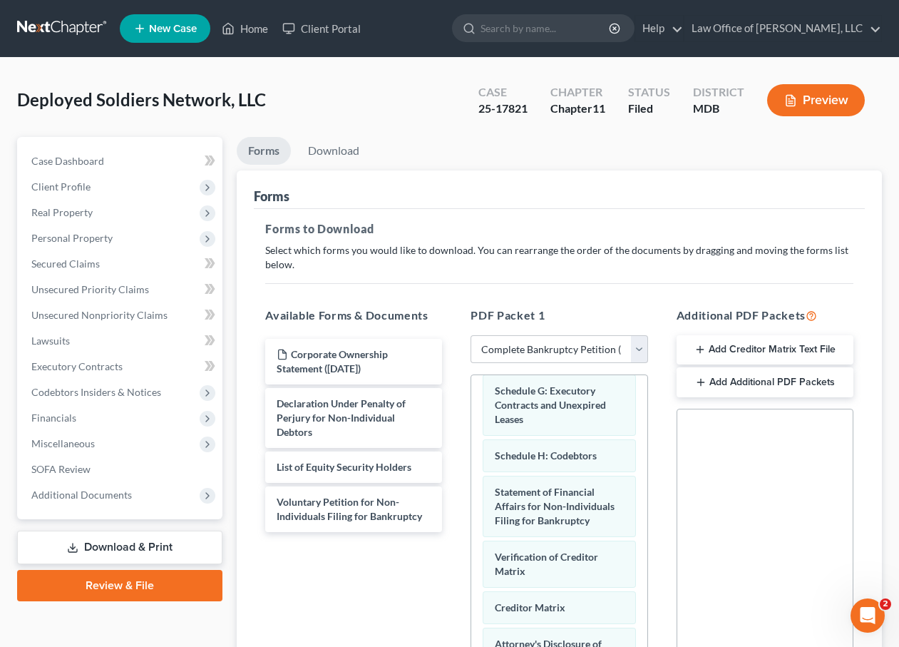
scroll to position [247, 0]
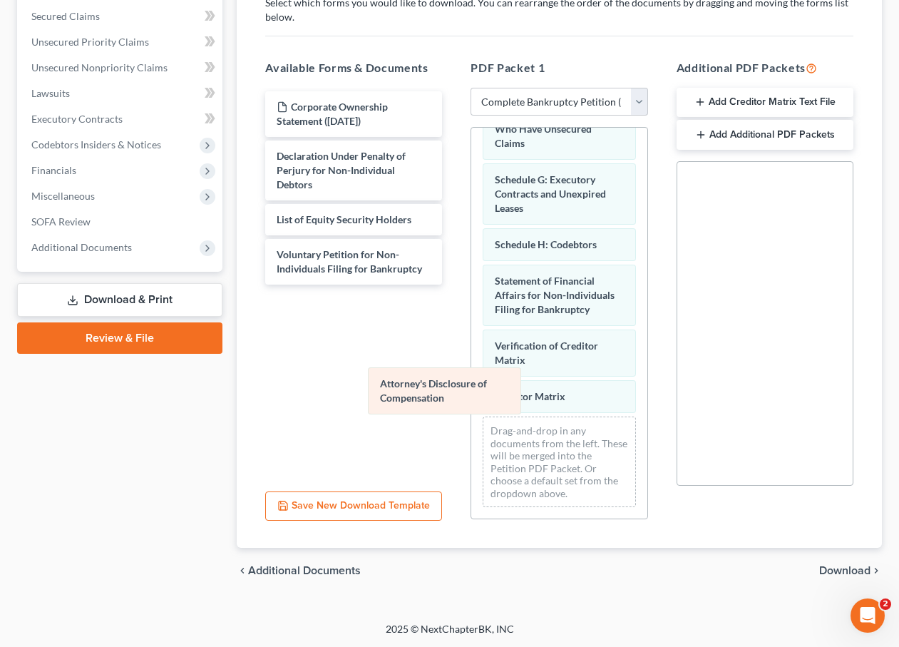
drag, startPoint x: 522, startPoint y: 386, endPoint x: 317, endPoint y: 404, distance: 206.2
click at [471, 404] on div "Attorney's Disclosure of Compensation Summary of Assets and Liabilities for Non…" at bounding box center [558, 180] width 175 height 677
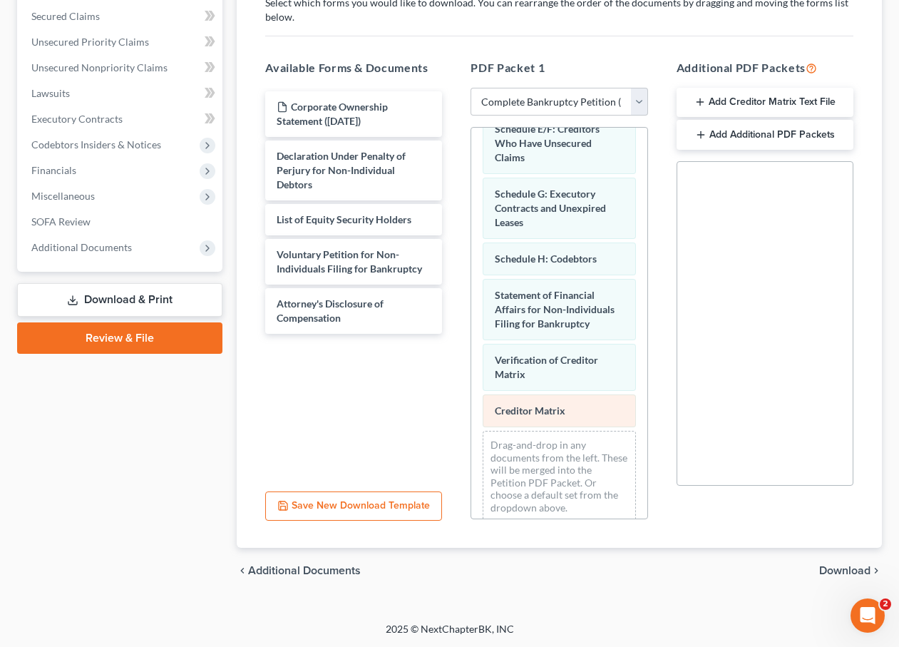
click at [475, 400] on div "Summary of Assets and Liabilities for Non-Individuals List of Creditors Who Hav…" at bounding box center [558, 194] width 175 height 677
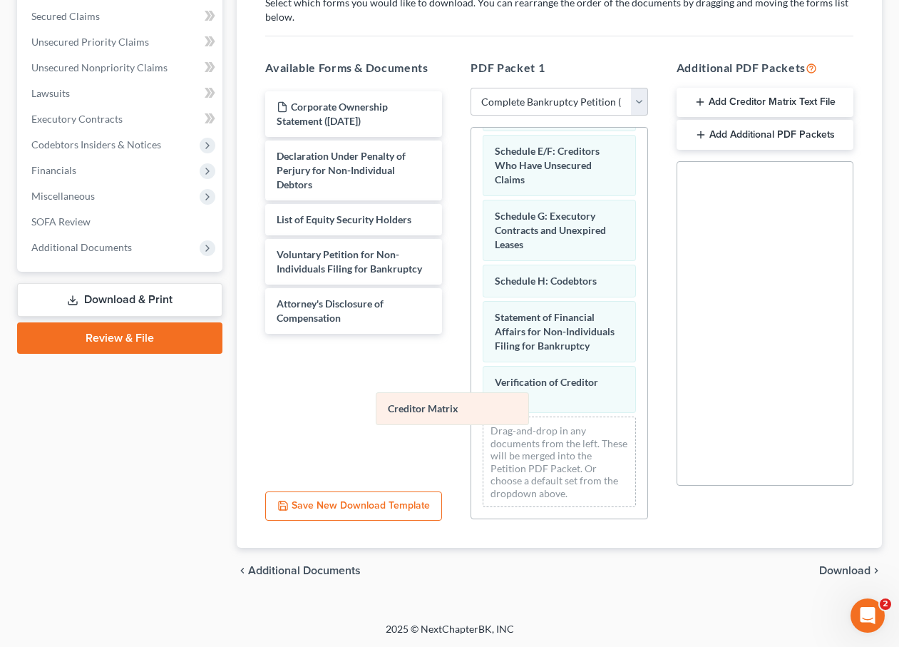
drag, startPoint x: 530, startPoint y: 397, endPoint x: 284, endPoint y: 445, distance: 251.3
click at [471, 445] on div "Creditor Matrix Summary of Assets and Liabilities for Non-Individuals List of C…" at bounding box center [558, 198] width 175 height 640
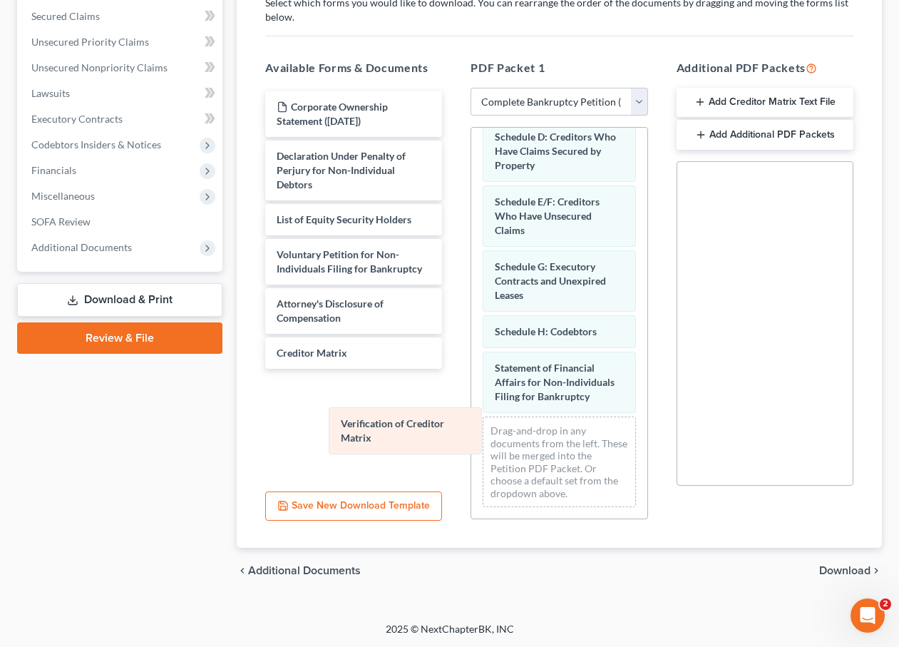
drag, startPoint x: 523, startPoint y: 385, endPoint x: 369, endPoint y: 427, distance: 160.3
click at [471, 427] on div "Verification of Creditor Matrix Summary of Assets and Liabilities for Non-Indiv…" at bounding box center [558, 224] width 175 height 590
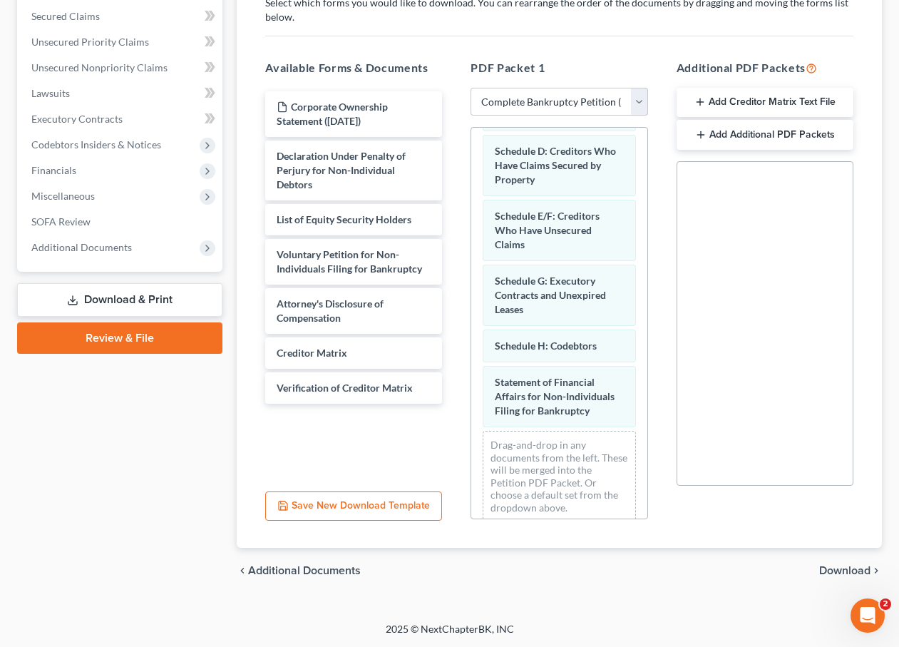
click at [662, 568] on span "Download" at bounding box center [844, 570] width 51 height 11
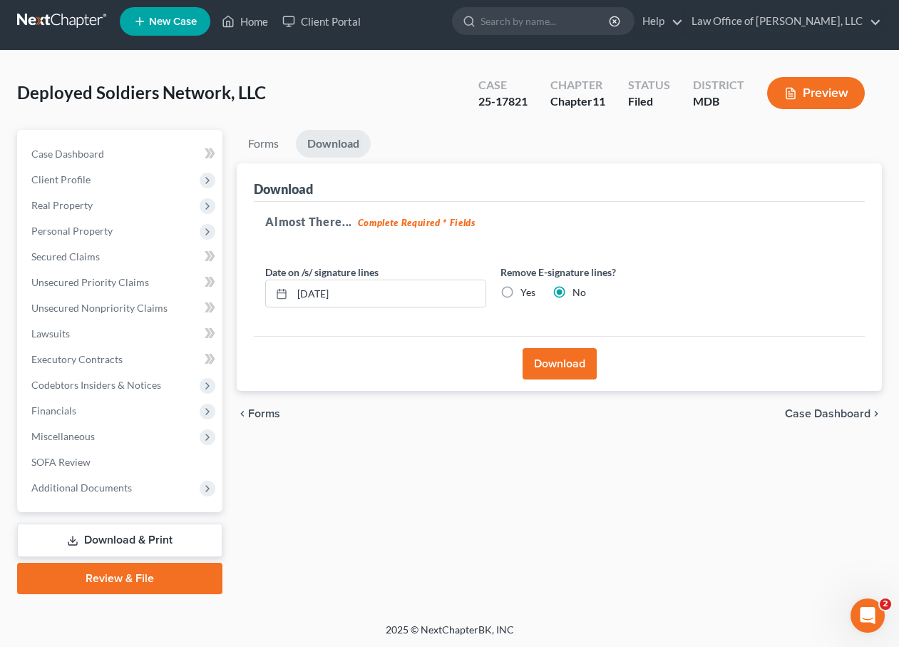
click at [577, 354] on button "Download" at bounding box center [560, 363] width 74 height 31
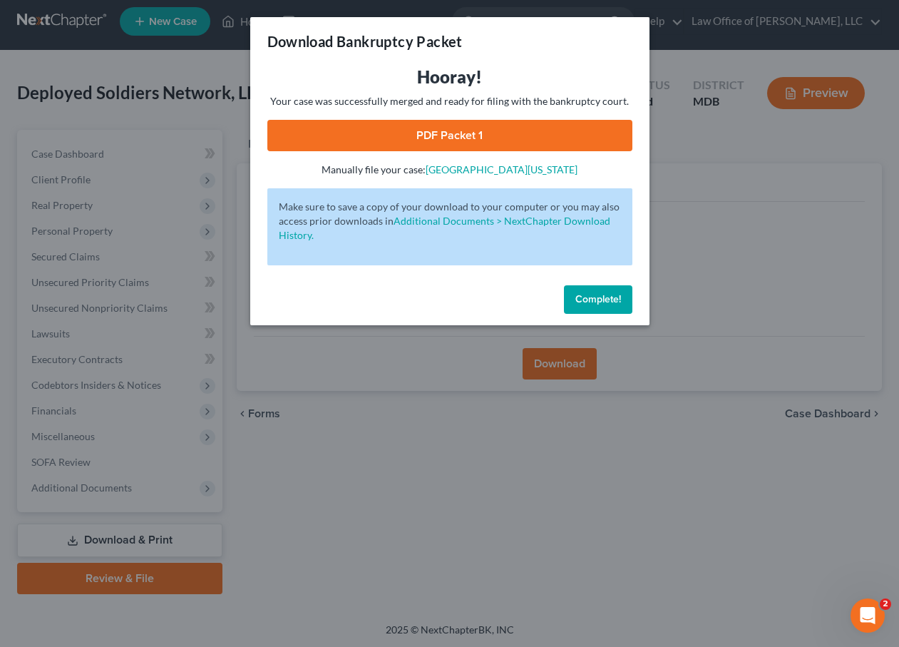
click at [397, 134] on link "PDF Packet 1" at bounding box center [449, 135] width 365 height 31
click at [586, 302] on span "Complete!" at bounding box center [598, 299] width 46 height 12
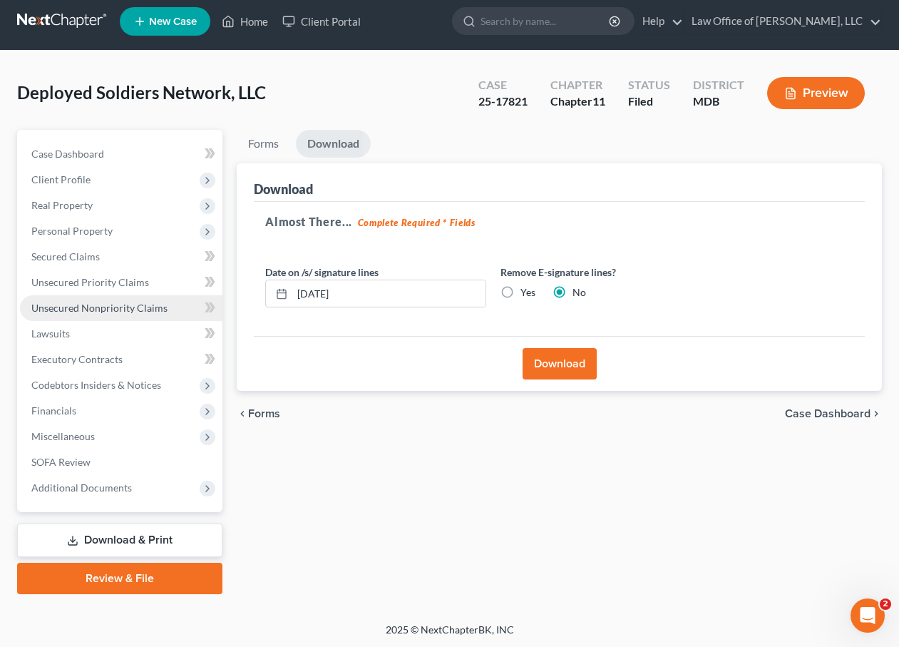
click at [61, 302] on span "Unsecured Nonpriority Claims" at bounding box center [99, 308] width 136 height 12
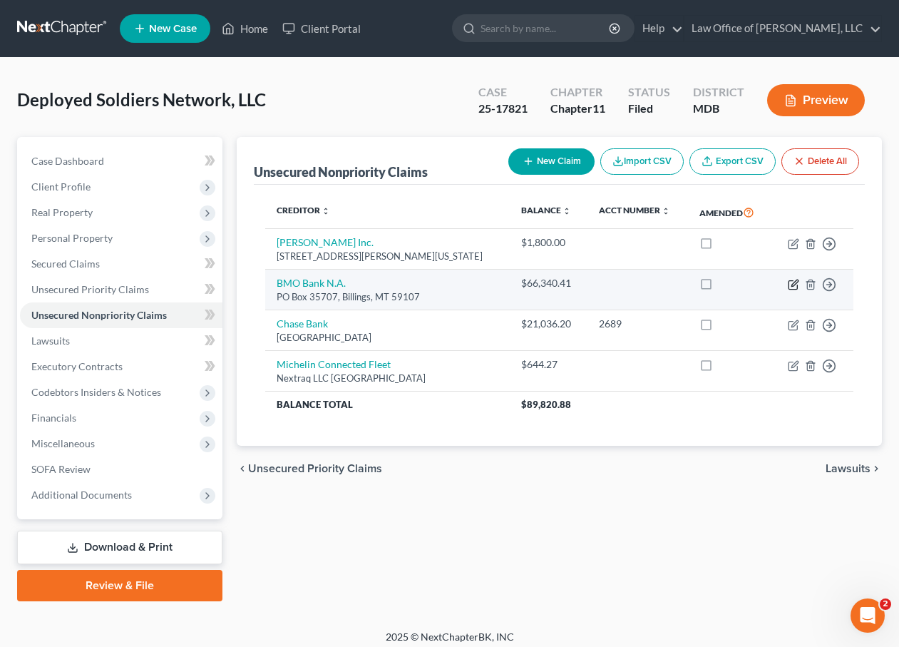
click at [662, 285] on icon "button" at bounding box center [794, 283] width 6 height 6
select select "27"
select select "11"
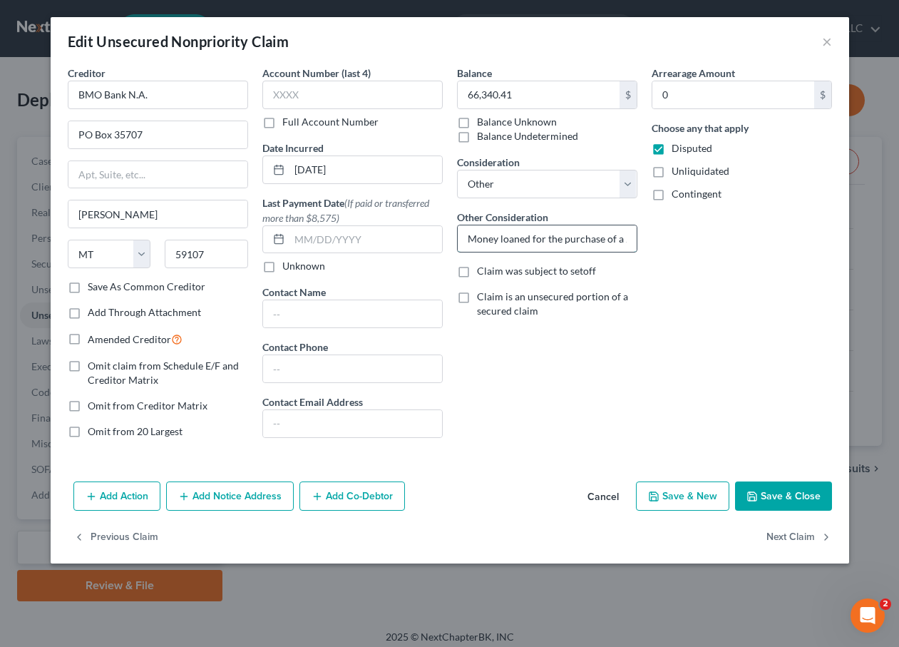
click at [489, 242] on input "Money loaned for the purchase of a 2018 Platform Basket Telehandler (not believ…" at bounding box center [547, 238] width 179 height 27
drag, startPoint x: 467, startPoint y: 244, endPoint x: 687, endPoint y: 244, distance: 220.3
click at [662, 244] on div "Creditor * BMO Bank N.A. PO Box 35707 Billings State AL AK AR AZ CA CO CT DE DC…" at bounding box center [450, 258] width 779 height 384
drag, startPoint x: 630, startPoint y: 240, endPoint x: 541, endPoint y: 235, distance: 88.6
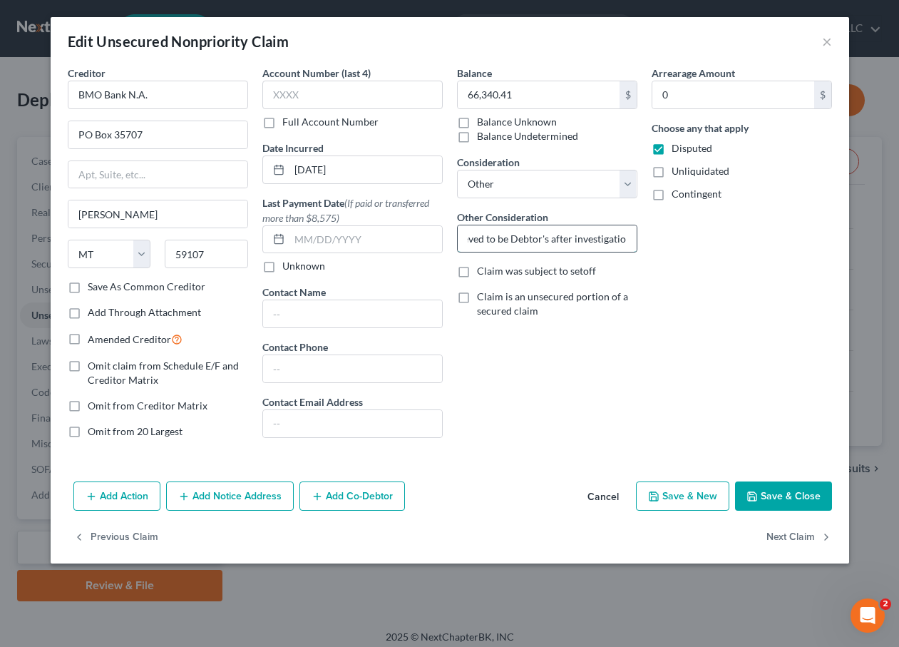
click at [541, 235] on input "Money loaned for the purchase of a 2018 Platform Basket Telehandler (not believ…" at bounding box center [547, 238] width 179 height 27
click at [469, 246] on input "Money loaned for the purchase of a 2018 Platform Basket Telehandler (not believ…" at bounding box center [547, 238] width 179 height 27
drag, startPoint x: 483, startPoint y: 240, endPoint x: 562, endPoint y: 231, distance: 79.0
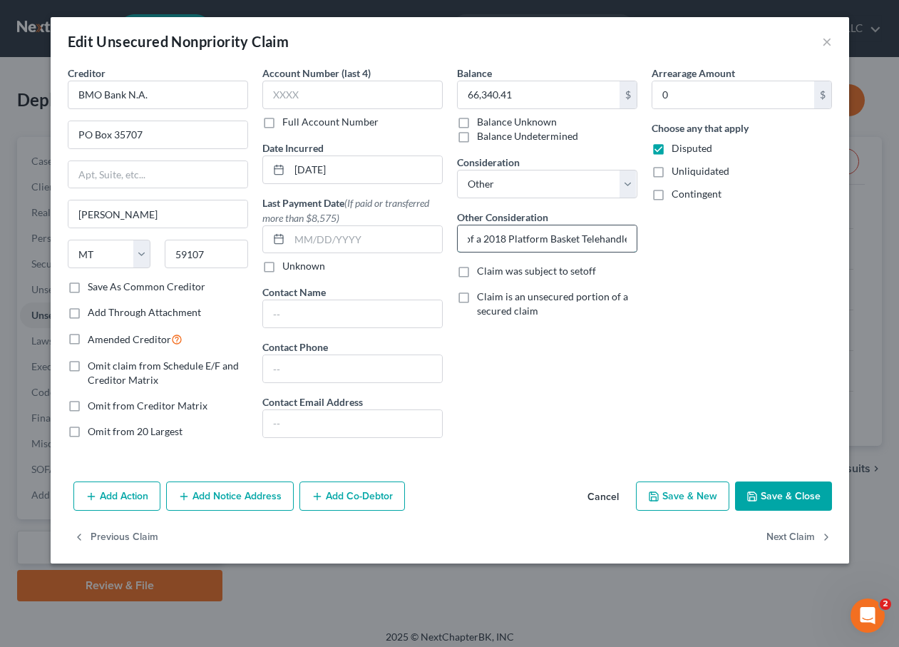
click at [561, 232] on input "Money loaned for the purchase of a 2018 Platform Basket Telehandler (not believ…" at bounding box center [547, 238] width 179 height 27
click at [487, 240] on input "Money loaned for the purchase of a 2018 Platform Basket Telehandler (not believ…" at bounding box center [547, 238] width 179 height 27
click at [506, 240] on input "Money loaned for the purchase of a 2018 Platform Basket Telehandler (not believ…" at bounding box center [547, 238] width 179 height 27
drag, startPoint x: 506, startPoint y: 240, endPoint x: 242, endPoint y: 233, distance: 263.2
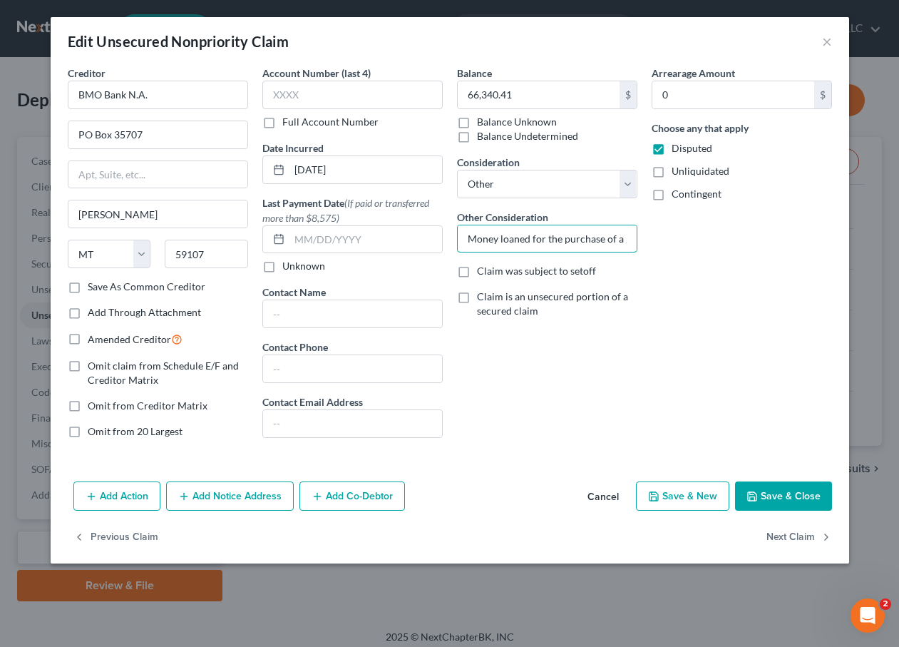
click at [242, 233] on div "Creditor * BMO Bank N.A. PO Box 35707 Billings State AL AK AR AZ CA CO CT DE DC…" at bounding box center [450, 258] width 779 height 384
drag, startPoint x: 545, startPoint y: 237, endPoint x: 571, endPoint y: 229, distance: 26.8
click at [571, 229] on input "Money loaned for the purchase of a 2018 Platform Basket Telehandler (not believ…" at bounding box center [547, 238] width 179 height 27
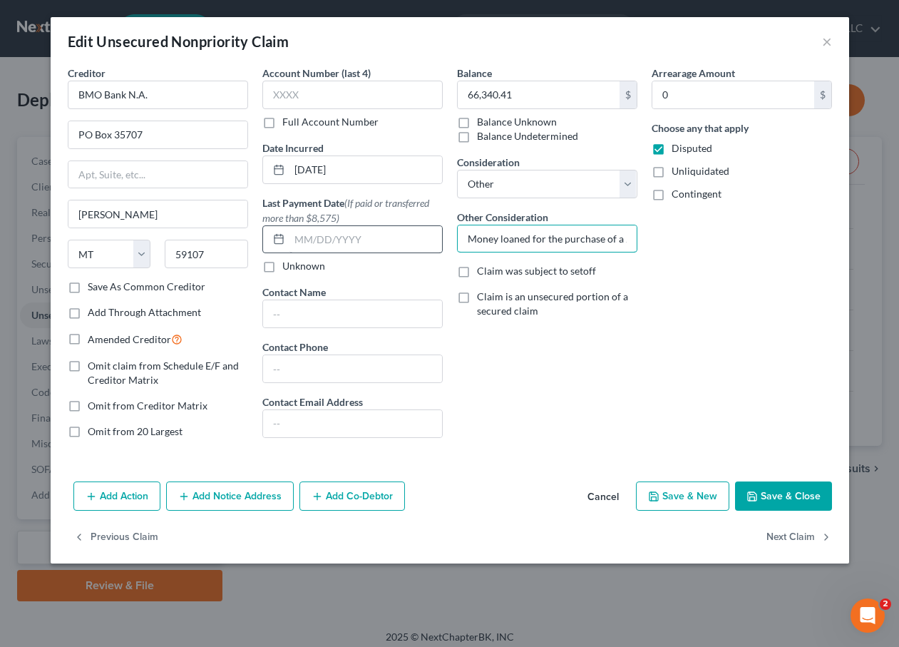
drag, startPoint x: 501, startPoint y: 236, endPoint x: 376, endPoint y: 233, distance: 124.8
click at [376, 233] on div "Creditor * BMO Bank N.A. PO Box 35707 Billings State AL AK AR AZ CA CO CT DE DC…" at bounding box center [450, 258] width 779 height 384
click at [562, 239] on input "Money loaned for the purchase of a 2018 Platform Basket Telehandler (not believ…" at bounding box center [547, 238] width 179 height 27
drag, startPoint x: 562, startPoint y: 239, endPoint x: 424, endPoint y: 235, distance: 138.4
click at [424, 235] on div "Creditor * BMO Bank N.A. PO Box 35707 Billings State AL AK AR AZ CA CO CT DE DC…" at bounding box center [450, 258] width 779 height 384
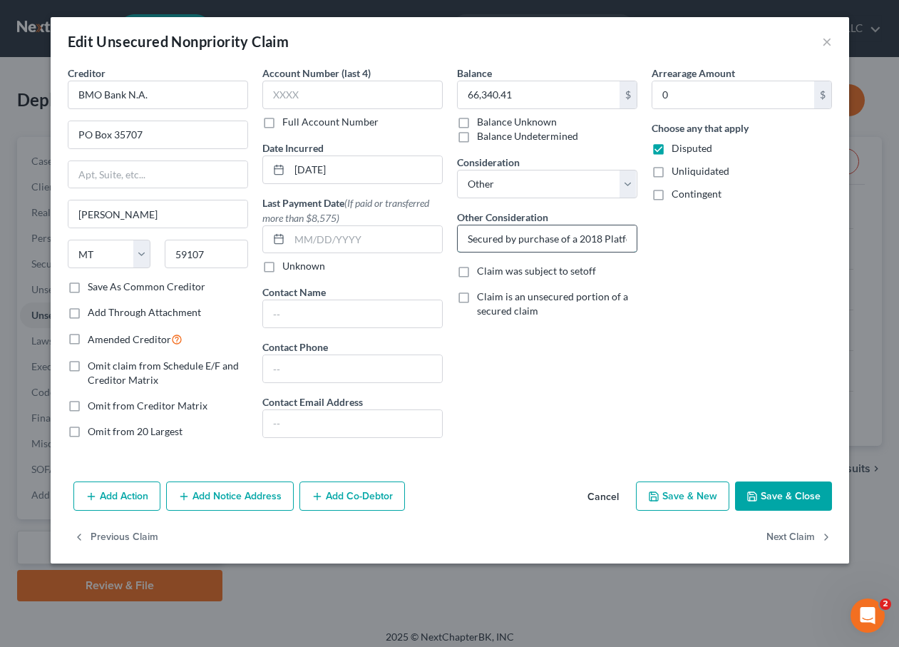
click at [506, 240] on input "Secured by purchase of a 2018 Platform Basket Telehandler (not believed to be D…" at bounding box center [547, 238] width 179 height 27
drag, startPoint x: 506, startPoint y: 240, endPoint x: 652, endPoint y: 242, distance: 145.5
click at [652, 242] on div "Creditor * BMO Bank N.A. PO Box 35707 Billings State AL AK AR AZ CA CO CT DE DC…" at bounding box center [450, 258] width 779 height 384
type input "Secured by purchase of a 2018 Platform Basket Telehandler (not believed to be D…"
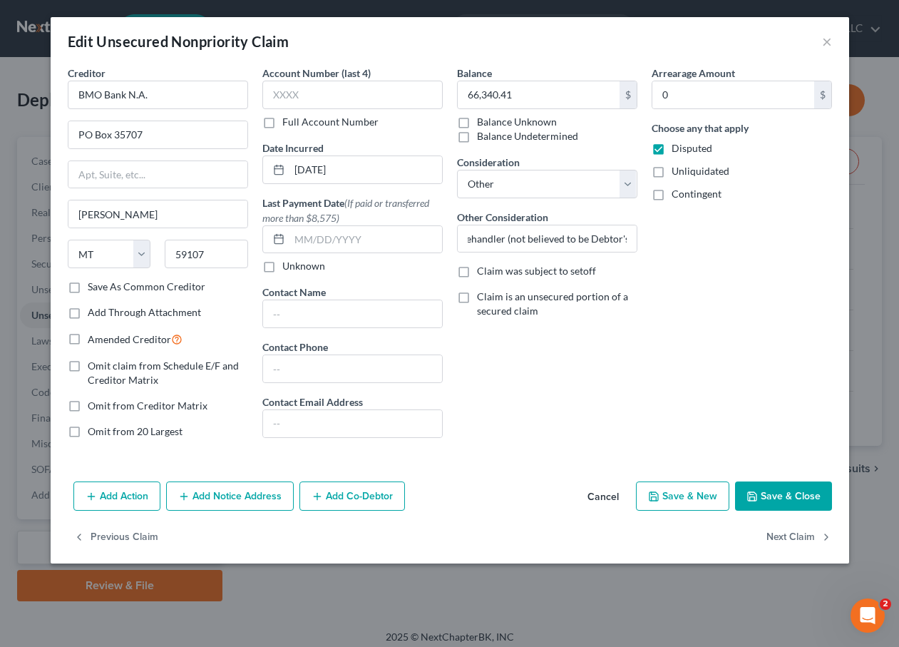
scroll to position [0, 0]
click at [662, 494] on button "Save & Close" at bounding box center [783, 496] width 97 height 30
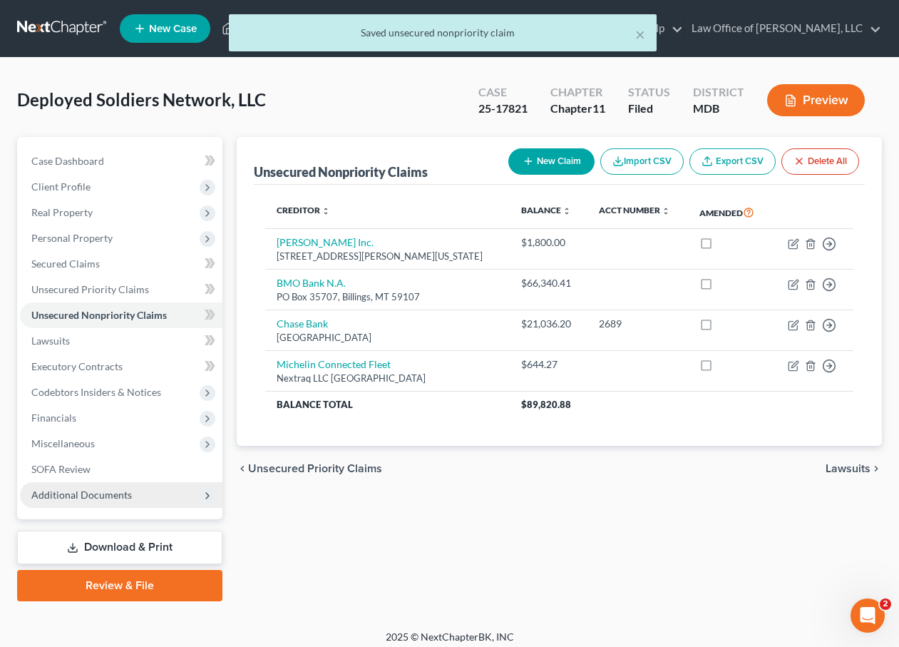
click at [76, 491] on span "Additional Documents" at bounding box center [81, 494] width 101 height 12
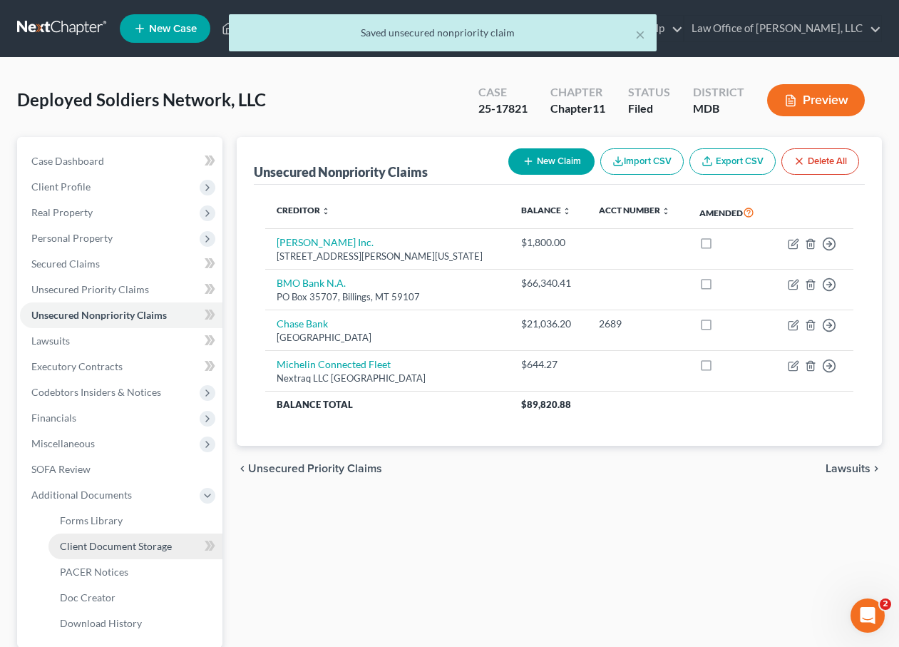
scroll to position [135, 0]
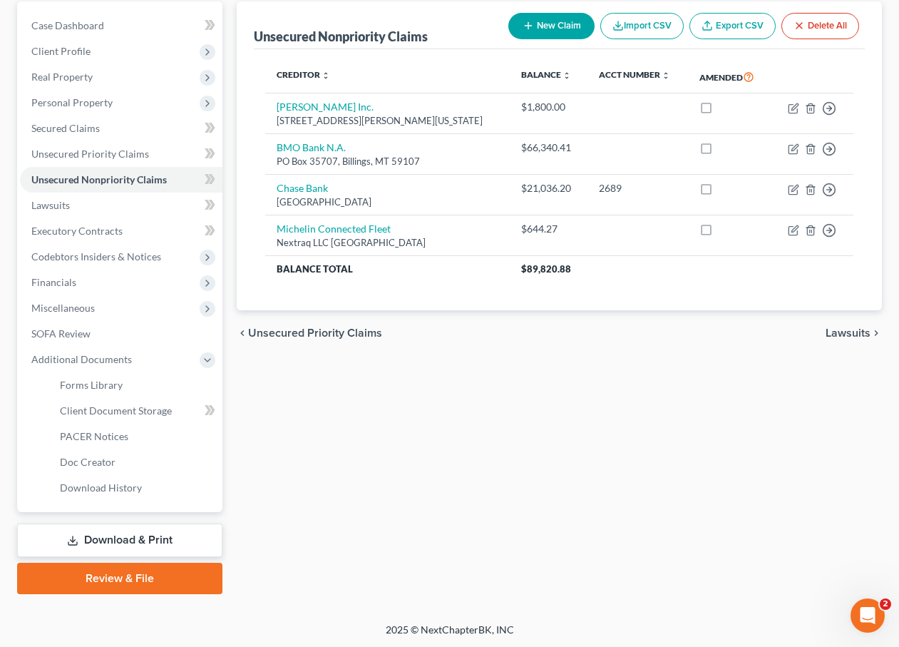
click at [97, 535] on link "Download & Print" at bounding box center [119, 540] width 205 height 34
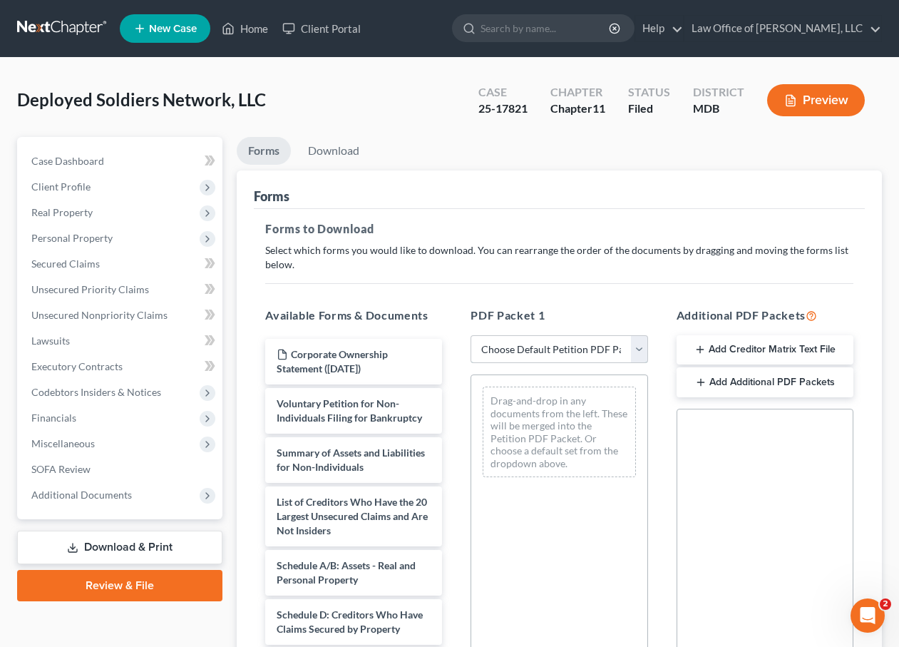
click at [593, 342] on select "Choose Default Petition PDF Packet Complete Bankruptcy Petition (all forms and …" at bounding box center [559, 349] width 177 height 29
select select "0"
click at [471, 335] on select "Choose Default Petition PDF Packet Complete Bankruptcy Petition (all forms and …" at bounding box center [559, 349] width 177 height 29
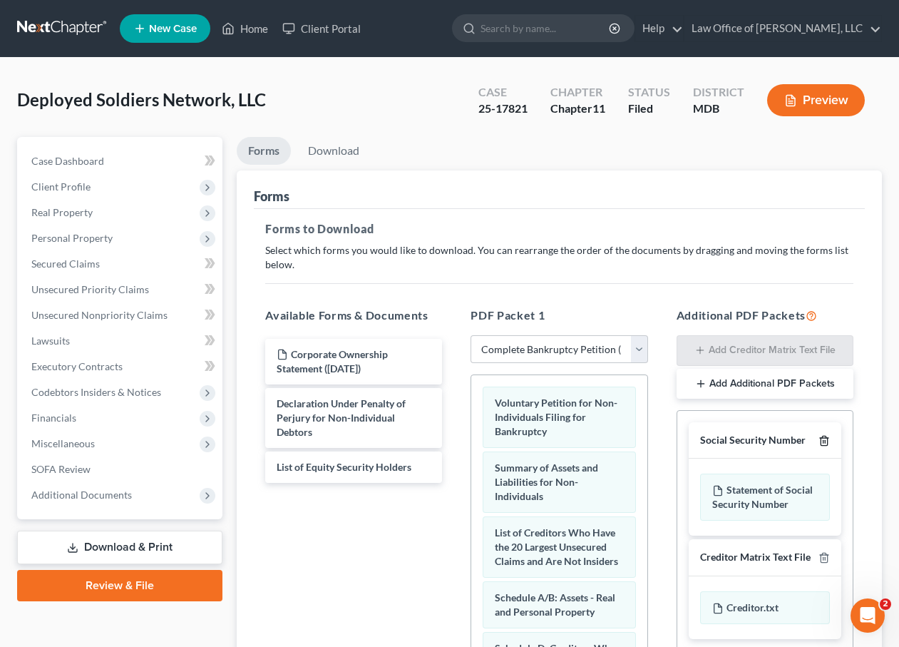
click at [662, 437] on icon "button" at bounding box center [824, 440] width 11 height 11
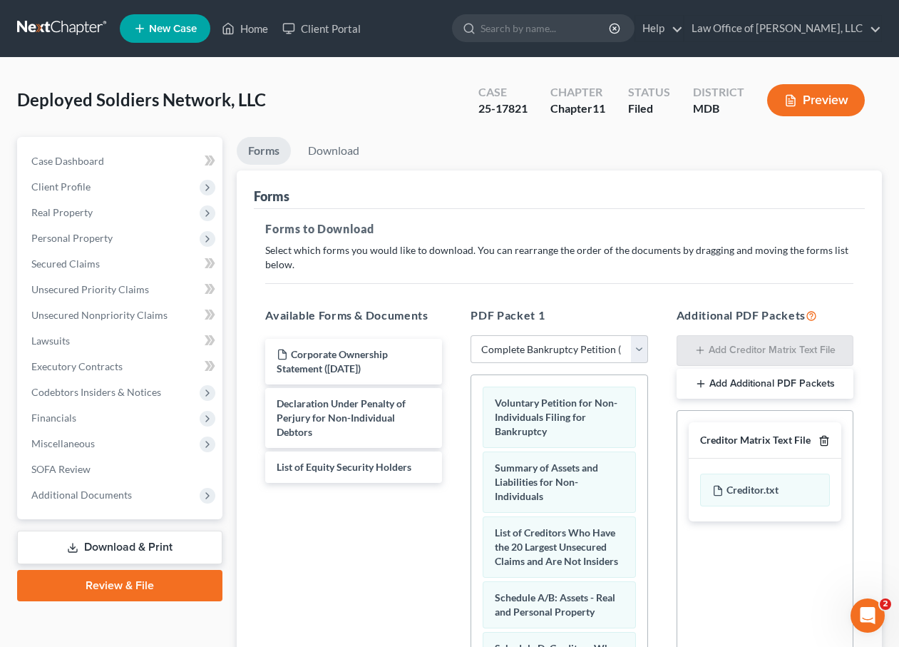
click at [662, 437] on icon "button" at bounding box center [824, 440] width 11 height 11
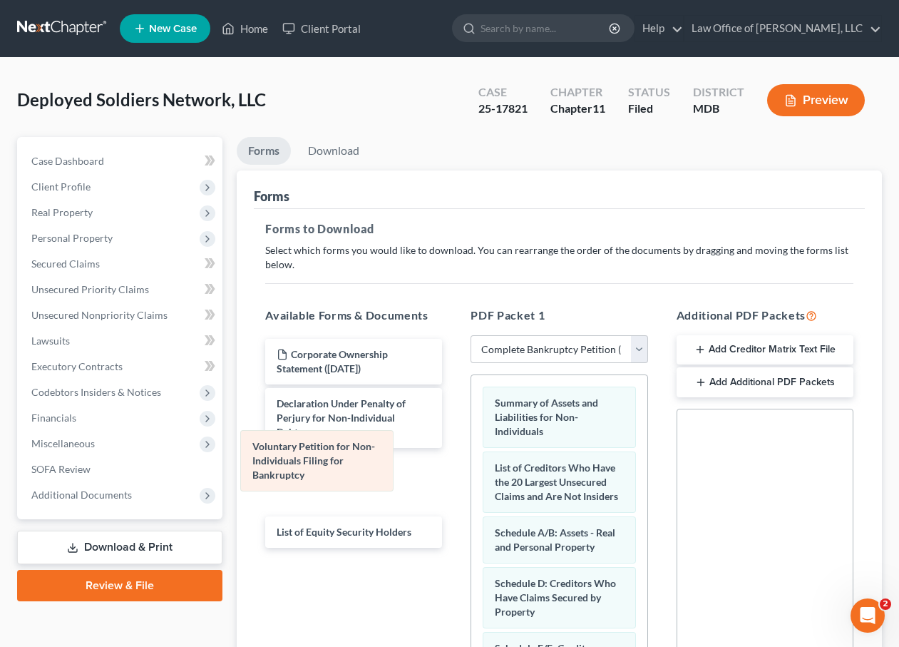
drag, startPoint x: 560, startPoint y: 423, endPoint x: 309, endPoint y: 471, distance: 254.9
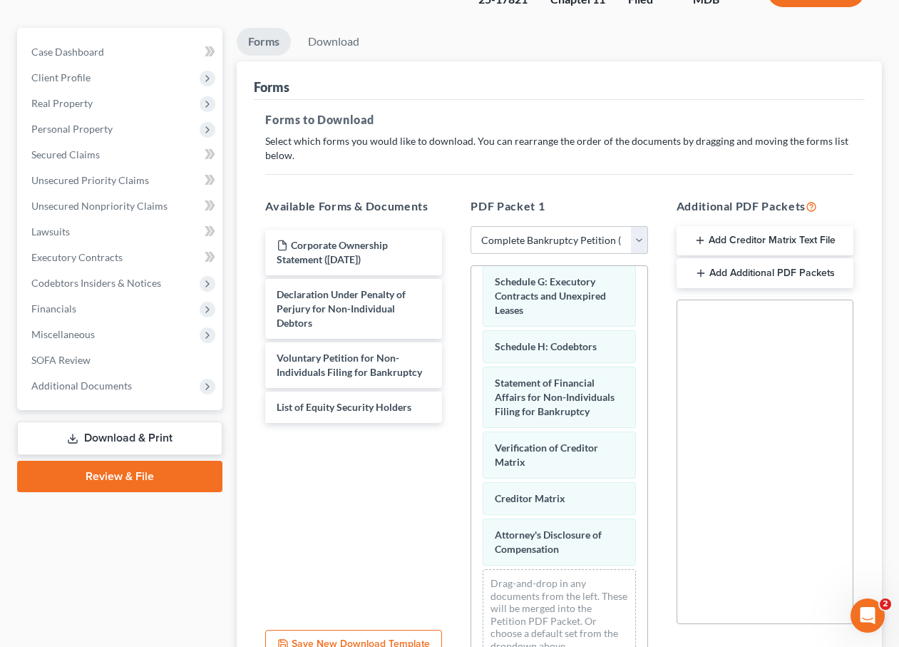
scroll to position [202, 0]
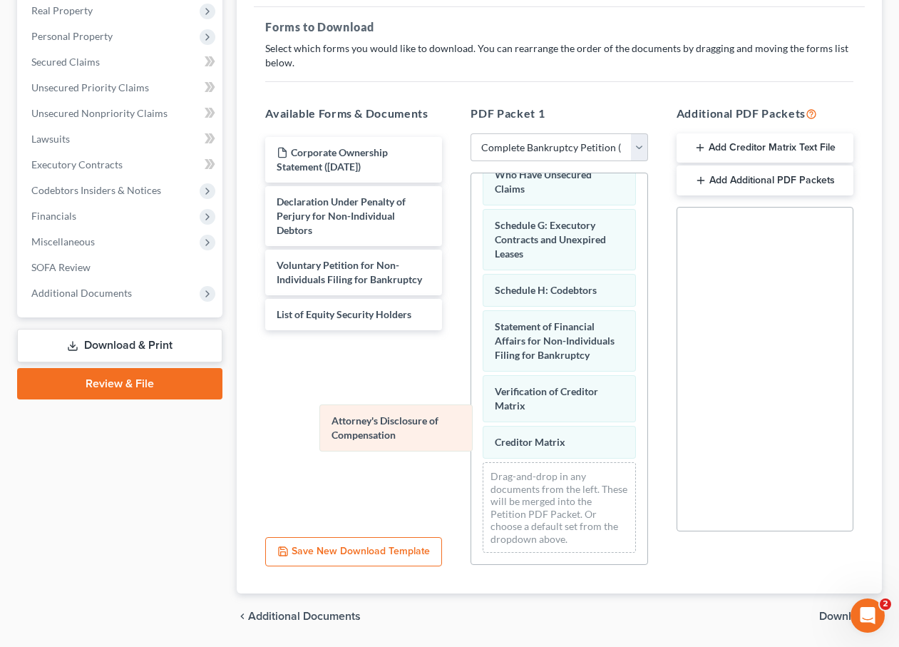
drag, startPoint x: 542, startPoint y: 434, endPoint x: 320, endPoint y: 427, distance: 221.9
click at [471, 427] on div "Attorney's Disclosure of Compensation Summary of Assets and Liabilities for Non…" at bounding box center [558, 225] width 175 height 677
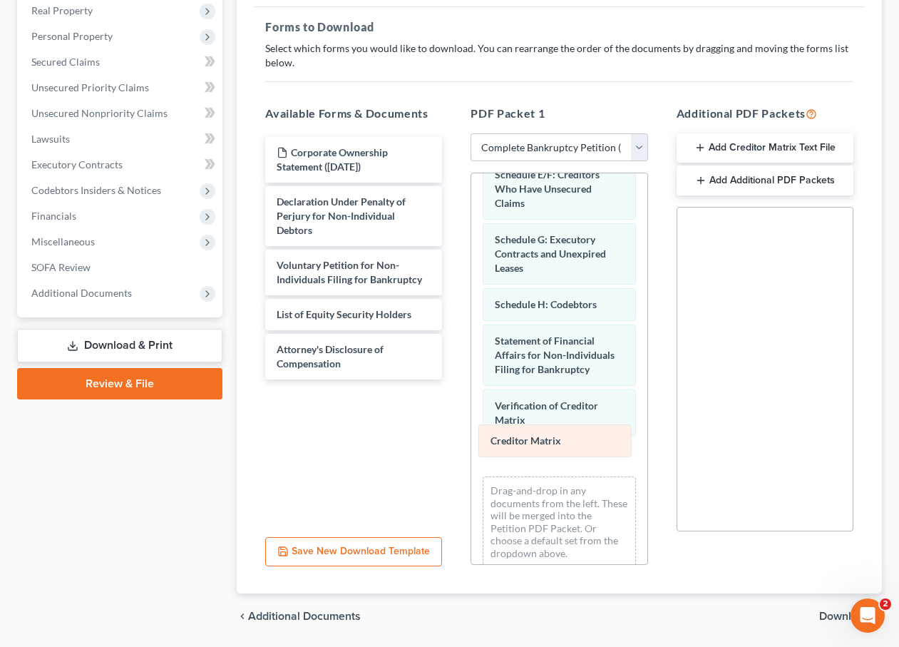
drag, startPoint x: 538, startPoint y: 448, endPoint x: 342, endPoint y: 439, distance: 195.6
click at [471, 439] on div "Creditor Matrix Summary of Assets and Liabilities for Non-Individuals List of C…" at bounding box center [558, 240] width 175 height 677
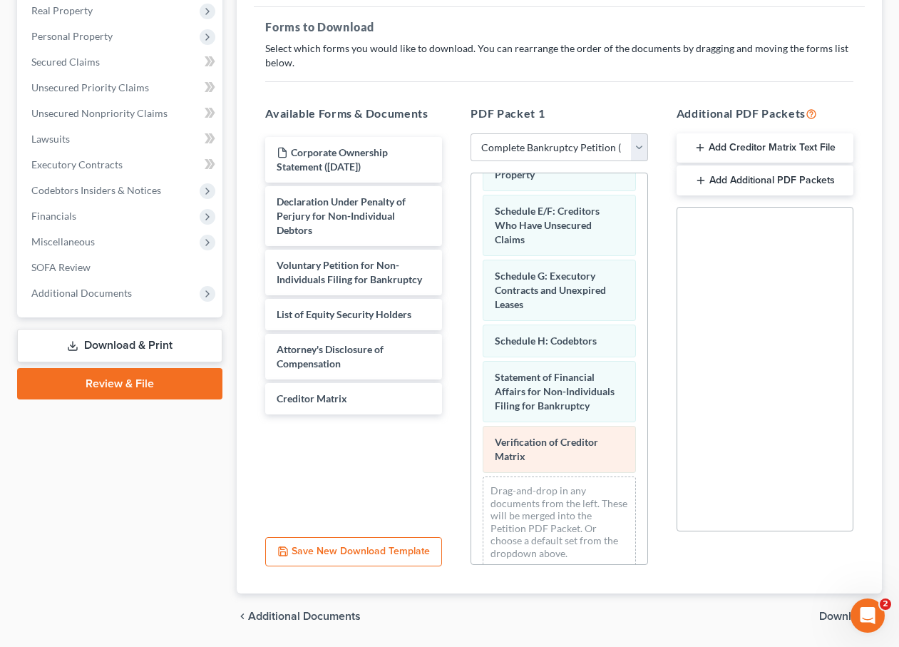
click at [471, 448] on div "Summary of Assets and Liabilities for Non-Individuals List of Creditors Who Hav…" at bounding box center [558, 258] width 175 height 640
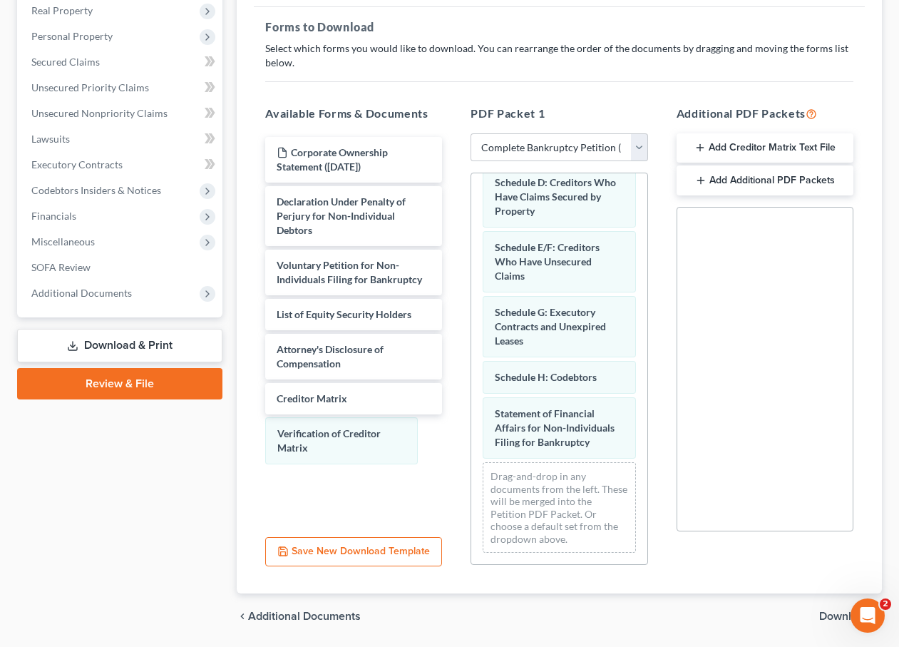
scroll to position [185, 0]
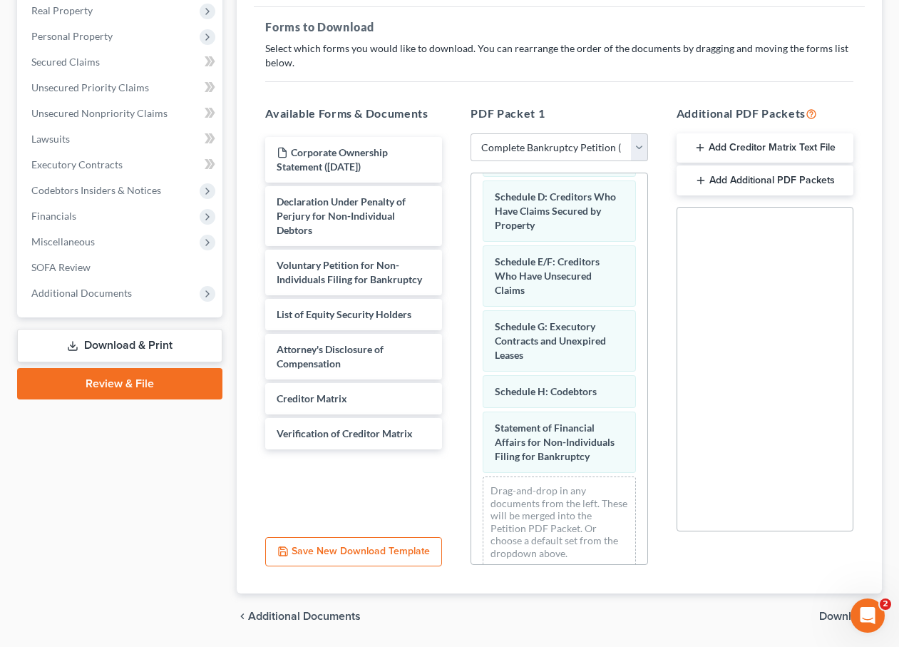
click at [662, 611] on span "Download" at bounding box center [844, 615] width 51 height 11
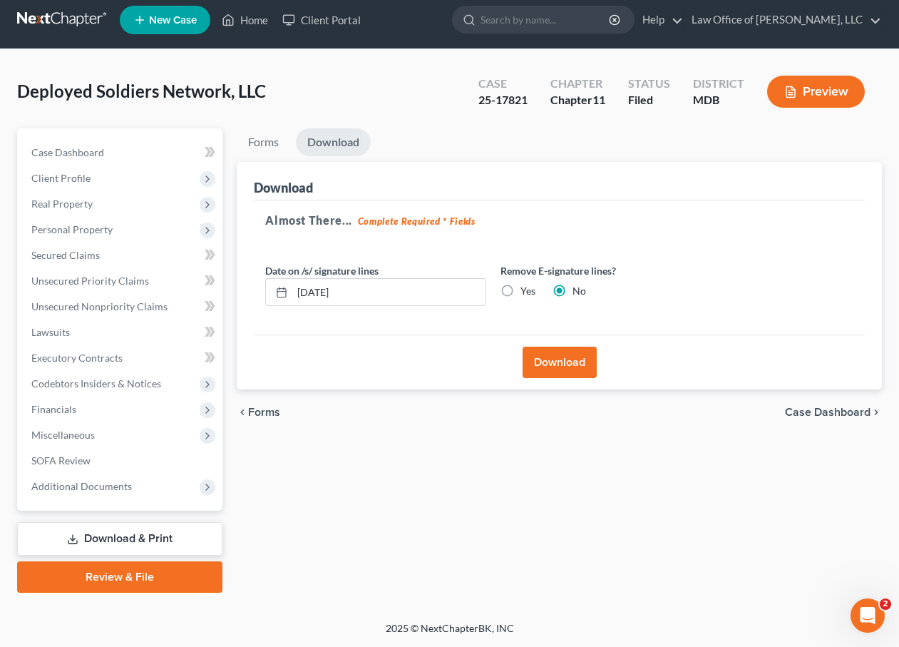
scroll to position [7, 0]
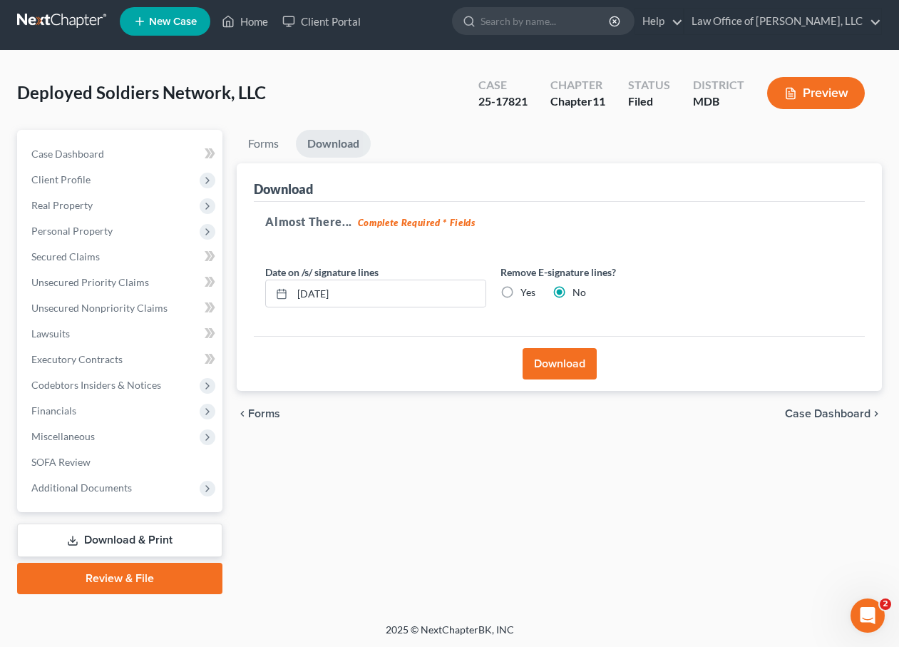
click at [567, 363] on button "Download" at bounding box center [560, 363] width 74 height 31
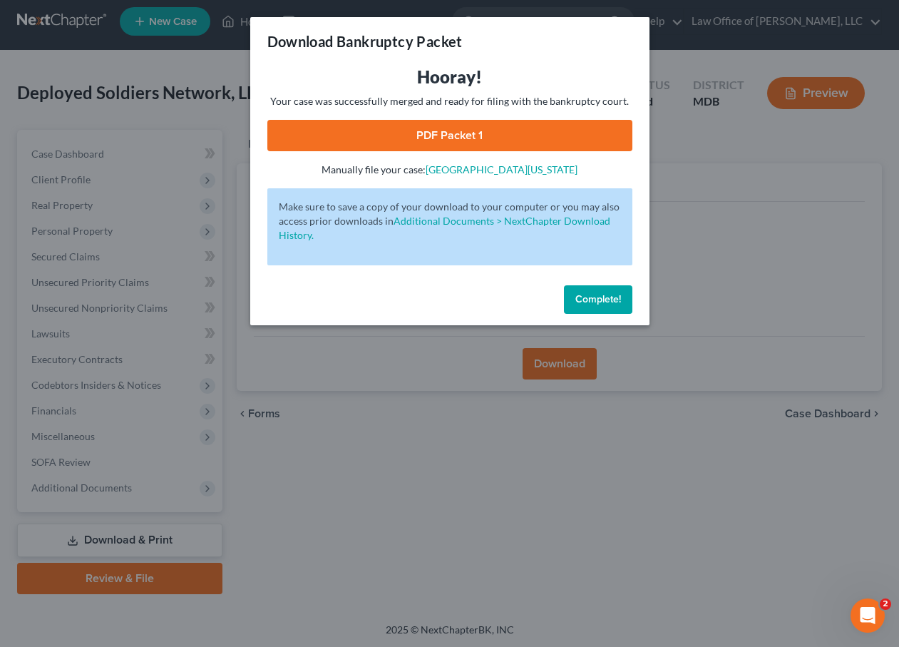
click at [484, 124] on link "PDF Packet 1" at bounding box center [449, 135] width 365 height 31
click at [573, 294] on button "Complete!" at bounding box center [598, 299] width 68 height 29
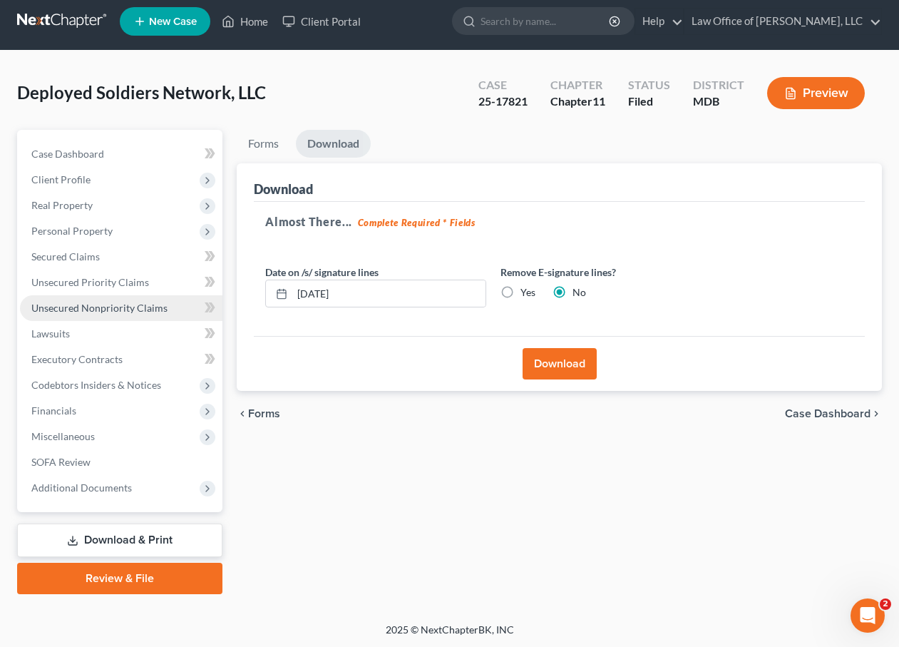
click at [71, 309] on span "Unsecured Nonpriority Claims" at bounding box center [99, 308] width 136 height 12
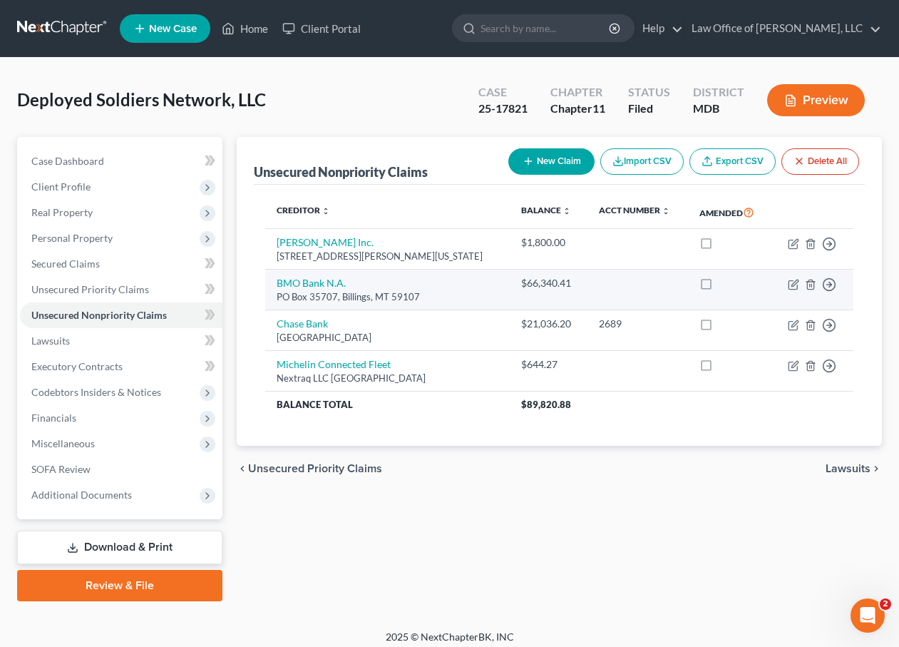
click at [662, 286] on td "Move to D Move to E Move to G Move to Notice Only" at bounding box center [812, 290] width 82 height 41
click at [662, 283] on icon "button" at bounding box center [793, 284] width 11 height 11
select select "27"
select select "11"
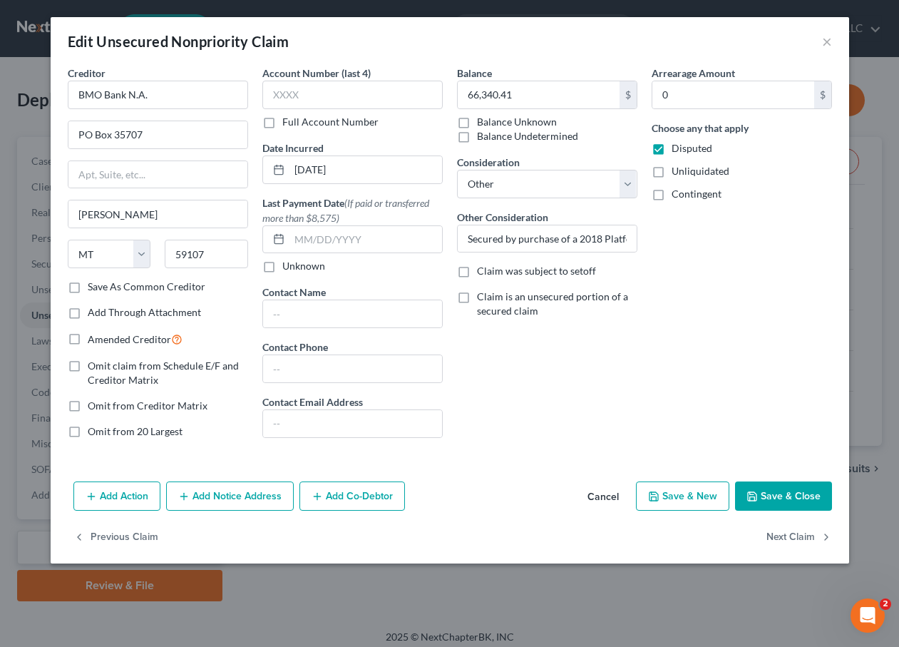
click at [325, 484] on button "Add Co-Debtor" at bounding box center [352, 496] width 106 height 30
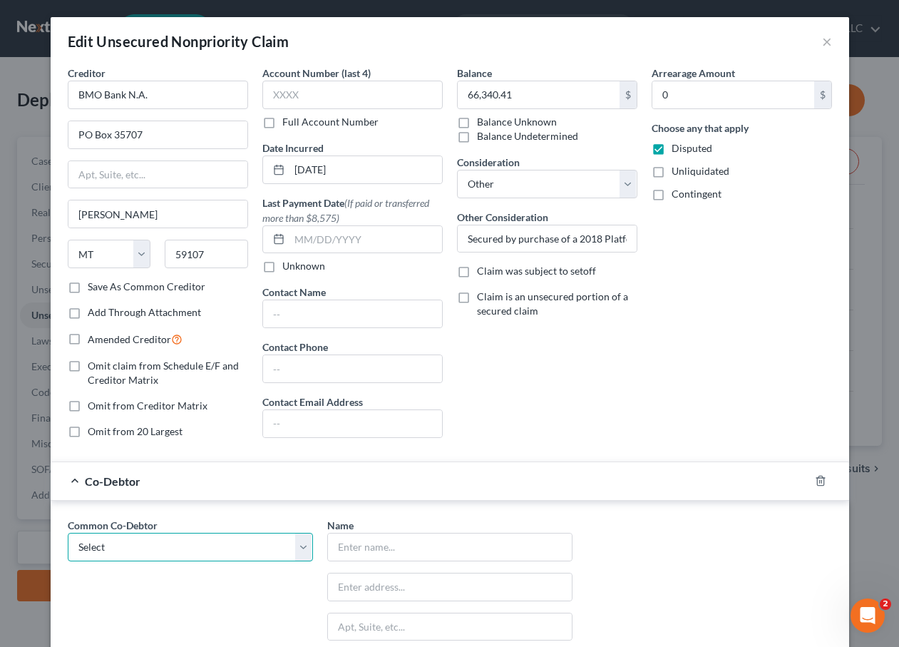
click at [269, 554] on select "Select Willard Williams" at bounding box center [190, 547] width 245 height 29
select select "0"
click at [68, 533] on select "Select Willard Williams" at bounding box center [190, 547] width 245 height 29
type input "[PERSON_NAME]"
type input "705 Quayside Ct."
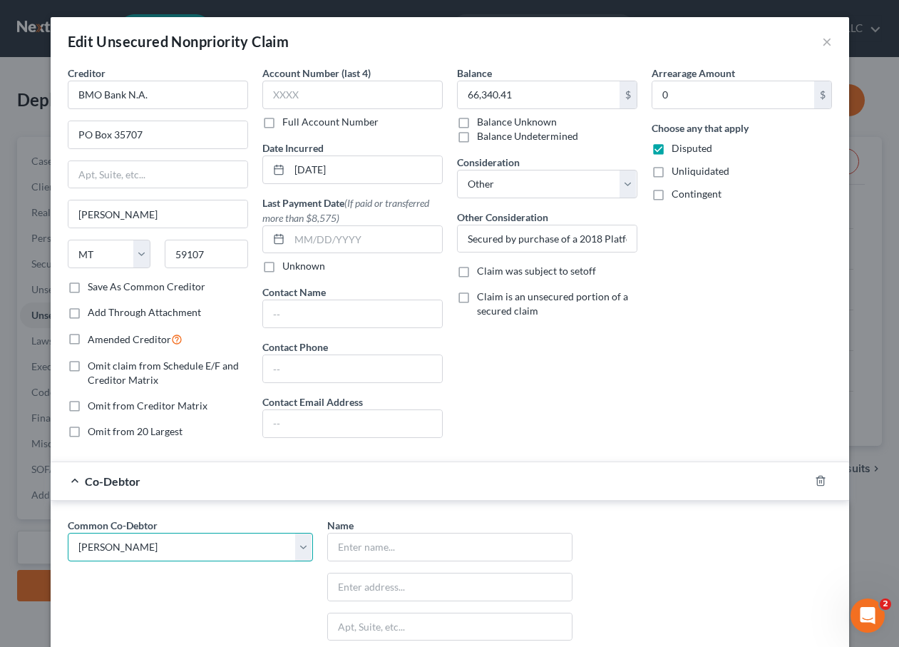
type input "Oxon Hill"
select select "21"
type input "20745"
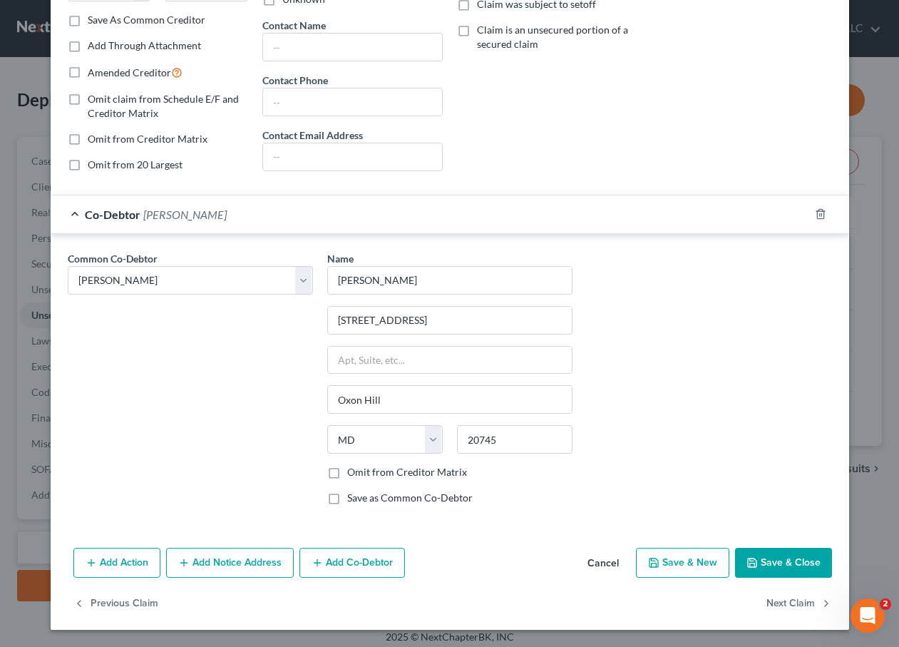
click at [662, 555] on button "Save & Close" at bounding box center [783, 563] width 97 height 30
